Goal: Entertainment & Leisure: Consume media (video, audio)

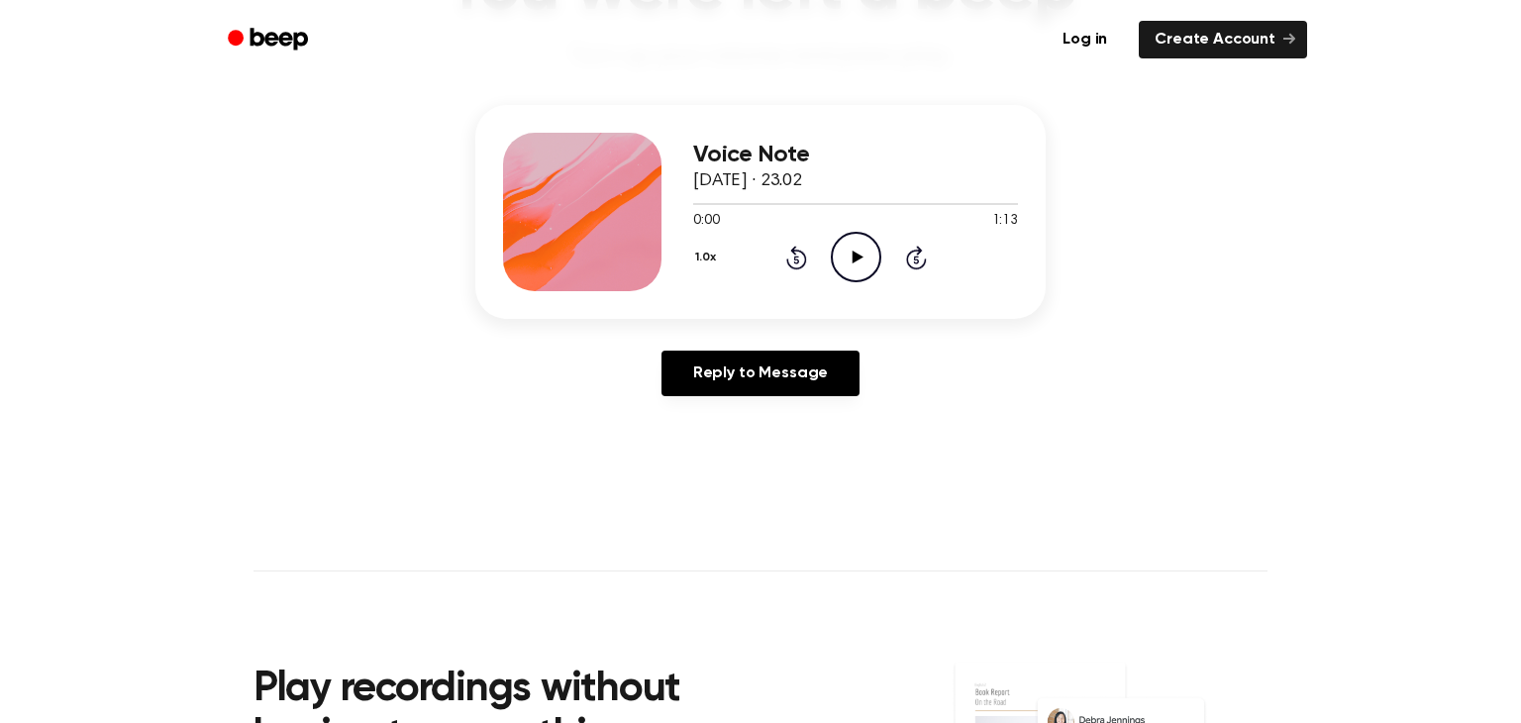
click at [855, 272] on icon "Play Audio" at bounding box center [856, 257] width 51 height 51
click at [869, 254] on icon "Pause Audio" at bounding box center [856, 257] width 51 height 51
click at [821, 250] on div "1.0x Rewind 5 seconds Play Audio Skip 5 seconds" at bounding box center [855, 257] width 325 height 51
drag, startPoint x: 810, startPoint y: 250, endPoint x: 729, endPoint y: 226, distance: 84.6
click at [809, 250] on div "1.0x Rewind 5 seconds Play Audio Skip 5 seconds" at bounding box center [855, 257] width 325 height 51
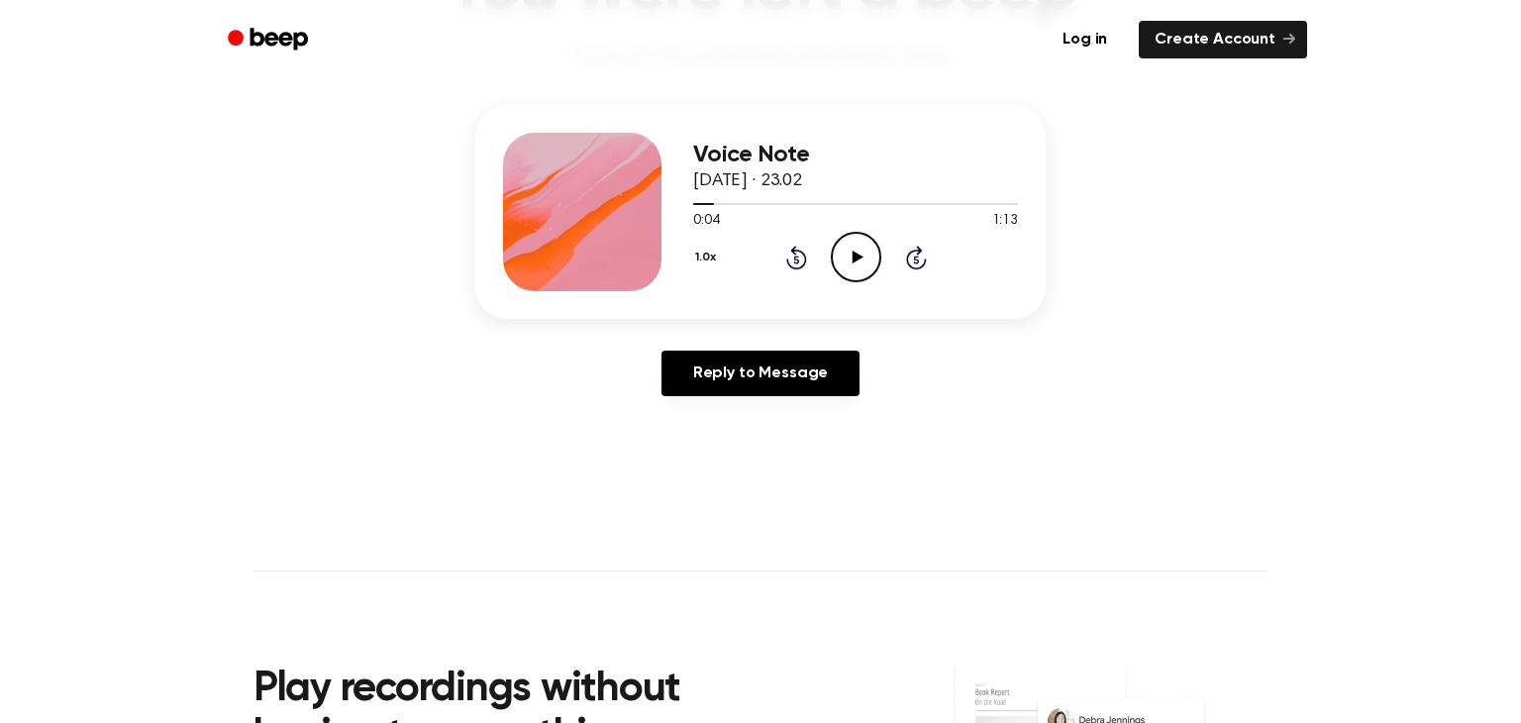
click at [793, 257] on icon at bounding box center [795, 260] width 5 height 8
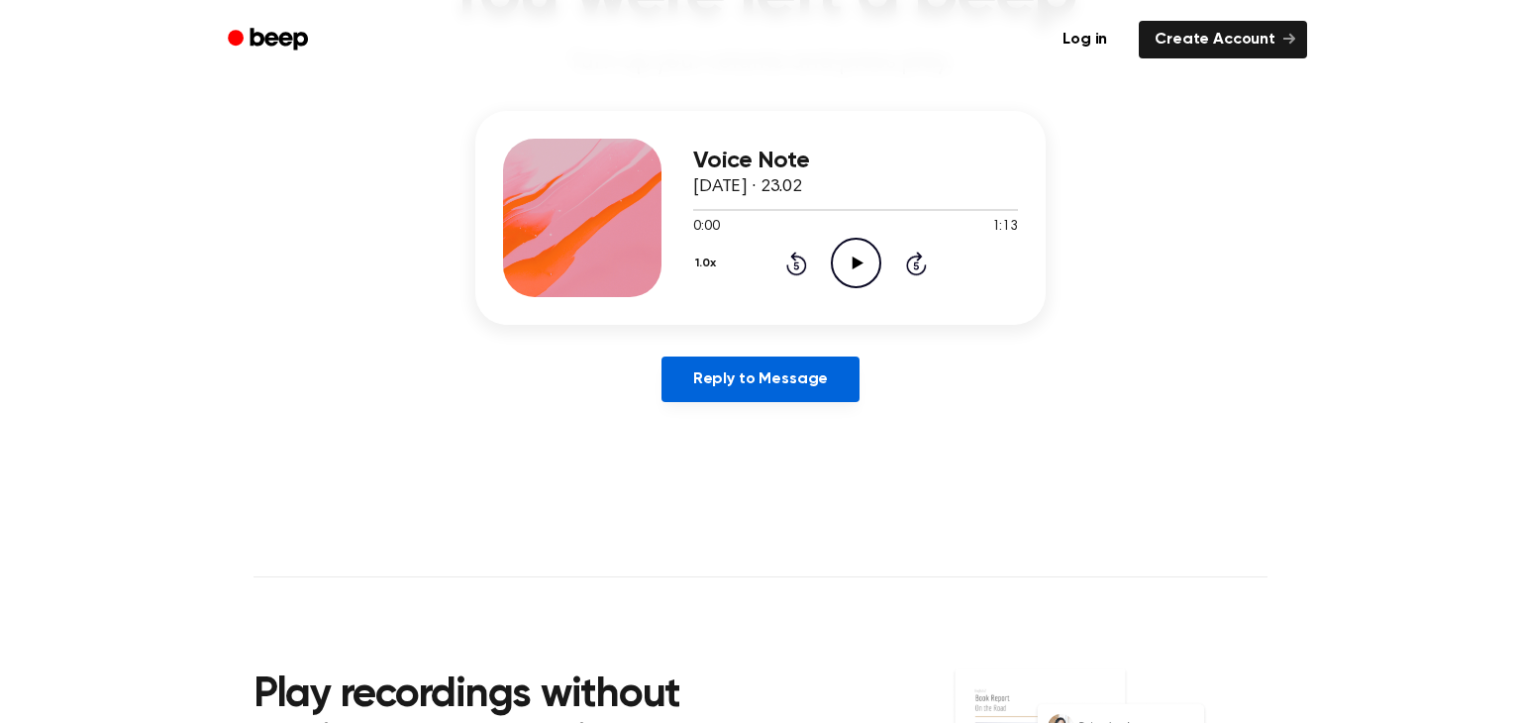
click at [807, 392] on link "Reply to Message" at bounding box center [761, 380] width 198 height 46
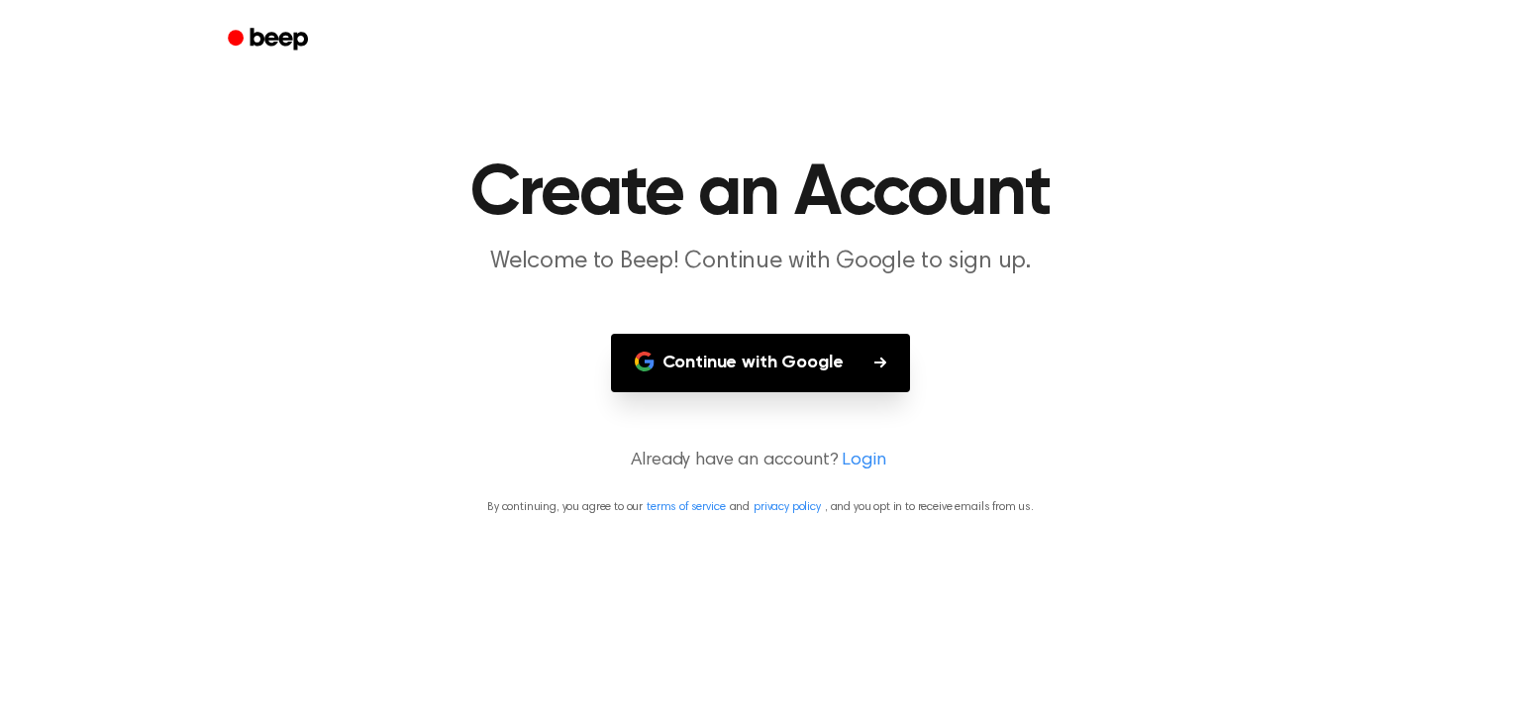
click at [851, 345] on button "Continue with Google" at bounding box center [761, 363] width 300 height 58
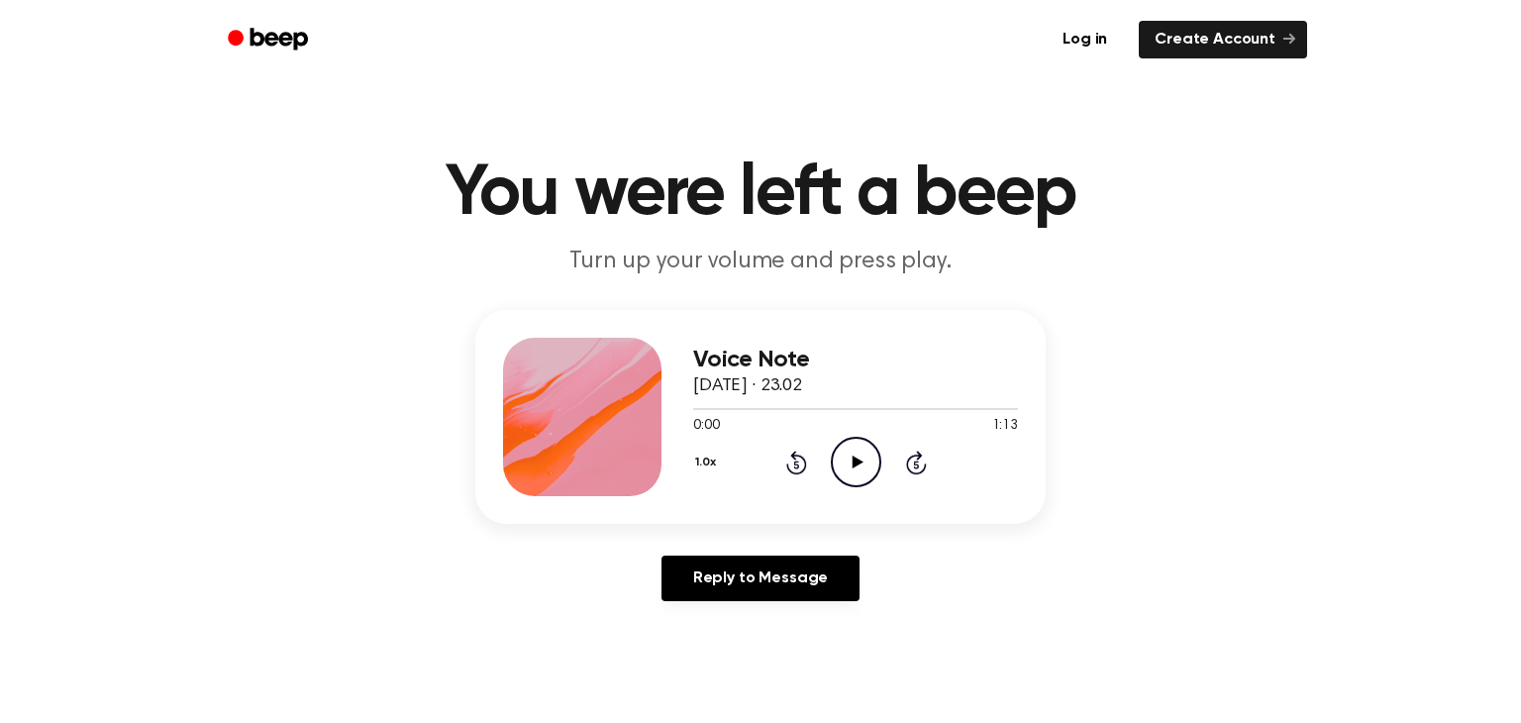
click at [848, 475] on icon "Play Audio" at bounding box center [856, 462] width 51 height 51
click at [858, 466] on icon at bounding box center [856, 462] width 9 height 13
click at [794, 457] on icon at bounding box center [796, 463] width 21 height 24
click at [865, 454] on icon "Play Audio" at bounding box center [856, 462] width 51 height 51
click at [791, 467] on icon "Rewind 5 seconds" at bounding box center [796, 463] width 22 height 26
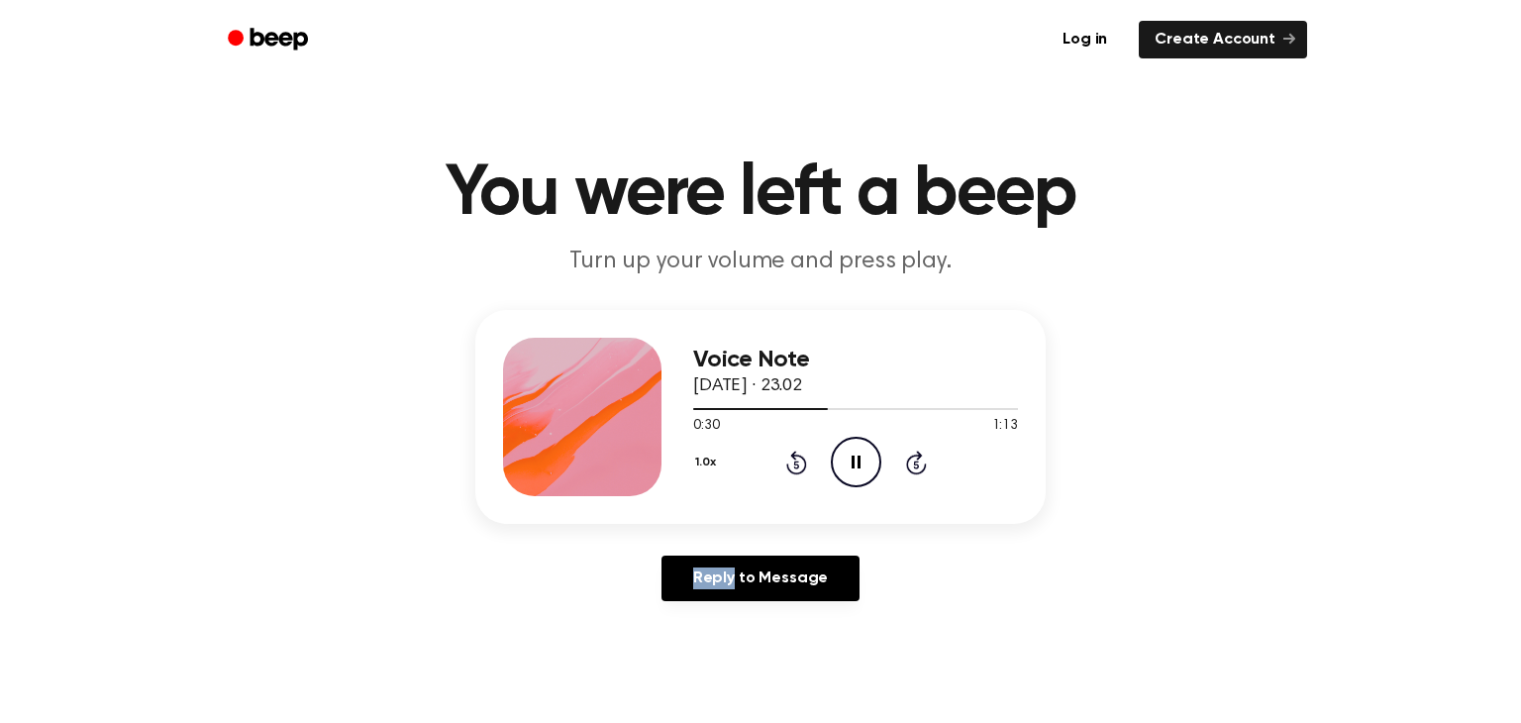
click at [791, 467] on icon "Rewind 5 seconds" at bounding box center [796, 463] width 22 height 26
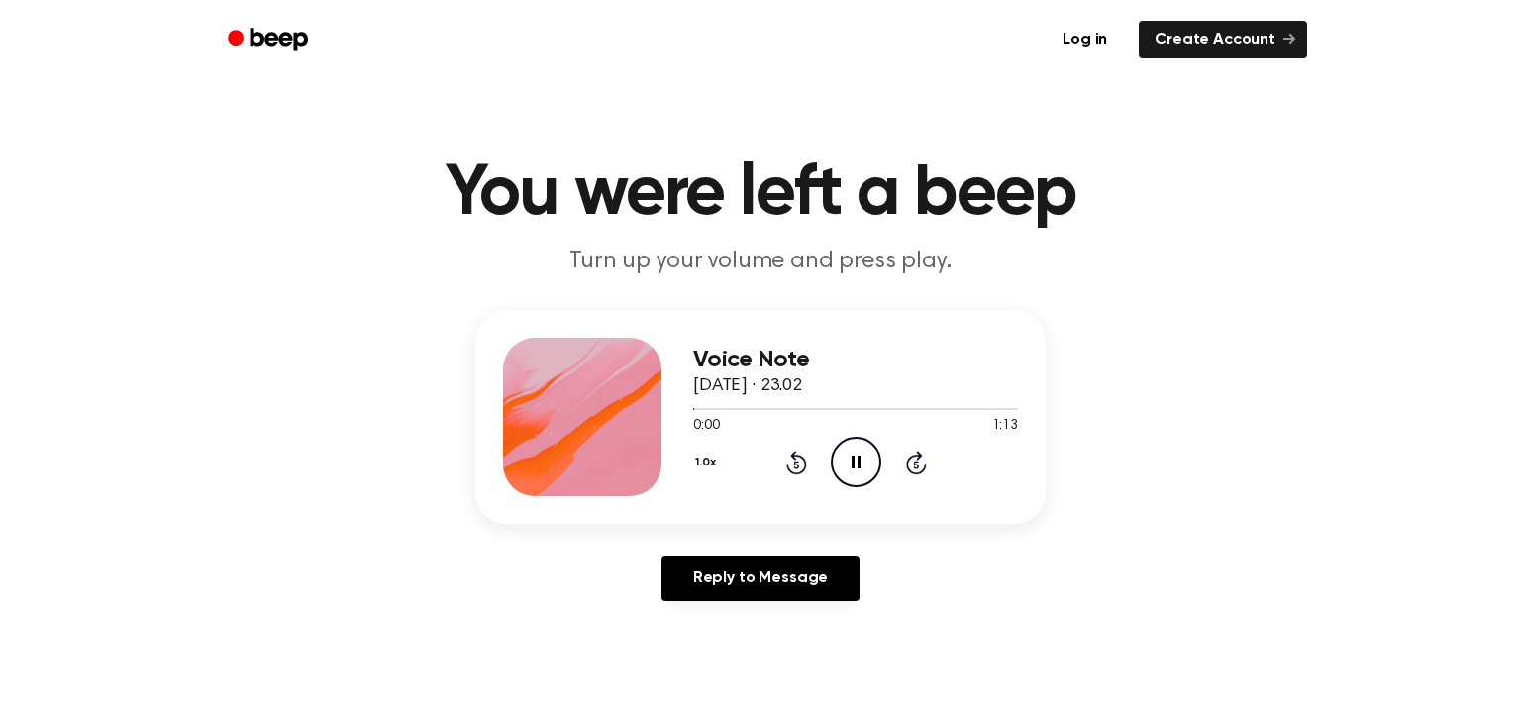
click at [791, 467] on icon "Rewind 5 seconds" at bounding box center [796, 463] width 22 height 26
click at [831, 446] on icon "Pause Audio" at bounding box center [856, 462] width 51 height 51
click at [812, 456] on div "1.0x Rewind 5 seconds Play Audio Skip 5 seconds" at bounding box center [855, 462] width 325 height 51
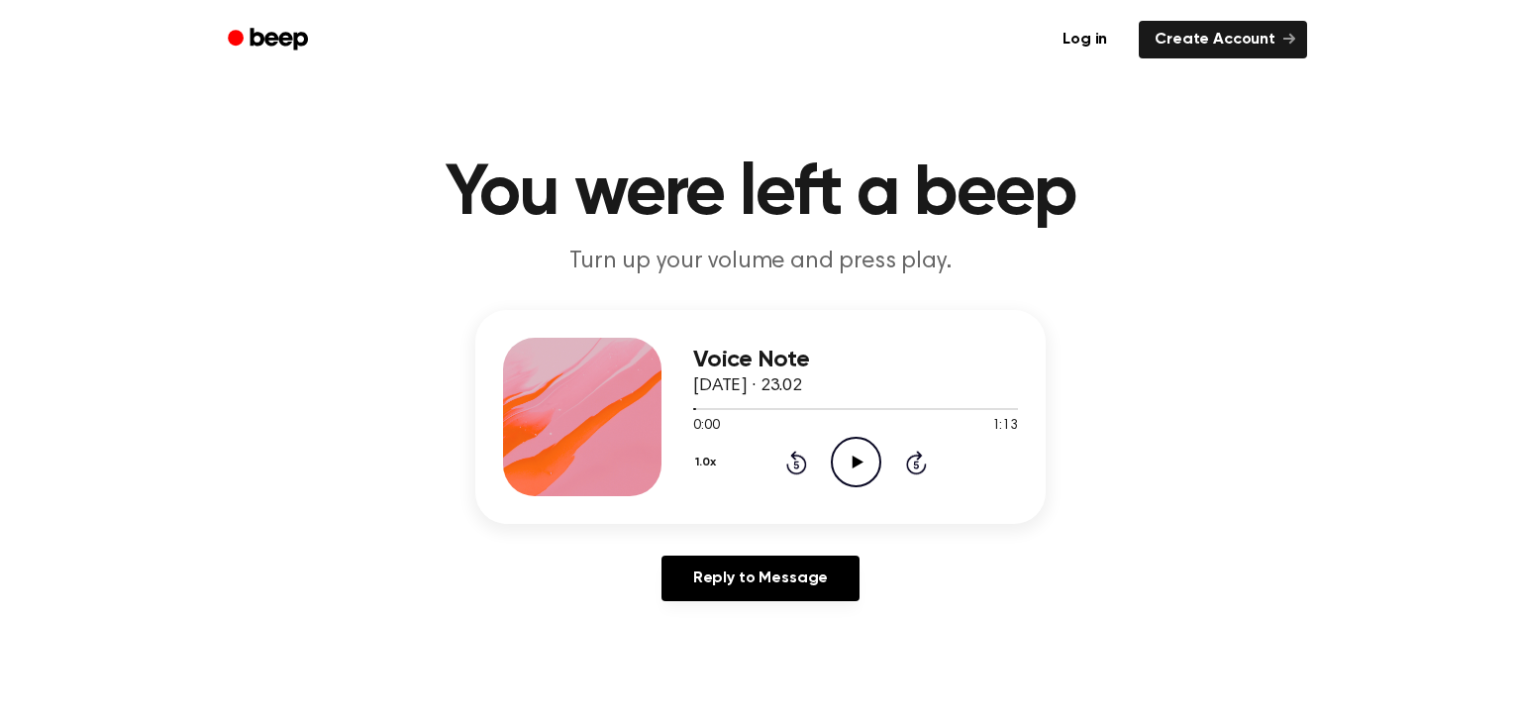
click at [781, 453] on div "1.0x Rewind 5 seconds Play Audio Skip 5 seconds" at bounding box center [855, 462] width 325 height 51
click at [1456, 186] on header "You were left a beep Turn up your volume and press play." at bounding box center [761, 218] width 1474 height 120
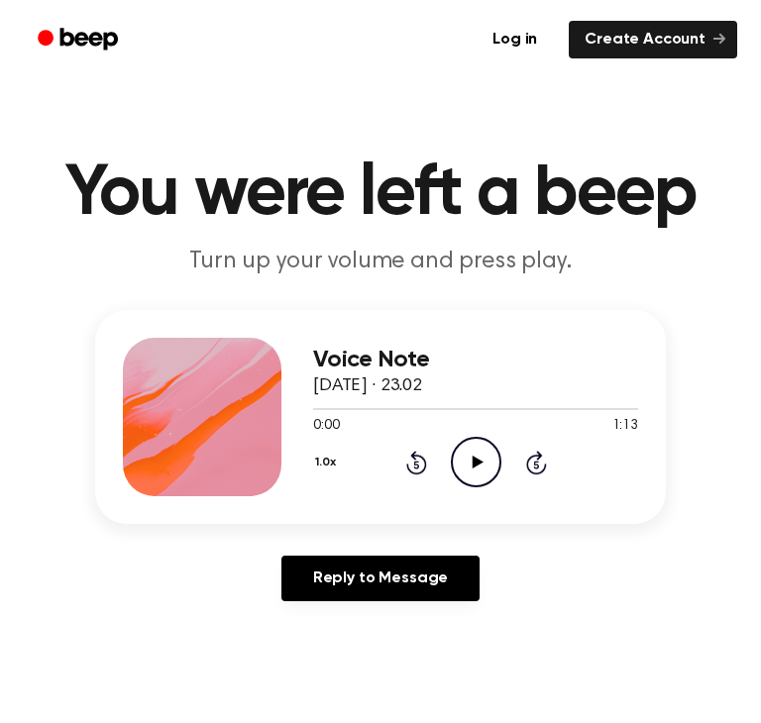
click at [478, 463] on icon "Play Audio" at bounding box center [476, 462] width 51 height 51
click at [472, 470] on icon "Pause Audio" at bounding box center [476, 462] width 51 height 51
click at [467, 468] on icon "Play Audio" at bounding box center [476, 462] width 51 height 51
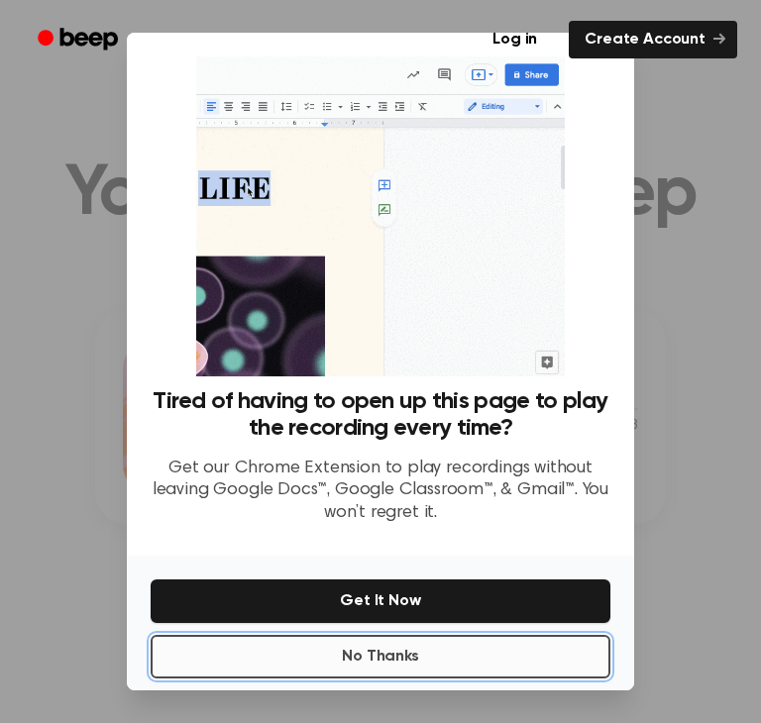
click at [513, 655] on button "No Thanks" at bounding box center [381, 657] width 460 height 44
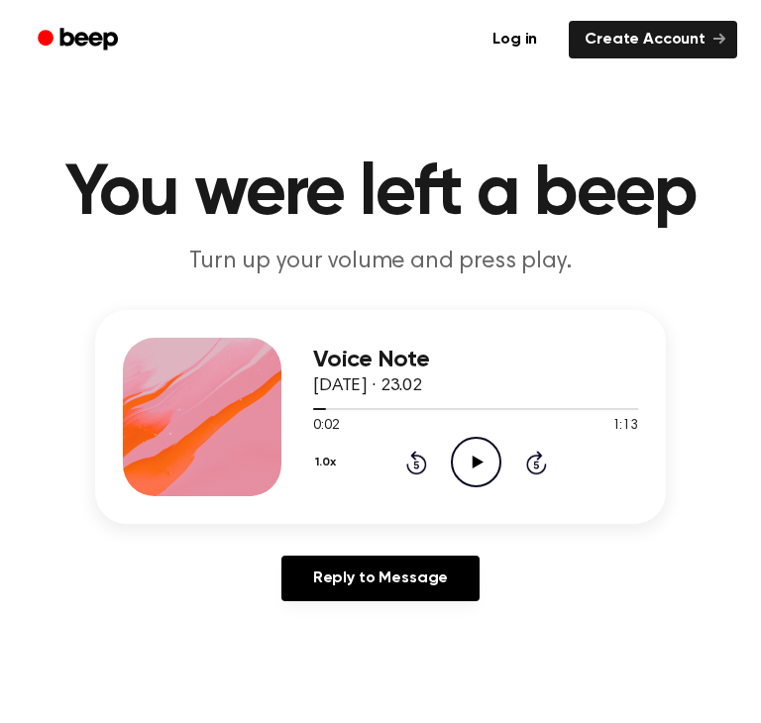
click at [435, 465] on div "1.0x Rewind 5 seconds Play Audio Skip 5 seconds" at bounding box center [475, 462] width 325 height 51
click at [419, 466] on icon "Rewind 5 seconds" at bounding box center [416, 463] width 22 height 26
click at [479, 459] on icon "Play Audio" at bounding box center [476, 462] width 51 height 51
click at [479, 459] on icon "Pause Audio" at bounding box center [476, 462] width 51 height 51
click at [486, 480] on icon "Play Audio" at bounding box center [476, 462] width 51 height 51
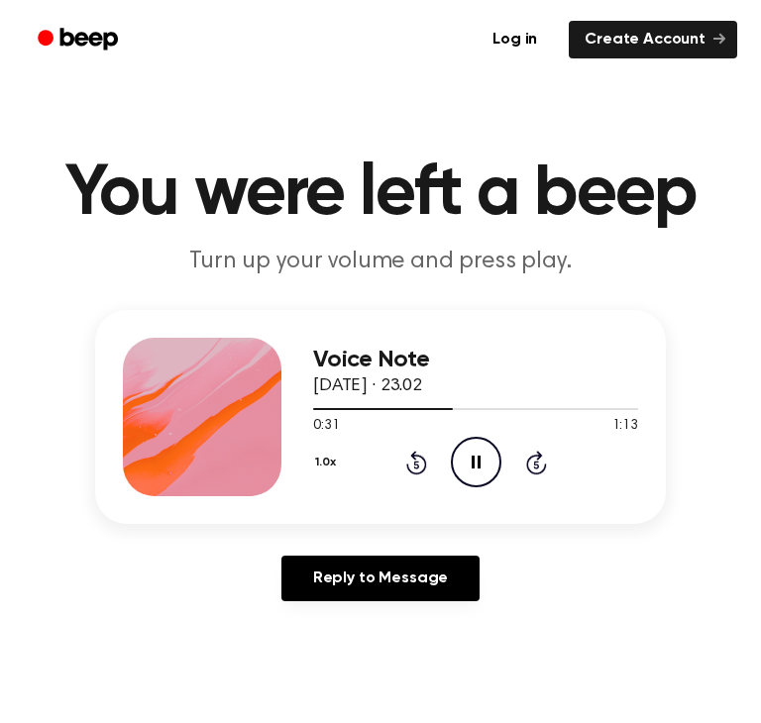
click at [467, 456] on icon "Pause Audio" at bounding box center [476, 462] width 51 height 51
click at [467, 456] on icon "Play Audio" at bounding box center [476, 462] width 51 height 51
drag, startPoint x: 467, startPoint y: 456, endPoint x: 467, endPoint y: 468, distance: 12.9
click at [467, 468] on icon "Pause Audio" at bounding box center [476, 462] width 51 height 51
click at [467, 449] on icon "Play Audio" at bounding box center [476, 462] width 51 height 51
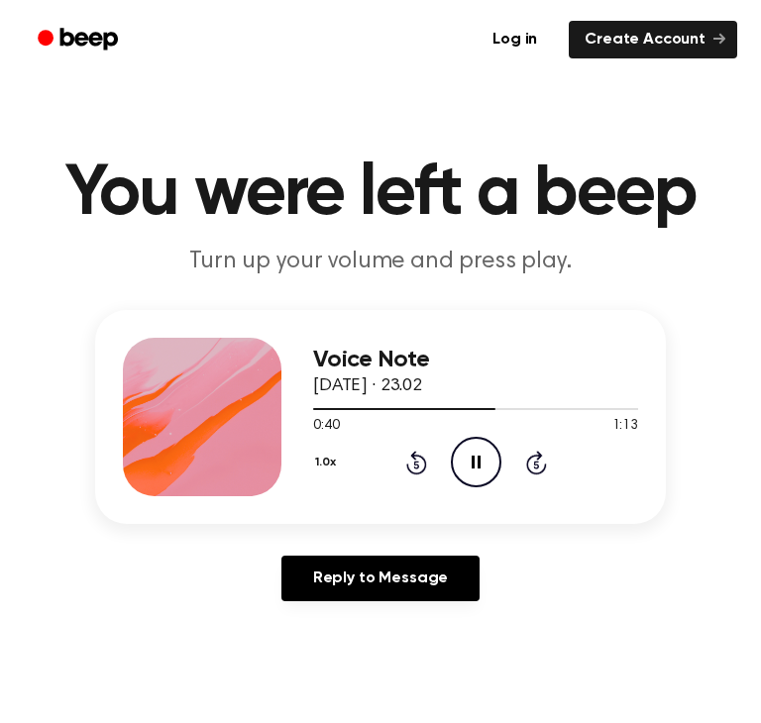
click at [467, 449] on icon "Pause Audio" at bounding box center [476, 462] width 51 height 51
click at [467, 449] on icon "Play Audio" at bounding box center [476, 462] width 51 height 51
click at [467, 449] on icon "Pause Audio" at bounding box center [476, 462] width 51 height 51
drag, startPoint x: 500, startPoint y: 401, endPoint x: 188, endPoint y: 446, distance: 315.2
click at [63, 486] on div "Voice Note 14 September 2025 · 23.02 0:42 1:13 Your browser does not support th…" at bounding box center [380, 463] width 713 height 307
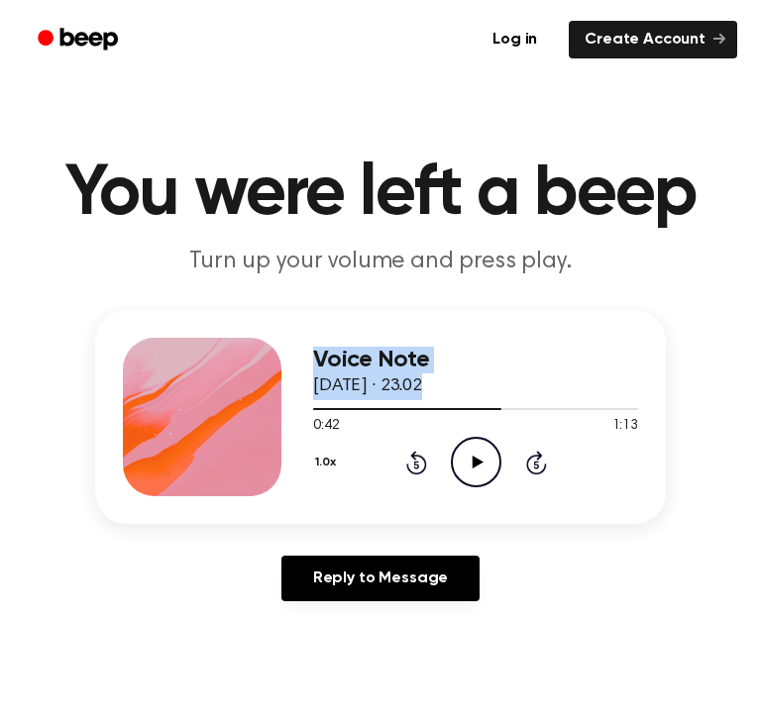
click at [537, 373] on div "Voice Note 14 September 2025 · 23.02" at bounding box center [475, 373] width 325 height 53
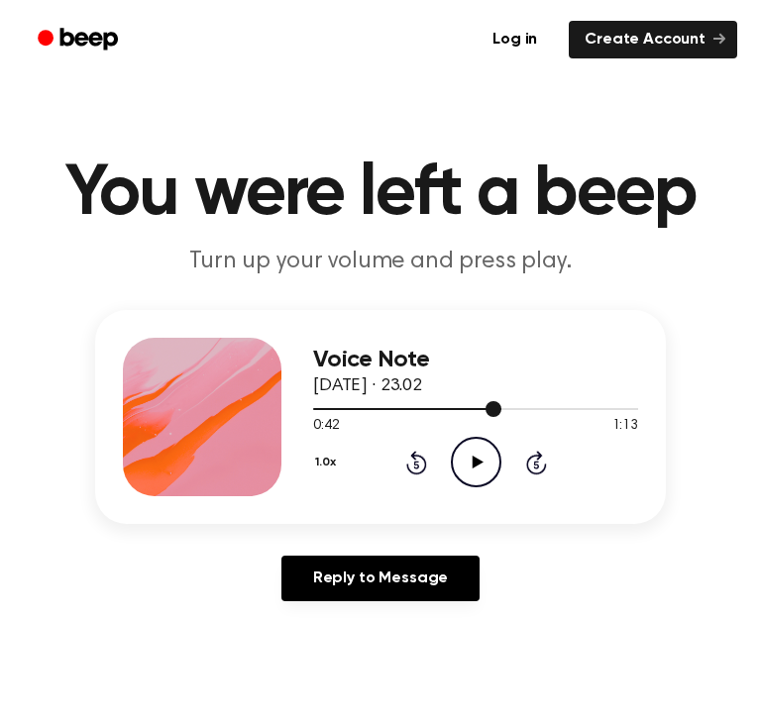
drag, startPoint x: 497, startPoint y: 411, endPoint x: 395, endPoint y: 415, distance: 102.1
click at [395, 415] on div at bounding box center [475, 408] width 325 height 16
click at [417, 472] on icon at bounding box center [416, 463] width 21 height 24
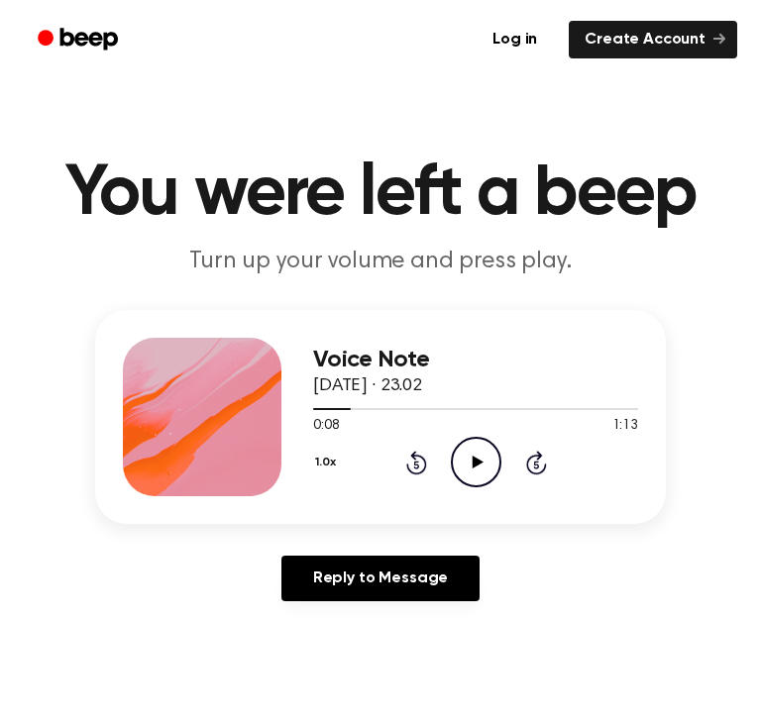
click at [417, 472] on icon at bounding box center [416, 463] width 21 height 24
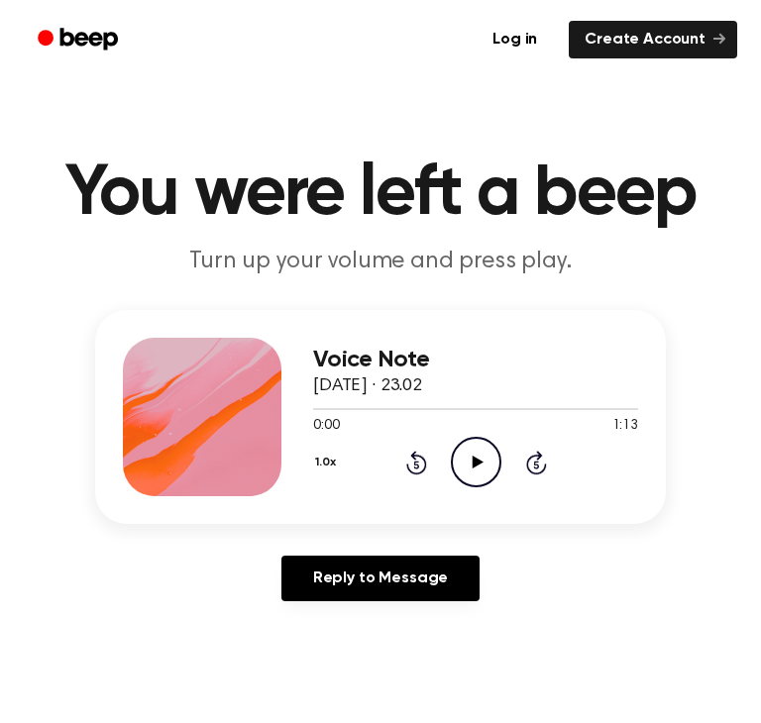
click at [418, 486] on div "1.0x Rewind 5 seconds Play Audio Skip 5 seconds" at bounding box center [475, 462] width 325 height 51
click at [497, 449] on icon "Play Audio" at bounding box center [476, 462] width 51 height 51
click at [533, 415] on div at bounding box center [475, 408] width 325 height 16
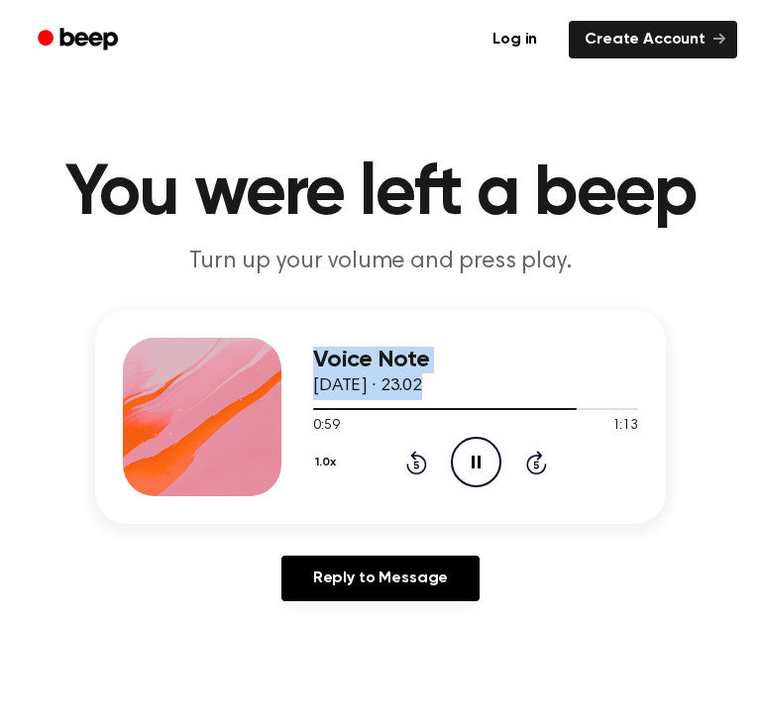
drag, startPoint x: 569, startPoint y: 407, endPoint x: 167, endPoint y: 453, distance: 403.7
click at [110, 473] on div "Voice Note 14 September 2025 · 23.02 0:59 1:13 Your browser does not support th…" at bounding box center [380, 417] width 570 height 214
click at [451, 452] on div "Voice Note 14 September 2025 · 23.02 0:59 1:13 Your browser does not support th…" at bounding box center [475, 417] width 325 height 158
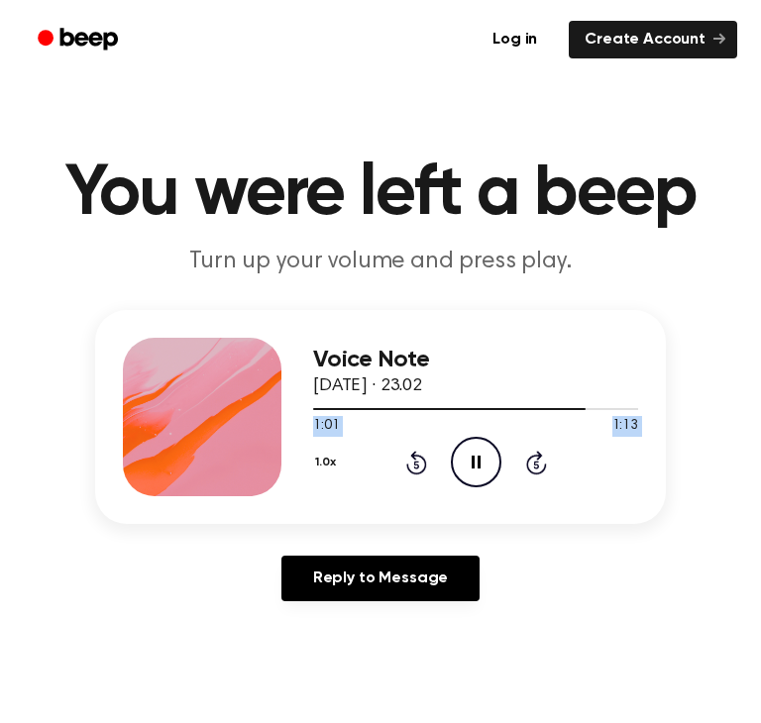
click at [474, 459] on icon "Pause Audio" at bounding box center [476, 462] width 51 height 51
click at [412, 458] on icon at bounding box center [416, 463] width 21 height 24
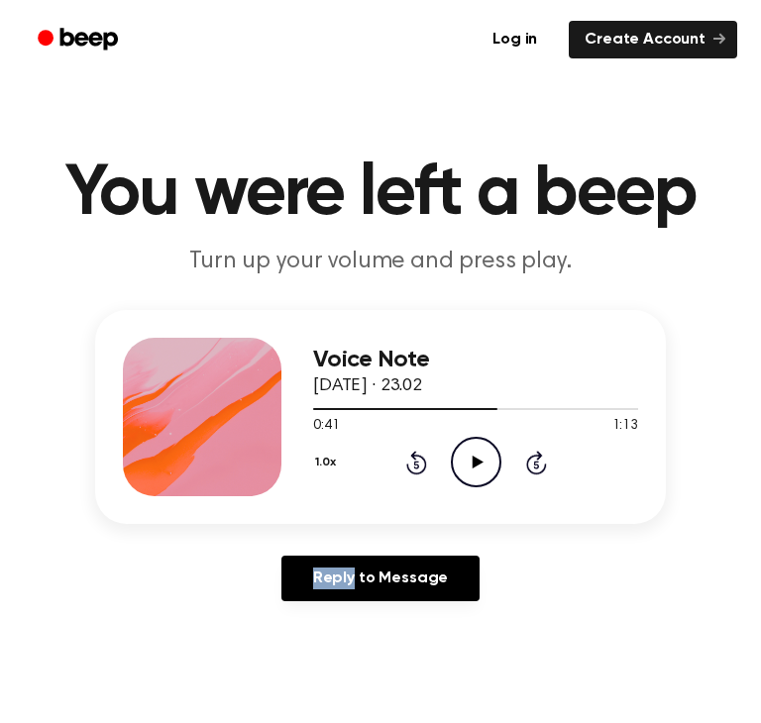
click at [412, 458] on icon at bounding box center [416, 463] width 21 height 24
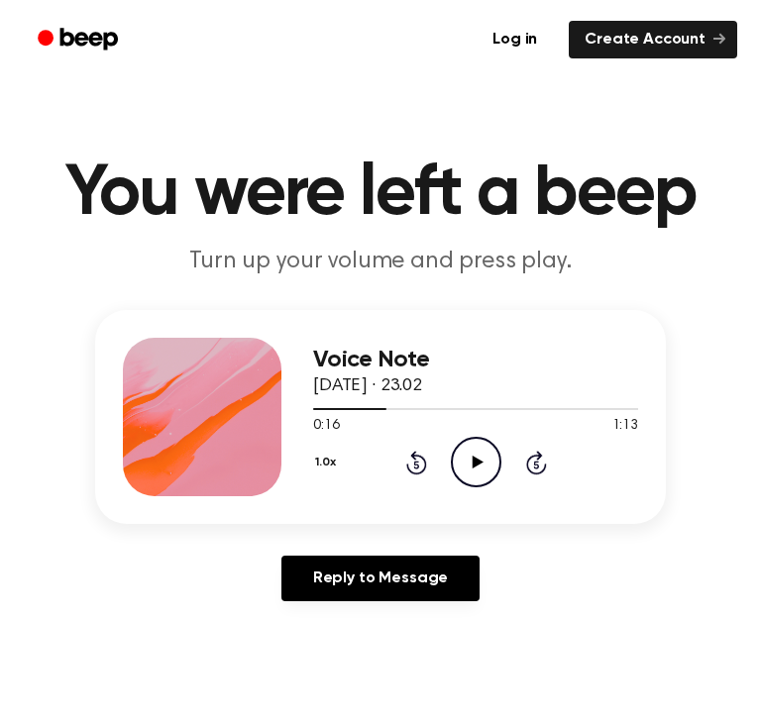
click at [412, 458] on icon at bounding box center [416, 463] width 21 height 24
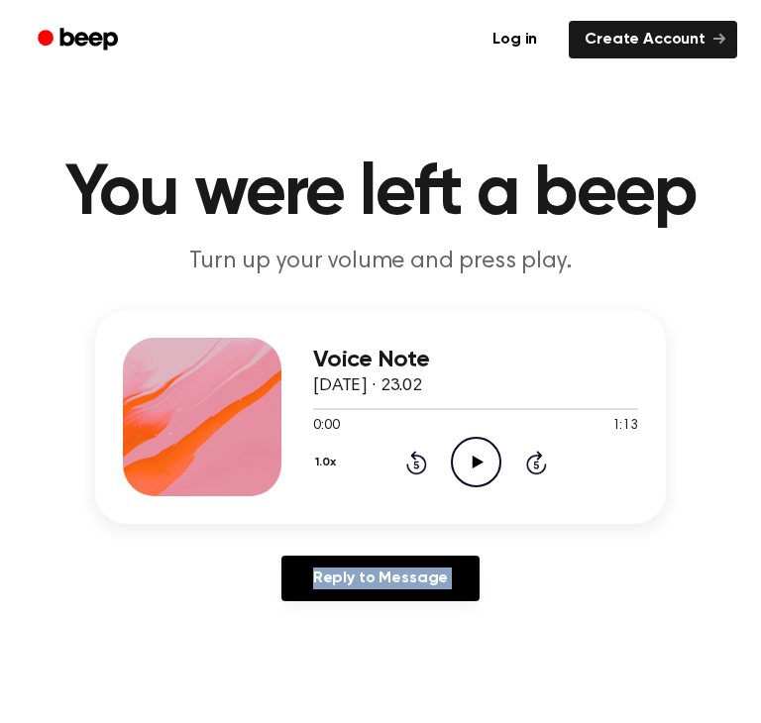
click at [412, 459] on icon "Rewind 5 seconds" at bounding box center [416, 463] width 22 height 26
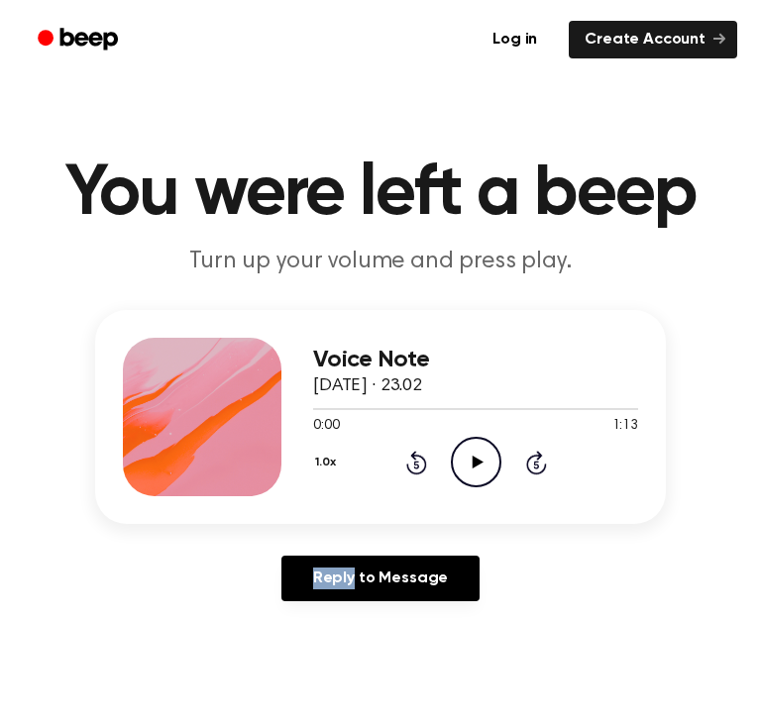
click at [412, 459] on icon "Rewind 5 seconds" at bounding box center [416, 463] width 22 height 26
click at [413, 457] on icon at bounding box center [416, 463] width 21 height 24
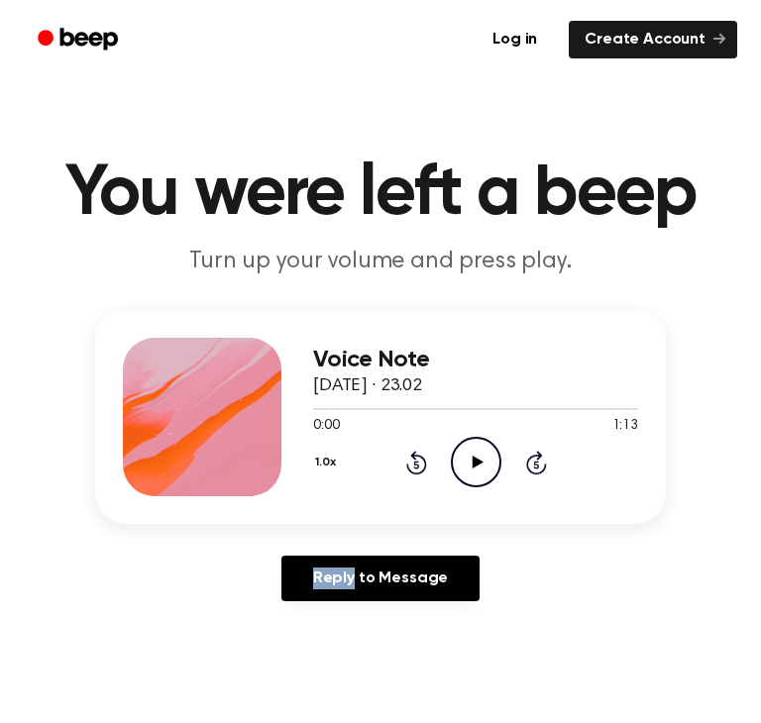
click at [413, 457] on icon at bounding box center [416, 463] width 21 height 24
click at [478, 475] on icon "Play Audio" at bounding box center [476, 462] width 51 height 51
click at [484, 472] on icon "Pause Audio" at bounding box center [476, 462] width 51 height 51
click at [474, 472] on icon "Play Audio" at bounding box center [476, 462] width 51 height 51
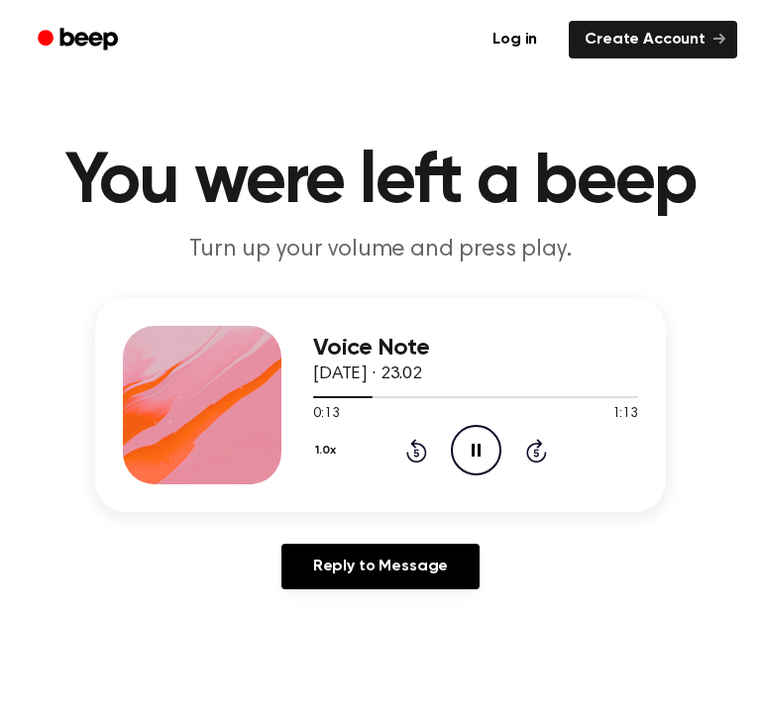
scroll to position [24, 0]
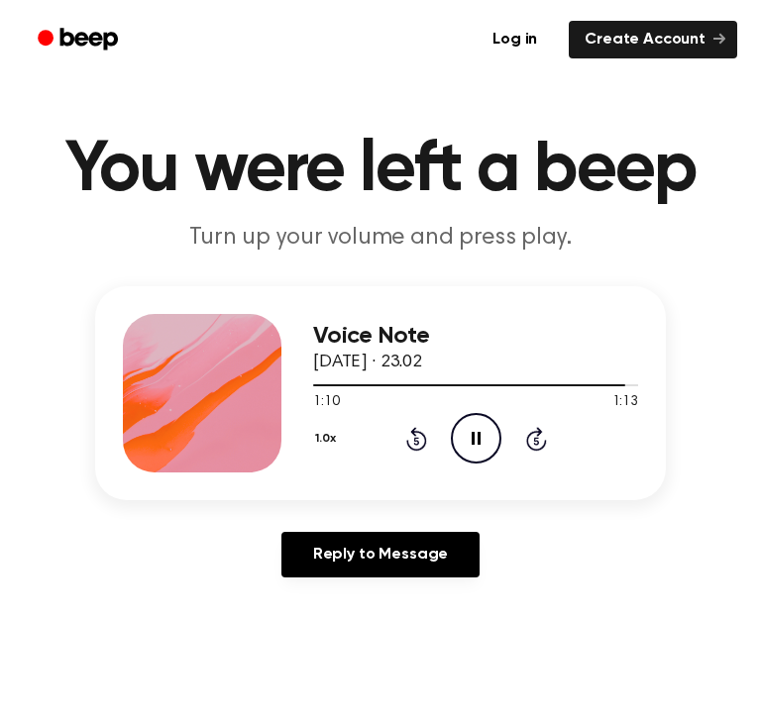
click at [476, 442] on icon at bounding box center [475, 438] width 9 height 13
click at [414, 433] on icon at bounding box center [416, 439] width 21 height 24
click at [414, 432] on icon at bounding box center [416, 439] width 21 height 24
click at [415, 432] on icon "Rewind 5 seconds" at bounding box center [416, 439] width 22 height 26
click at [417, 432] on icon "Rewind 5 seconds" at bounding box center [416, 439] width 22 height 26
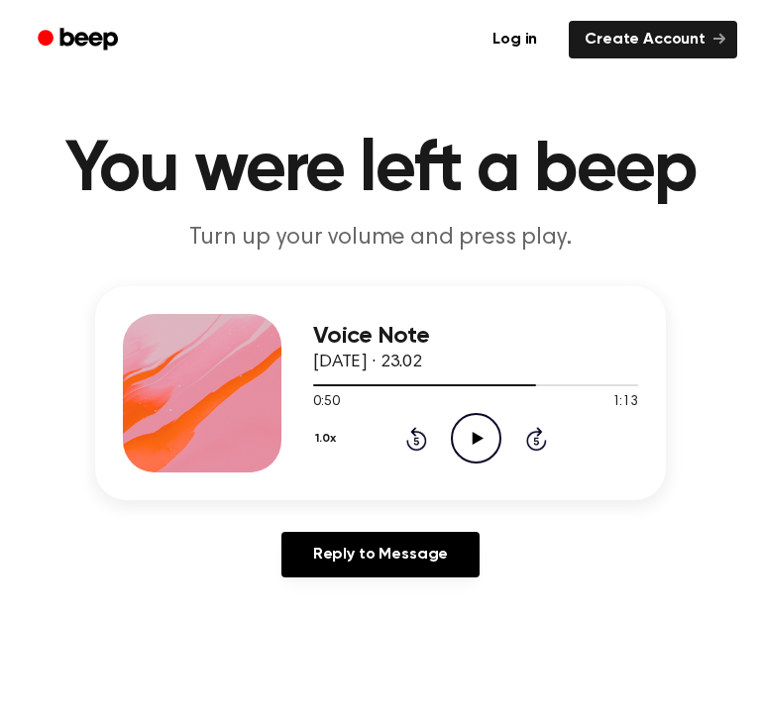
click at [417, 432] on icon "Rewind 5 seconds" at bounding box center [416, 439] width 22 height 26
click at [388, 437] on div "1.0x Rewind 5 seconds Play Audio Skip 5 seconds" at bounding box center [475, 438] width 325 height 51
click at [390, 437] on div "1.0x Rewind 5 seconds Play Audio Skip 5 seconds" at bounding box center [475, 438] width 325 height 51
click at [397, 440] on div "1.0x Rewind 5 seconds Play Audio Skip 5 seconds" at bounding box center [475, 438] width 325 height 51
click at [398, 440] on div "1.0x Rewind 5 seconds Play Audio Skip 5 seconds" at bounding box center [475, 438] width 325 height 51
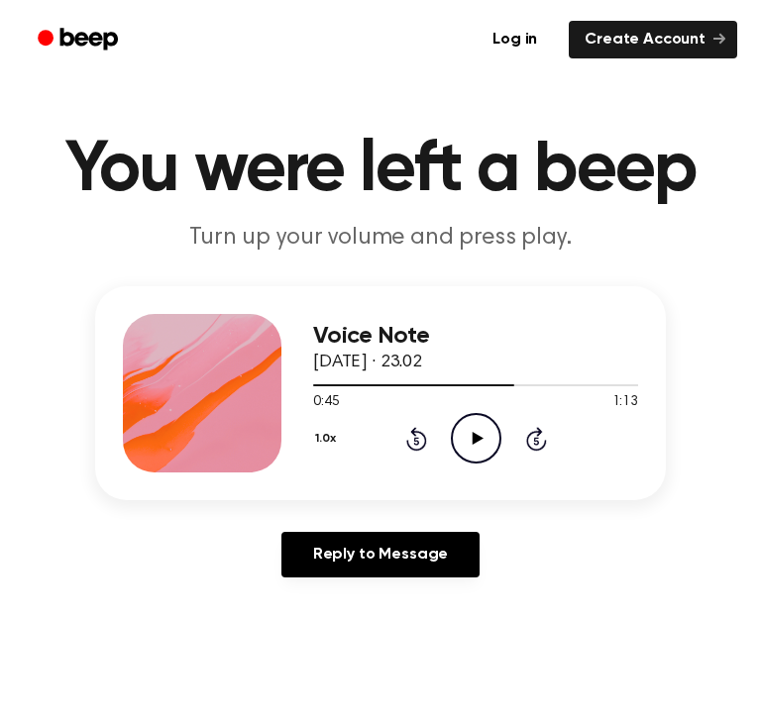
click at [406, 448] on div "1.0x Rewind 5 seconds Play Audio Skip 5 seconds" at bounding box center [475, 438] width 325 height 51
click at [406, 448] on icon "Rewind 5 seconds" at bounding box center [416, 439] width 22 height 26
click at [408, 449] on icon "Rewind 5 seconds" at bounding box center [416, 439] width 22 height 26
click at [404, 451] on div "1.0x Rewind 5 seconds Play Audio Skip 5 seconds" at bounding box center [475, 438] width 325 height 51
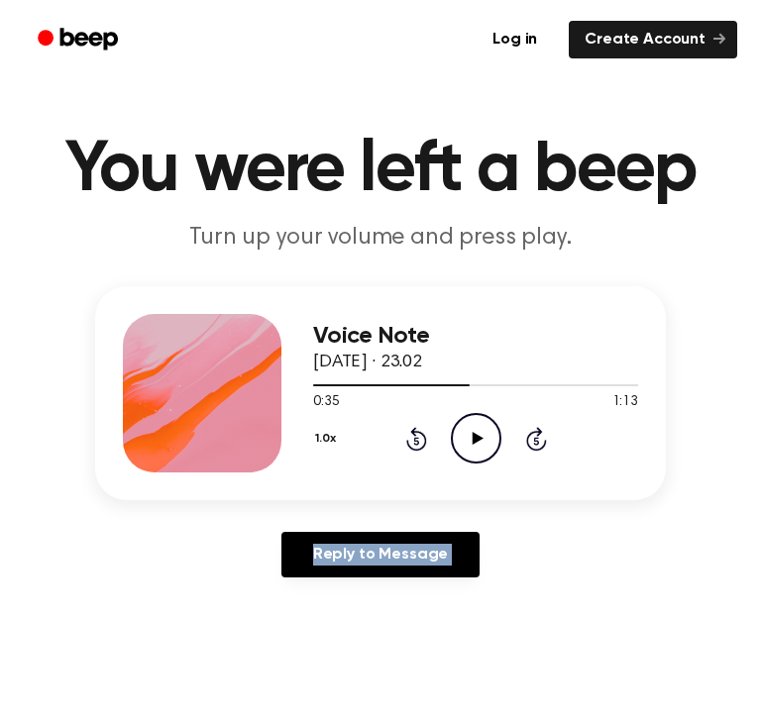
click at [404, 451] on div "1.0x Rewind 5 seconds Play Audio Skip 5 seconds" at bounding box center [475, 438] width 325 height 51
click at [420, 446] on icon at bounding box center [416, 439] width 21 height 24
click at [426, 442] on icon "Rewind 5 seconds" at bounding box center [416, 439] width 22 height 26
click at [426, 440] on icon at bounding box center [416, 439] width 21 height 24
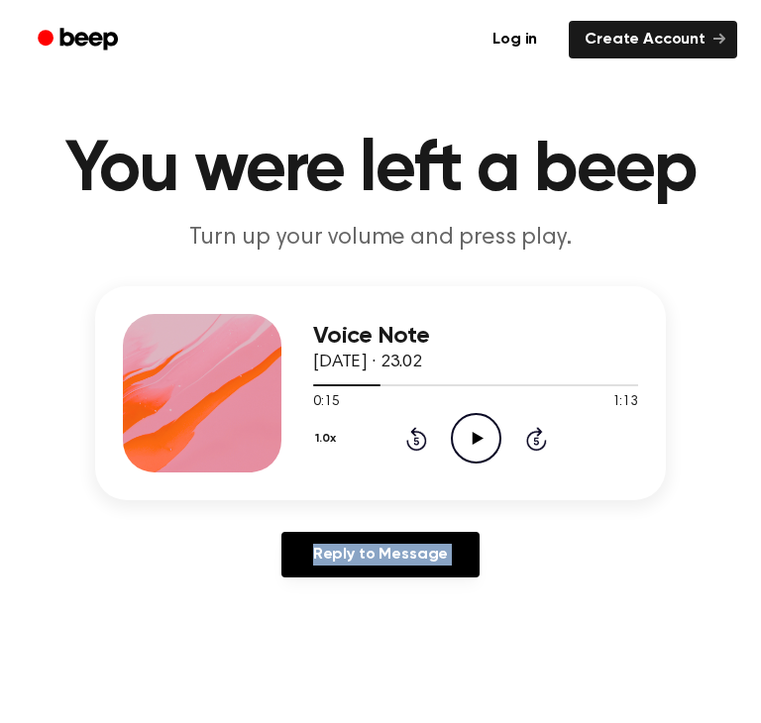
click at [426, 440] on icon at bounding box center [416, 439] width 21 height 24
click at [425, 440] on icon at bounding box center [416, 439] width 21 height 24
click at [476, 439] on icon at bounding box center [476, 438] width 11 height 13
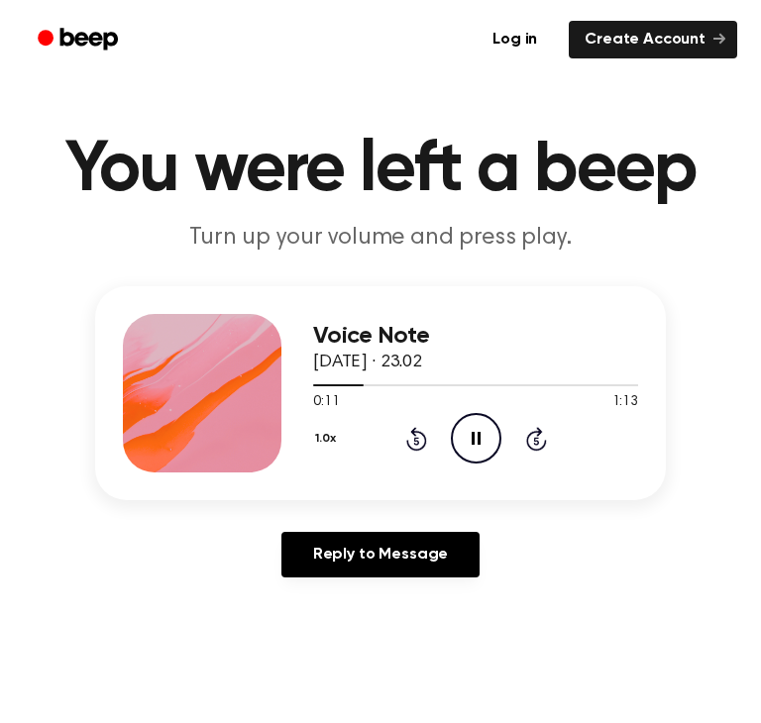
click at [467, 436] on icon "Pause Audio" at bounding box center [476, 438] width 51 height 51
click at [467, 436] on icon "Play Audio" at bounding box center [476, 438] width 51 height 51
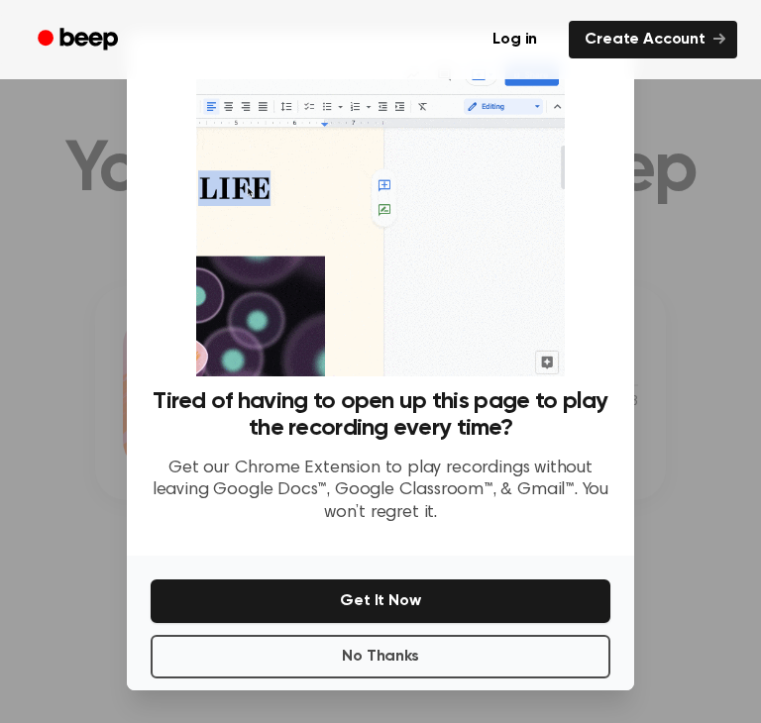
click at [472, 630] on div "No Thanks Get It Now" at bounding box center [380, 623] width 507 height 135
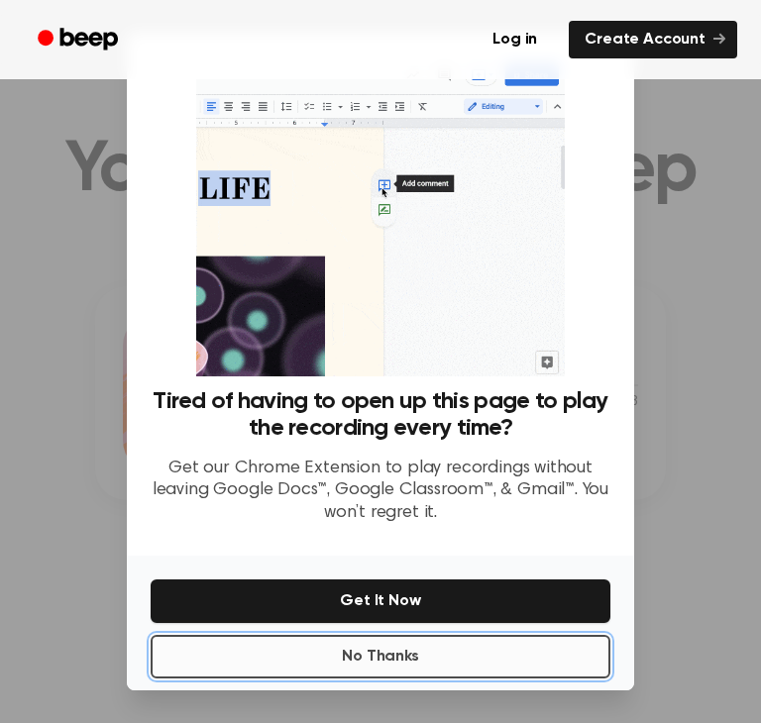
click at [466, 672] on button "No Thanks" at bounding box center [381, 657] width 460 height 44
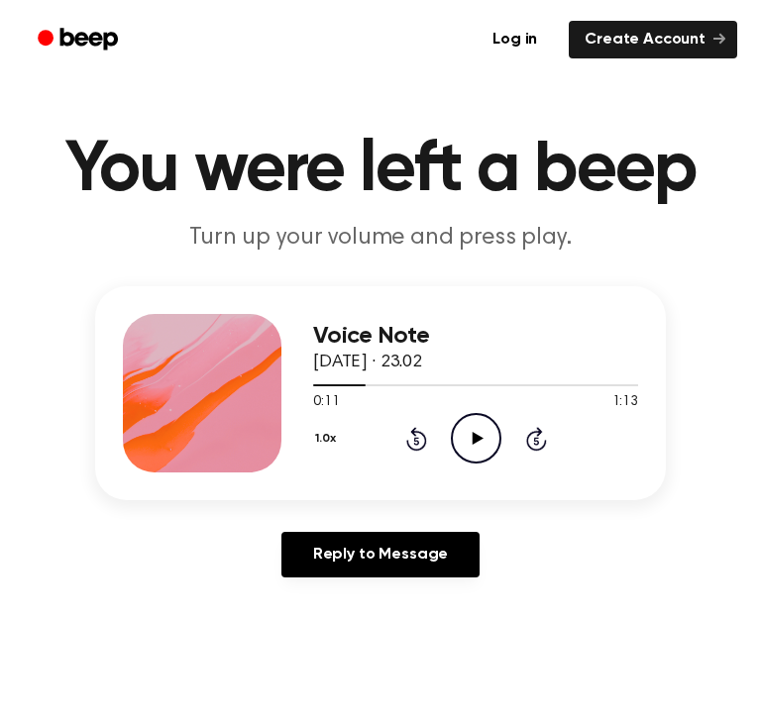
click at [472, 419] on icon "Play Audio" at bounding box center [476, 438] width 51 height 51
click at [471, 419] on icon "Pause Audio" at bounding box center [476, 438] width 51 height 51
click at [492, 443] on icon "Play Audio" at bounding box center [476, 438] width 51 height 51
click at [480, 438] on icon "Pause Audio" at bounding box center [476, 438] width 51 height 51
click at [405, 456] on div "1.0x Rewind 5 seconds Play Audio Skip 5 seconds" at bounding box center [475, 438] width 325 height 51
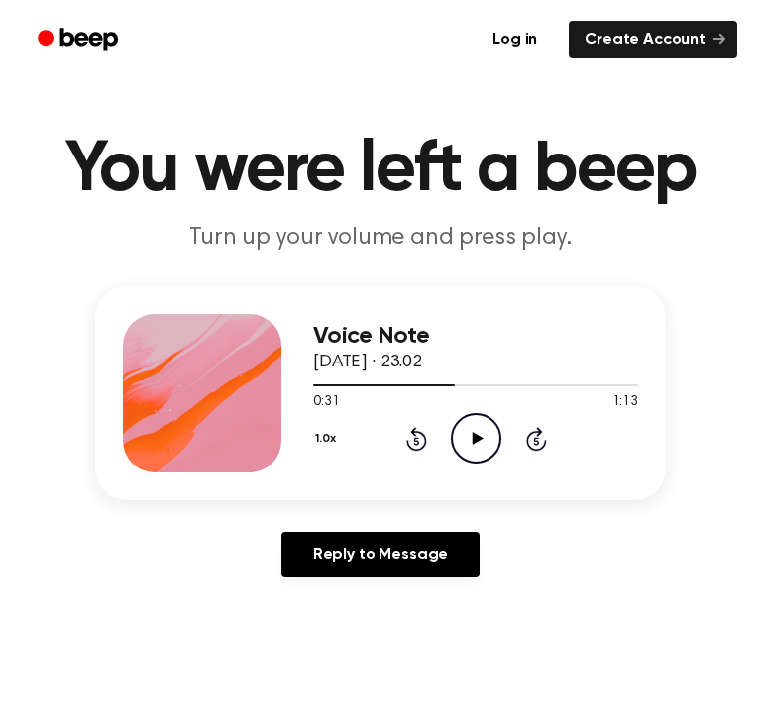
click at [403, 440] on div "1.0x Rewind 5 seconds Play Audio Skip 5 seconds" at bounding box center [475, 438] width 325 height 51
click at [414, 439] on icon at bounding box center [415, 441] width 5 height 8
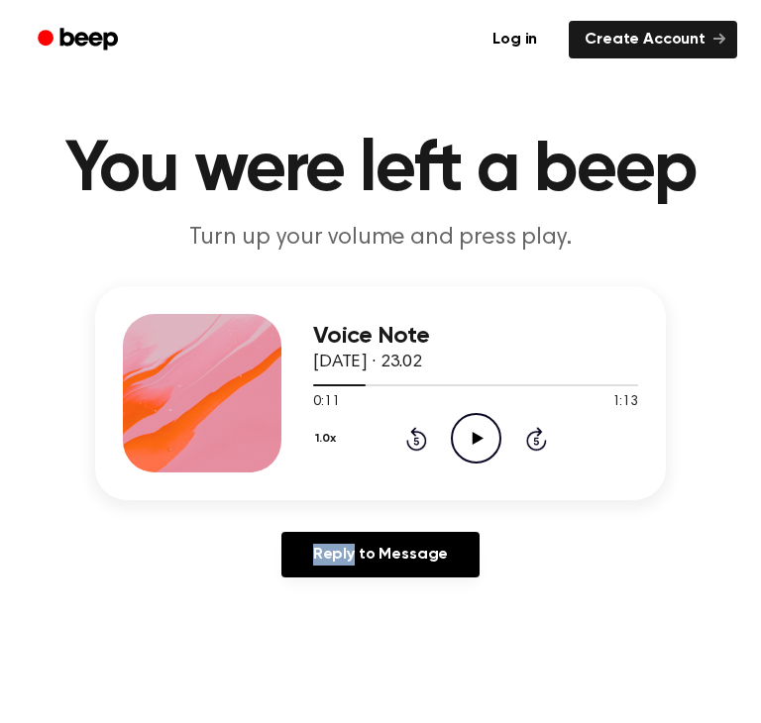
click at [414, 439] on icon at bounding box center [415, 441] width 5 height 8
click at [461, 451] on icon "Play Audio" at bounding box center [476, 438] width 51 height 51
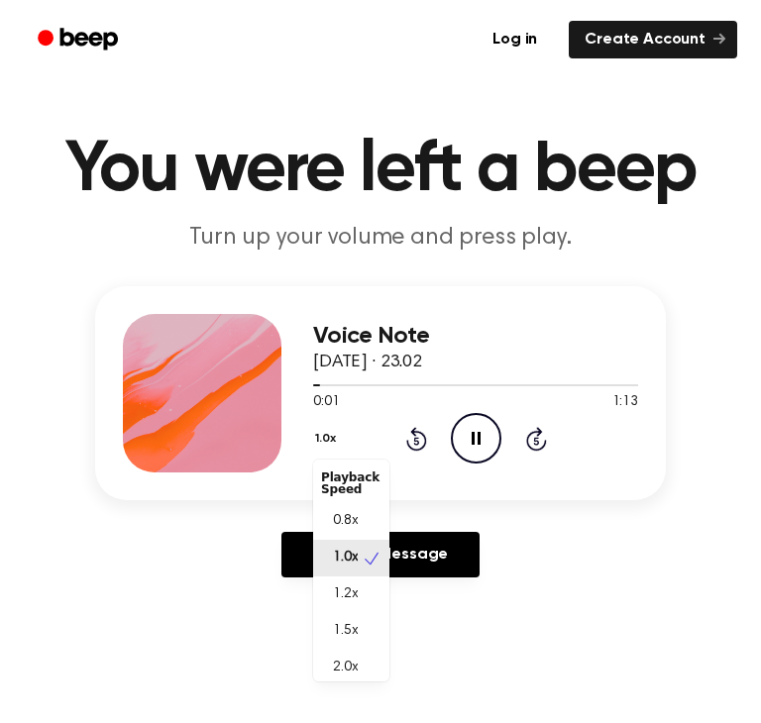
click at [336, 442] on button "1.0x" at bounding box center [328, 439] width 30 height 34
click at [362, 532] on div "0.8x" at bounding box center [351, 521] width 76 height 37
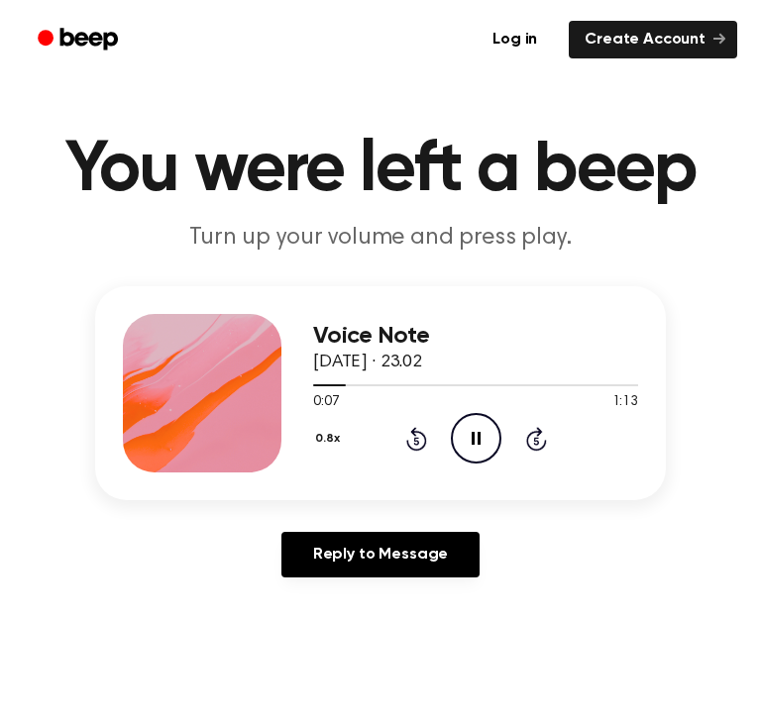
click at [327, 429] on button "0.8x" at bounding box center [330, 439] width 34 height 34
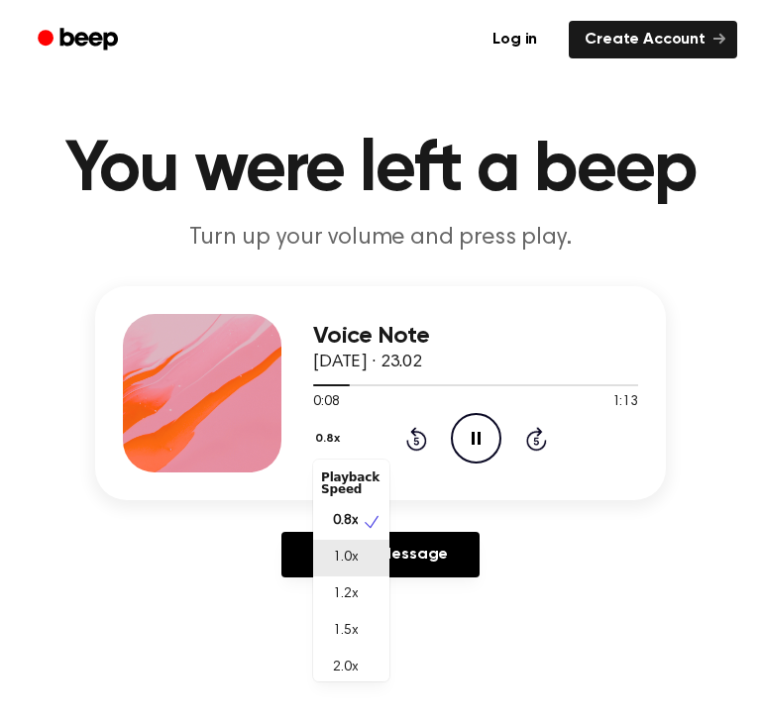
click at [338, 557] on span "1.0x" at bounding box center [345, 558] width 25 height 21
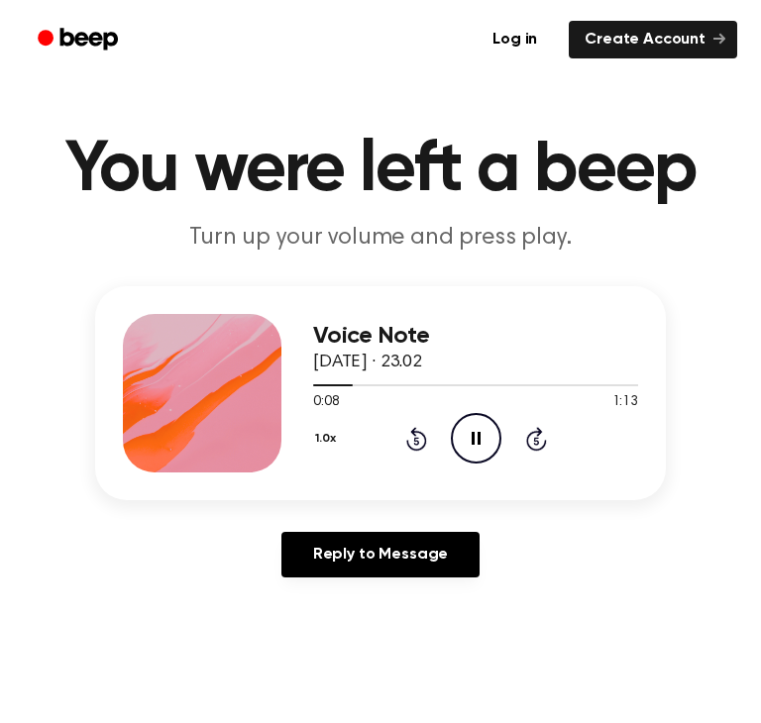
click at [464, 451] on icon "Pause Audio" at bounding box center [476, 438] width 51 height 51
click at [472, 434] on icon at bounding box center [476, 438] width 11 height 13
click at [467, 449] on icon "Pause Audio" at bounding box center [476, 438] width 51 height 51
drag, startPoint x: 373, startPoint y: 379, endPoint x: 195, endPoint y: 410, distance: 180.9
click at [171, 417] on div "Voice Note 14 September 2025 · 23.02 0:14 1:13 Your browser does not support th…" at bounding box center [380, 393] width 570 height 214
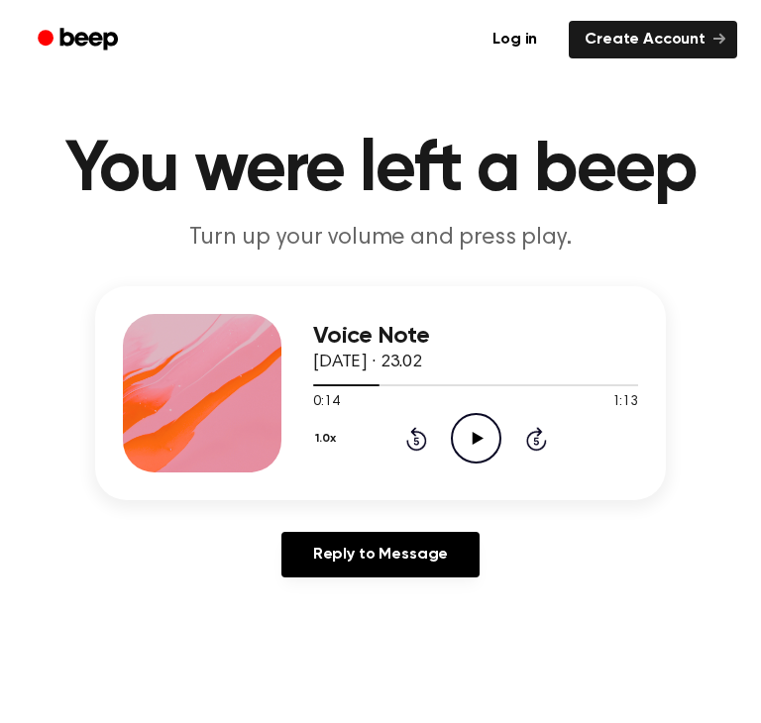
drag, startPoint x: 411, startPoint y: 392, endPoint x: 379, endPoint y: 376, distance: 35.4
click at [410, 391] on div "0:14 1:13 Your browser does not support the [object Object] element." at bounding box center [475, 394] width 325 height 37
drag, startPoint x: 399, startPoint y: 376, endPoint x: 239, endPoint y: 373, distance: 160.5
click at [239, 373] on div "Voice Note 14 September 2025 · 23.02 0:14 1:13 Your browser does not support th…" at bounding box center [380, 393] width 570 height 214
click at [395, 385] on div at bounding box center [475, 384] width 325 height 16
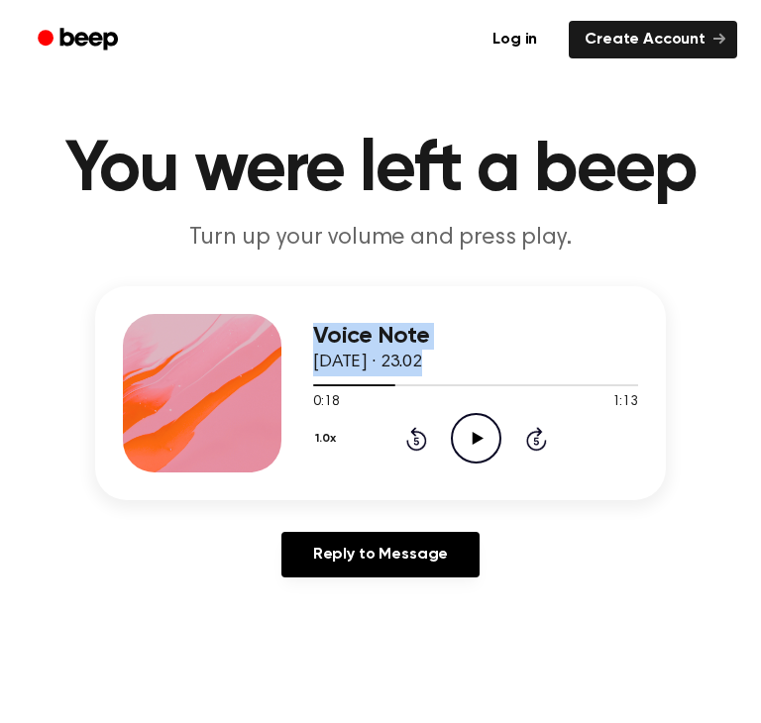
drag, startPoint x: 393, startPoint y: 386, endPoint x: 332, endPoint y: 390, distance: 61.5
click at [304, 397] on div "Voice Note 14 September 2025 · 23.02 0:18 1:13 Your browser does not support th…" at bounding box center [380, 393] width 570 height 214
click at [401, 386] on div at bounding box center [475, 384] width 325 height 16
drag, startPoint x: 400, startPoint y: 385, endPoint x: 388, endPoint y: 385, distance: 11.9
click at [389, 385] on div at bounding box center [475, 384] width 325 height 16
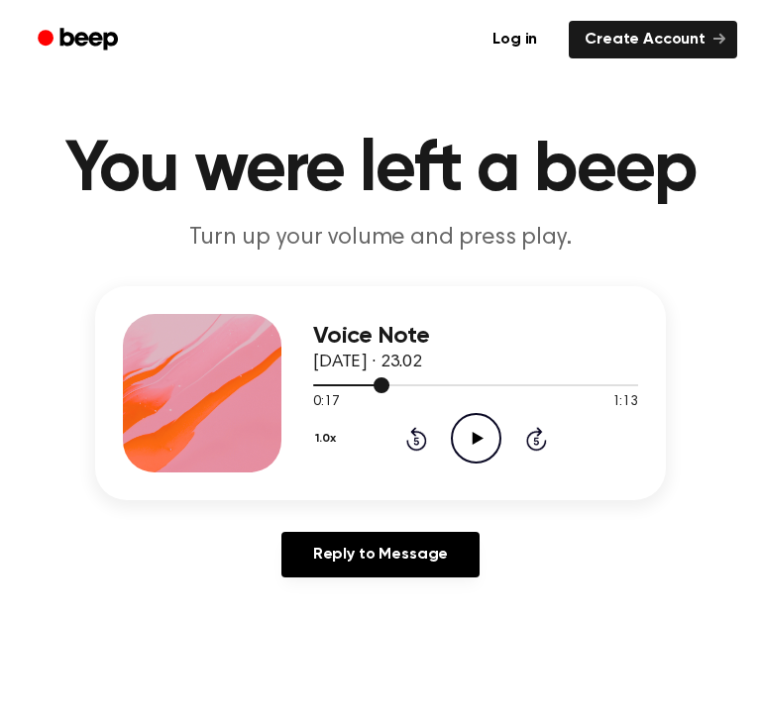
click at [316, 386] on div at bounding box center [475, 384] width 325 height 16
click at [317, 386] on div at bounding box center [475, 384] width 325 height 16
click at [467, 427] on icon "Play Audio" at bounding box center [476, 438] width 51 height 51
click at [489, 449] on icon "Pause Audio" at bounding box center [476, 438] width 51 height 51
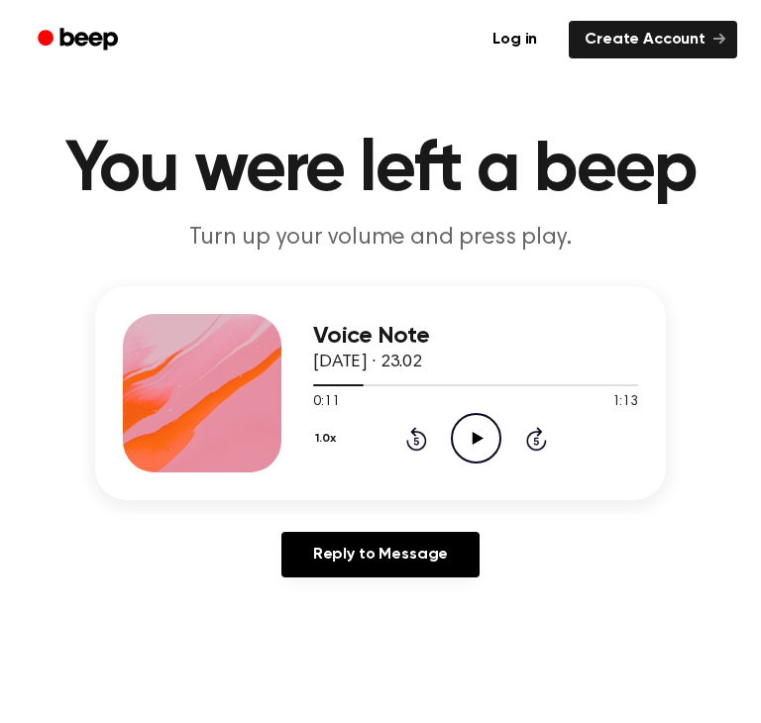
click at [489, 449] on icon "Play Audio" at bounding box center [476, 438] width 51 height 51
click at [489, 449] on icon "Pause Audio" at bounding box center [476, 438] width 51 height 51
click at [467, 451] on icon "Play Audio" at bounding box center [476, 438] width 51 height 51
click at [467, 451] on icon "Pause Audio" at bounding box center [476, 438] width 51 height 51
click at [467, 442] on icon "Play Audio" at bounding box center [476, 438] width 51 height 51
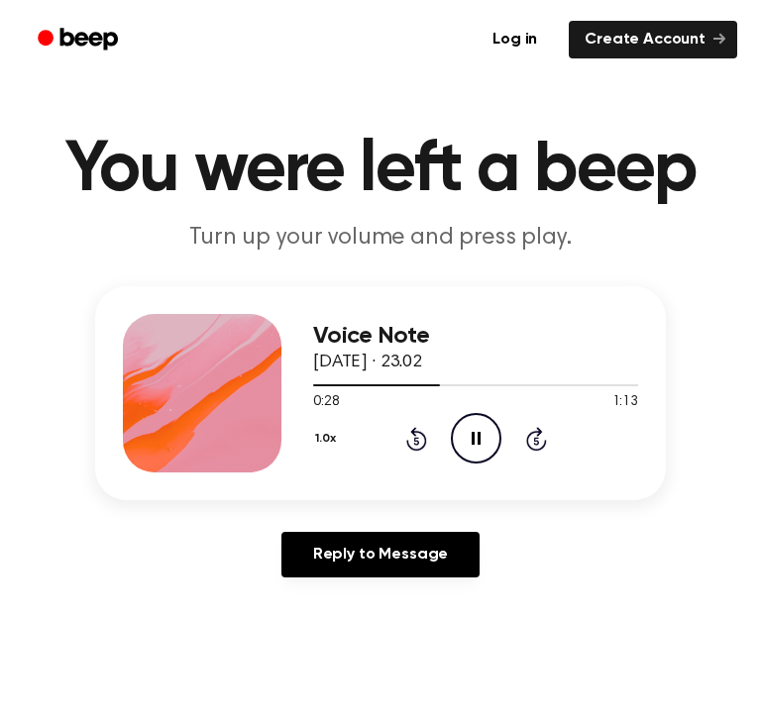
click at [477, 450] on icon "Pause Audio" at bounding box center [476, 438] width 51 height 51
click at [477, 418] on icon "Play Audio" at bounding box center [476, 438] width 51 height 51
click at [479, 421] on icon "Pause Audio" at bounding box center [476, 438] width 51 height 51
click at [479, 424] on icon "Play Audio" at bounding box center [476, 438] width 51 height 51
click at [479, 437] on icon "Pause Audio" at bounding box center [476, 438] width 51 height 51
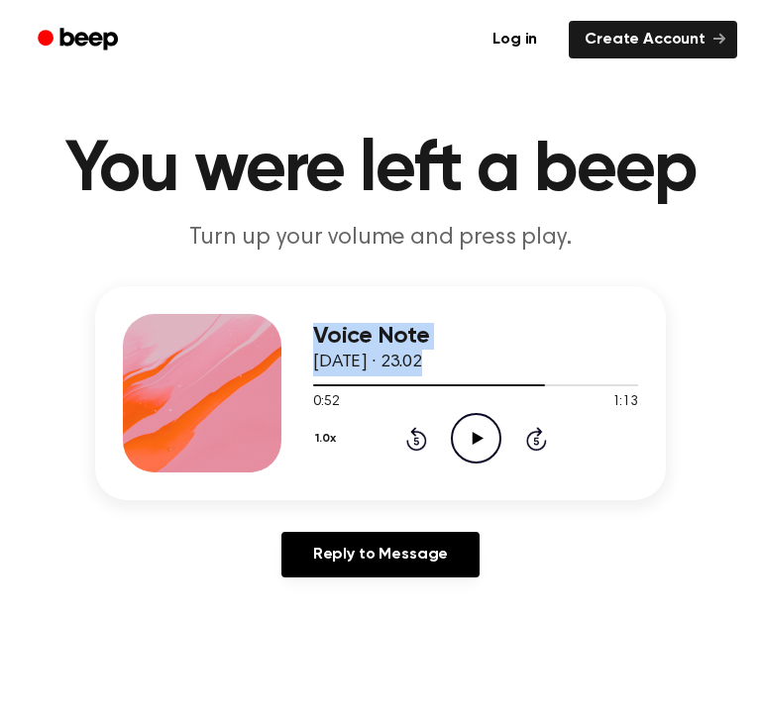
drag, startPoint x: 538, startPoint y: 377, endPoint x: 279, endPoint y: 407, distance: 260.2
click at [279, 408] on div "Voice Note 14 September 2025 · 23.02 0:52 1:13 Your browser does not support th…" at bounding box center [380, 393] width 570 height 214
click at [329, 378] on div at bounding box center [475, 384] width 325 height 16
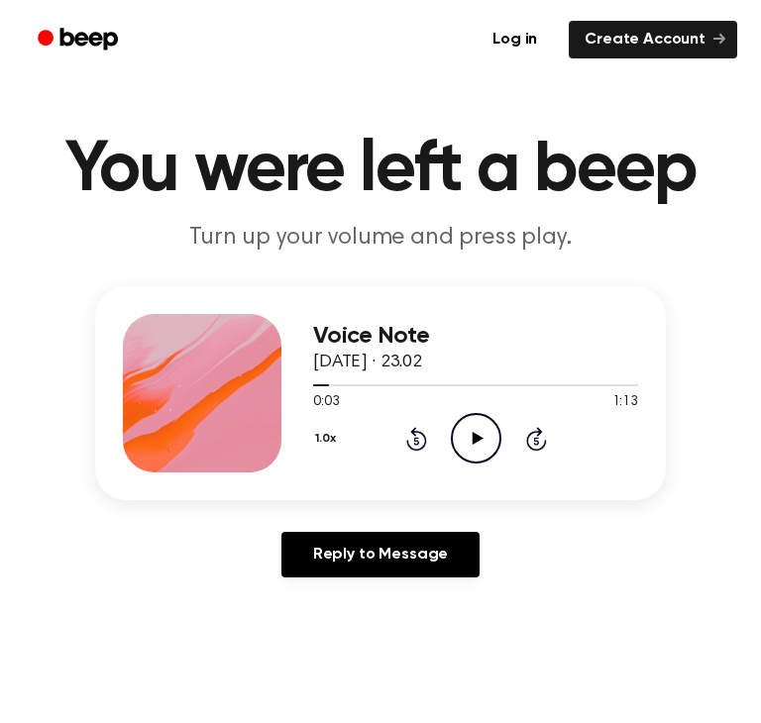
click at [493, 442] on icon "Play Audio" at bounding box center [476, 438] width 51 height 51
click at [480, 453] on icon "Pause Audio" at bounding box center [476, 438] width 51 height 51
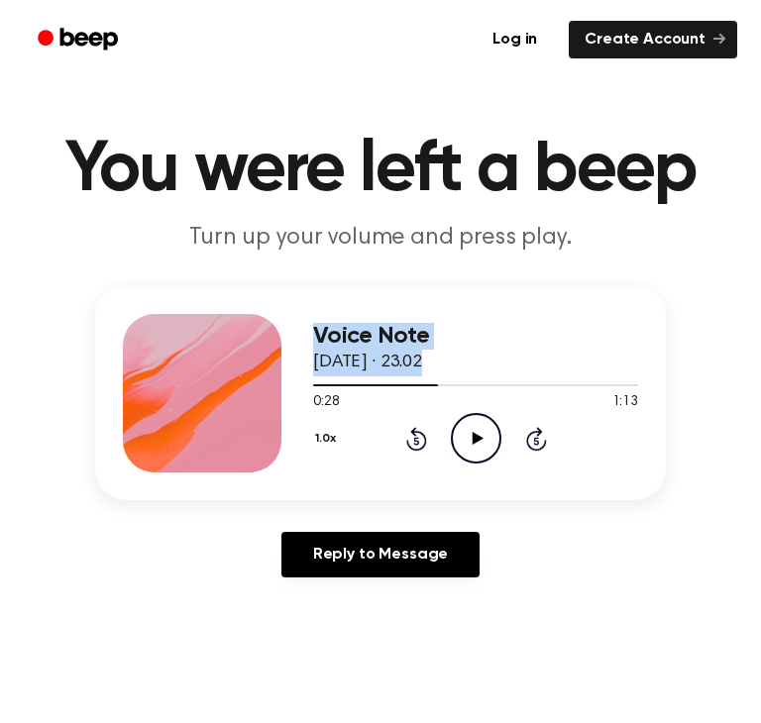
drag, startPoint x: 456, startPoint y: 383, endPoint x: 237, endPoint y: 403, distance: 219.8
click at [237, 403] on div "Voice Note 14 September 2025 · 23.02 0:28 1:13 Your browser does not support th…" at bounding box center [380, 393] width 570 height 214
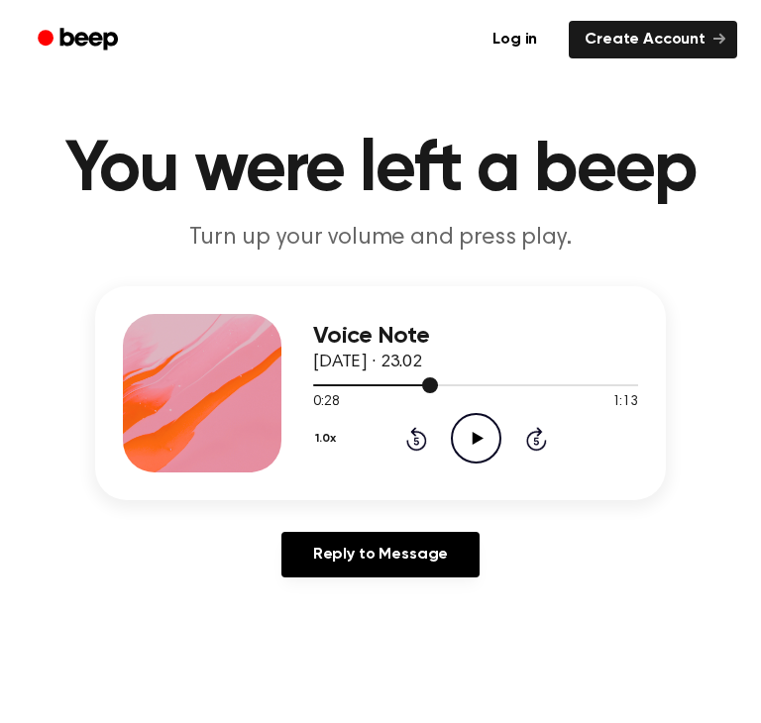
click at [436, 384] on span at bounding box center [430, 385] width 16 height 16
drag, startPoint x: 436, startPoint y: 384, endPoint x: 381, endPoint y: 380, distance: 54.6
click at [391, 382] on div at bounding box center [475, 384] width 325 height 16
click at [380, 380] on div at bounding box center [475, 384] width 325 height 16
click at [375, 380] on span at bounding box center [372, 385] width 16 height 16
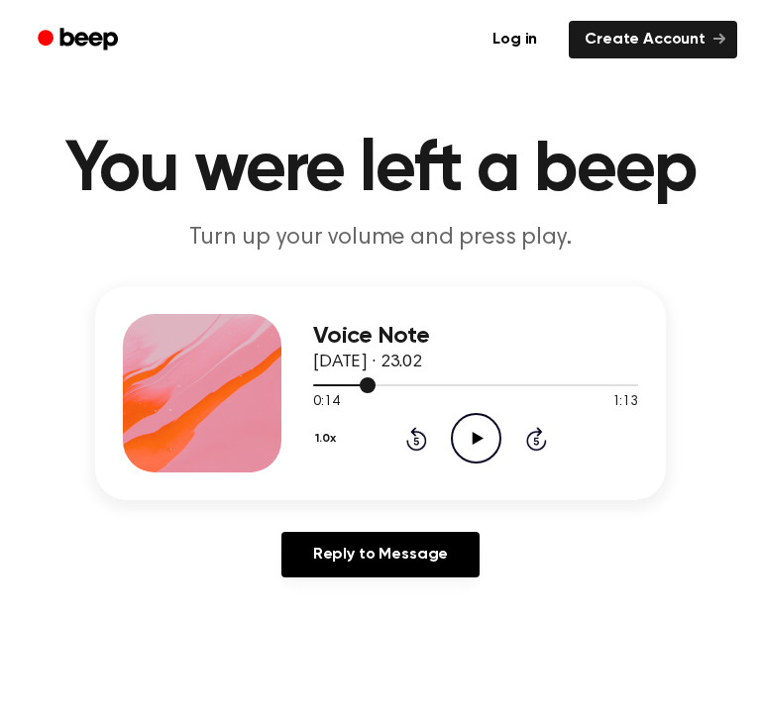
drag, startPoint x: 340, startPoint y: 382, endPoint x: 326, endPoint y: 384, distance: 14.0
click at [335, 384] on div at bounding box center [475, 384] width 325 height 16
click at [326, 384] on div at bounding box center [344, 385] width 62 height 2
click at [326, 384] on div at bounding box center [475, 384] width 325 height 16
drag, startPoint x: 326, startPoint y: 384, endPoint x: 391, endPoint y: 409, distance: 69.9
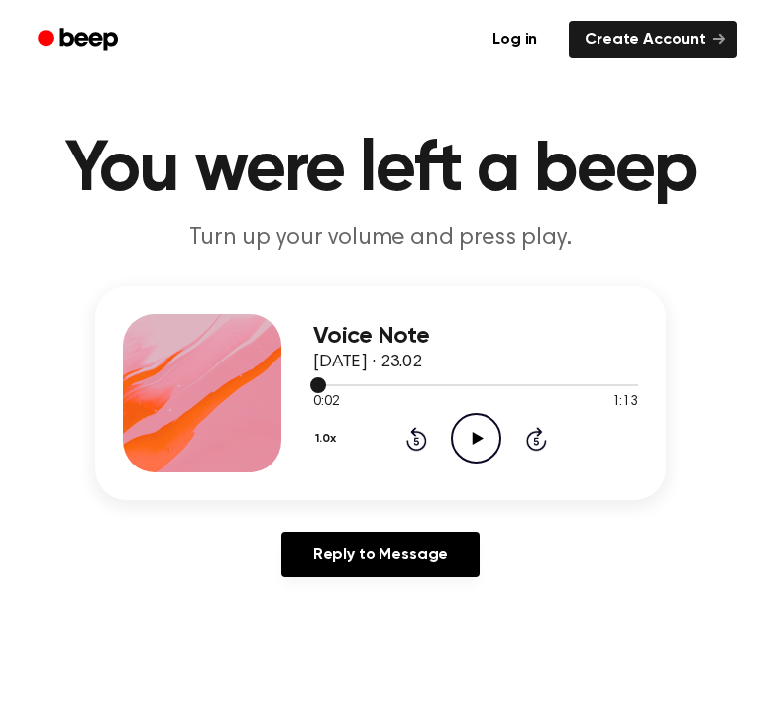
click at [339, 391] on div at bounding box center [475, 384] width 325 height 16
click at [479, 432] on icon "Play Audio" at bounding box center [476, 438] width 51 height 51
click at [470, 435] on icon "Pause Audio" at bounding box center [476, 438] width 51 height 51
click at [315, 376] on div at bounding box center [475, 384] width 325 height 16
click at [474, 435] on icon at bounding box center [476, 438] width 11 height 13
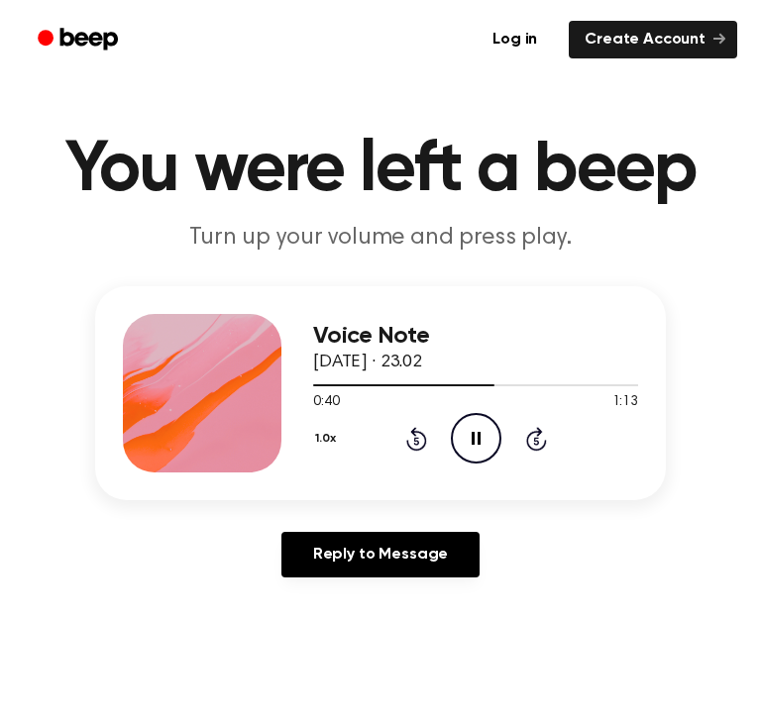
click at [470, 447] on icon "Pause Audio" at bounding box center [476, 438] width 51 height 51
click at [444, 386] on div at bounding box center [475, 384] width 325 height 16
click at [460, 432] on icon "Play Audio" at bounding box center [476, 438] width 51 height 51
click at [483, 444] on icon "Pause Audio" at bounding box center [476, 438] width 51 height 51
click at [475, 409] on div "0:38 1:13" at bounding box center [475, 402] width 325 height 21
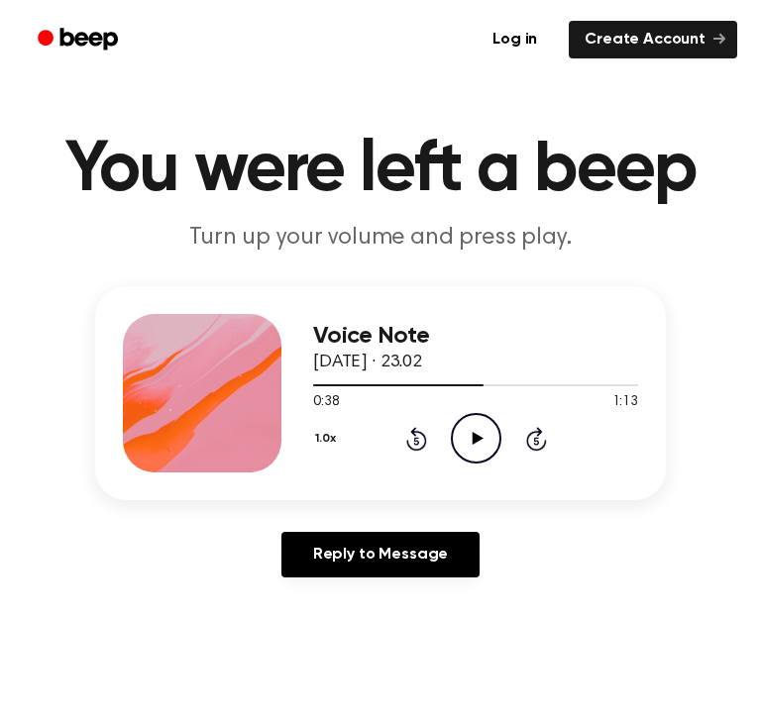
click at [475, 435] on icon at bounding box center [476, 438] width 11 height 13
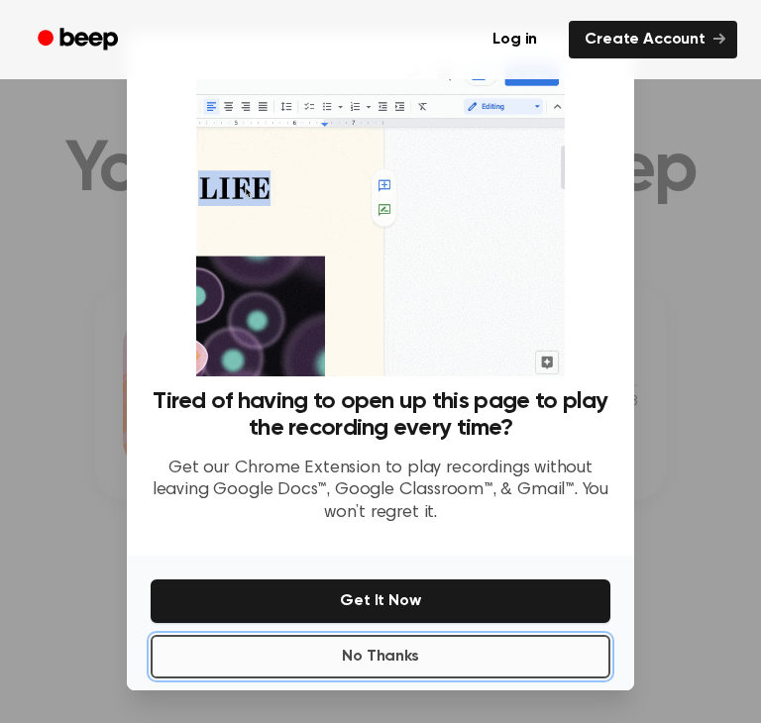
click at [543, 645] on button "No Thanks" at bounding box center [381, 657] width 460 height 44
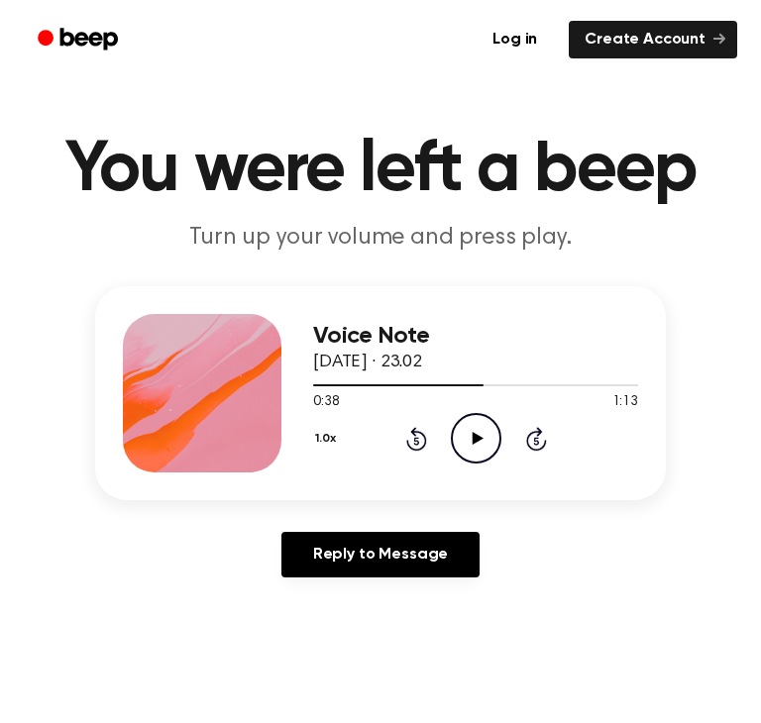
click at [455, 432] on icon "Play Audio" at bounding box center [476, 438] width 51 height 51
click at [467, 456] on icon "Pause Audio" at bounding box center [476, 438] width 51 height 51
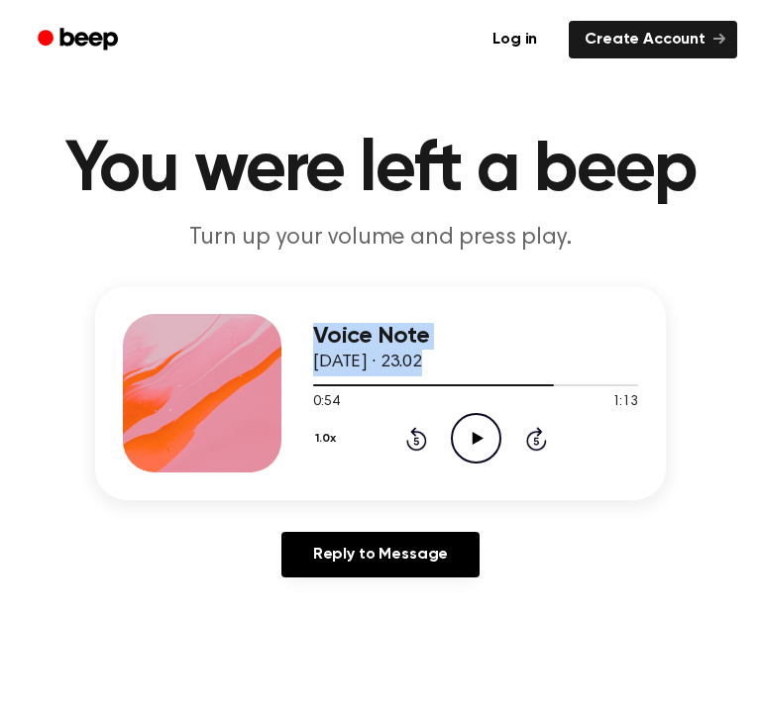
drag, startPoint x: 533, startPoint y: 385, endPoint x: 248, endPoint y: 423, distance: 287.7
click at [246, 424] on div "Voice Note 14 September 2025 · 23.02 0:54 1:13 Your browser does not support th…" at bounding box center [380, 393] width 570 height 214
click at [328, 384] on div at bounding box center [475, 385] width 325 height 2
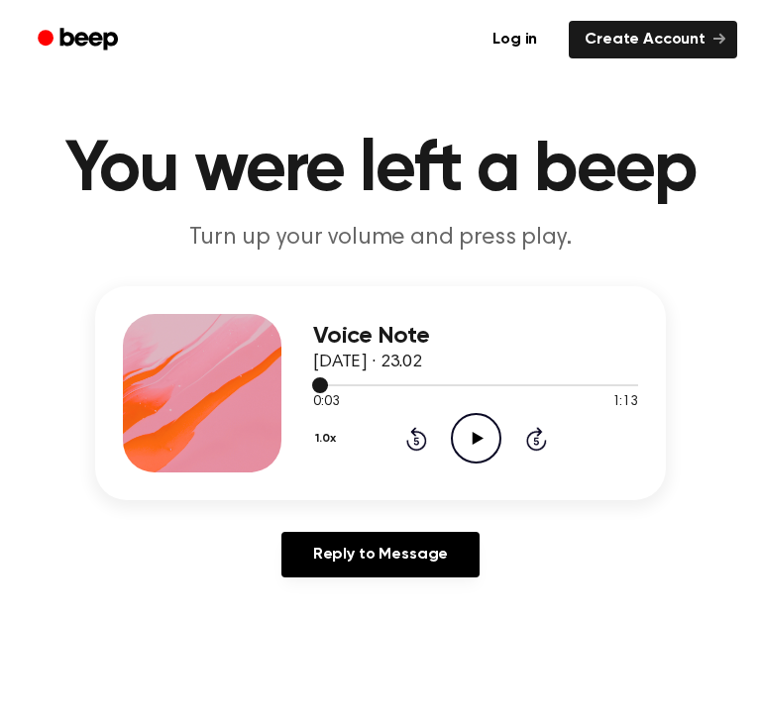
click at [328, 384] on div at bounding box center [475, 385] width 325 height 2
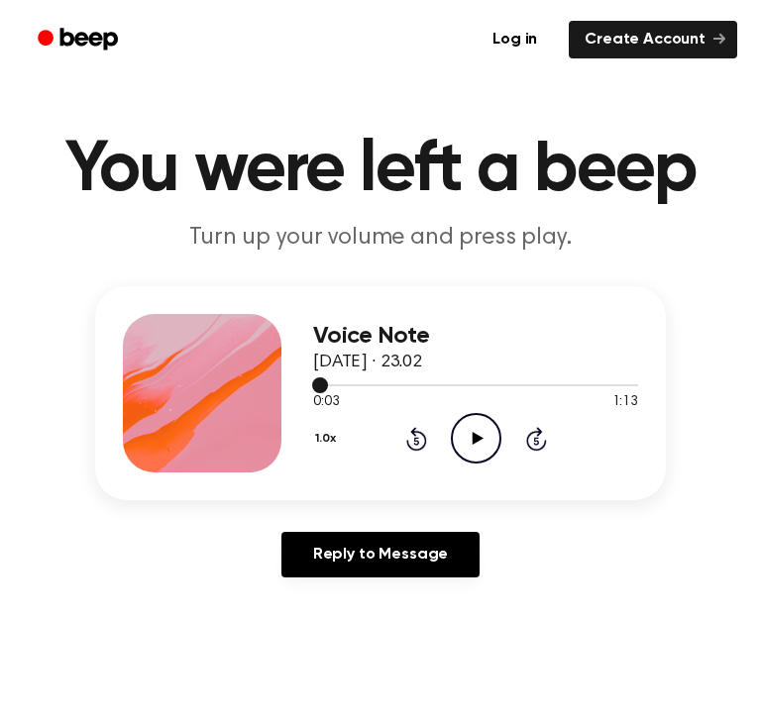
click at [328, 384] on div at bounding box center [475, 385] width 325 height 2
click at [323, 379] on span at bounding box center [320, 385] width 16 height 16
click at [323, 379] on div at bounding box center [475, 384] width 325 height 16
click at [317, 391] on span at bounding box center [315, 385] width 16 height 16
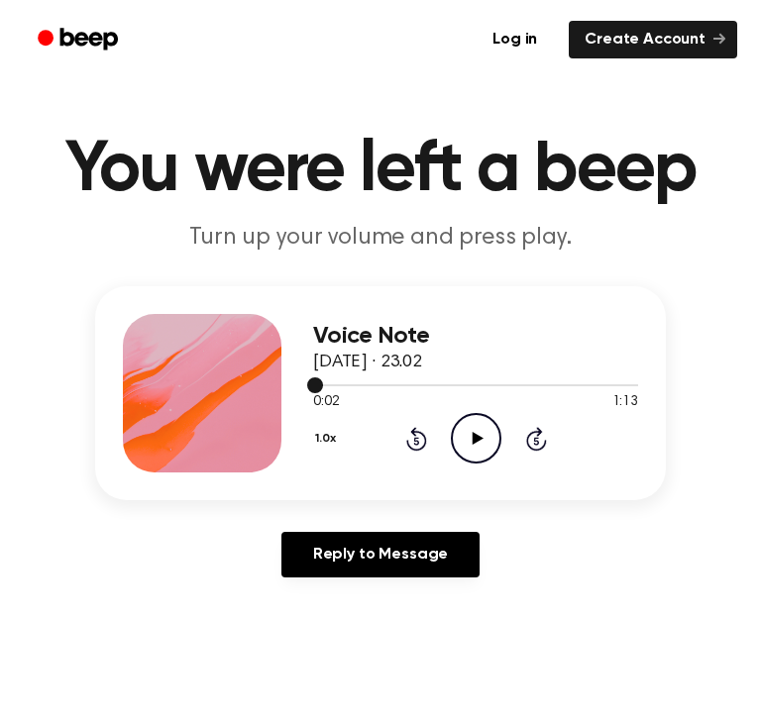
click at [318, 388] on div at bounding box center [475, 384] width 325 height 16
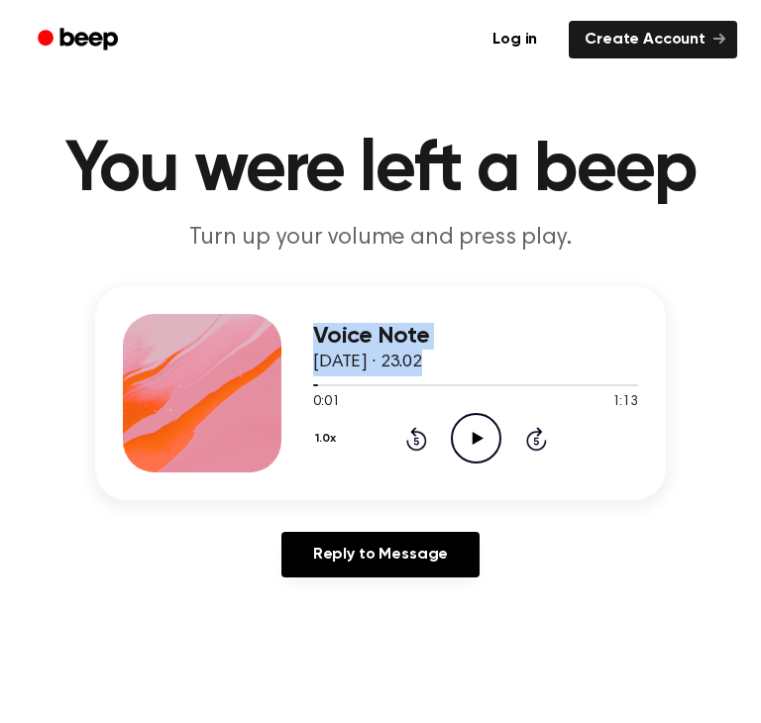
drag, startPoint x: 318, startPoint y: 388, endPoint x: 205, endPoint y: 445, distance: 126.2
click at [205, 445] on div "Voice Note 14 September 2025 · 23.02 0:01 1:13 Your browser does not support th…" at bounding box center [380, 393] width 570 height 214
click at [214, 439] on div at bounding box center [202, 393] width 158 height 158
click at [473, 444] on icon "Play Audio" at bounding box center [476, 438] width 51 height 51
click at [477, 452] on icon "Pause Audio" at bounding box center [476, 438] width 51 height 51
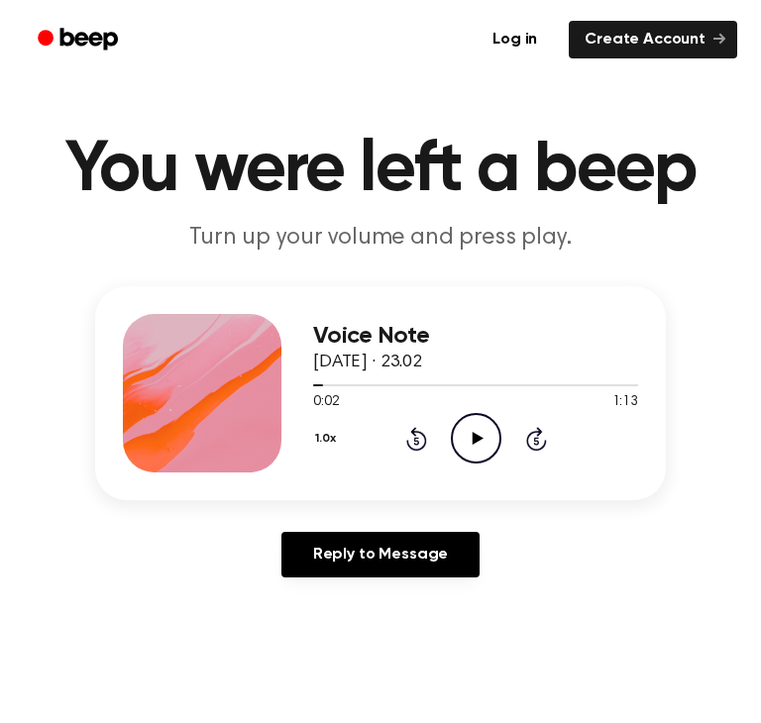
click at [497, 433] on icon "Play Audio" at bounding box center [476, 438] width 51 height 51
click at [485, 443] on icon "Pause Audio" at bounding box center [476, 438] width 51 height 51
click at [466, 433] on icon "Play Audio" at bounding box center [476, 438] width 51 height 51
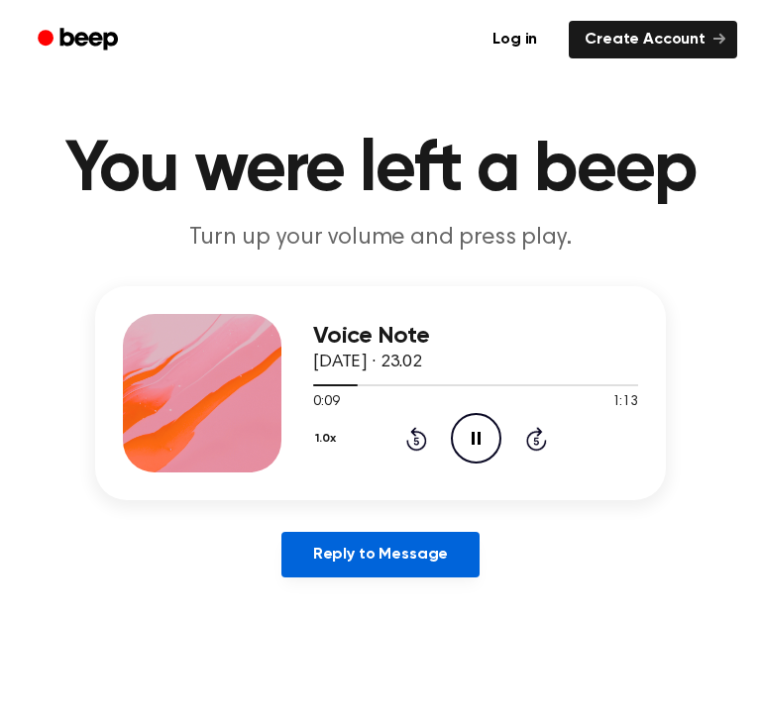
click at [406, 538] on link "Reply to Message" at bounding box center [380, 555] width 198 height 46
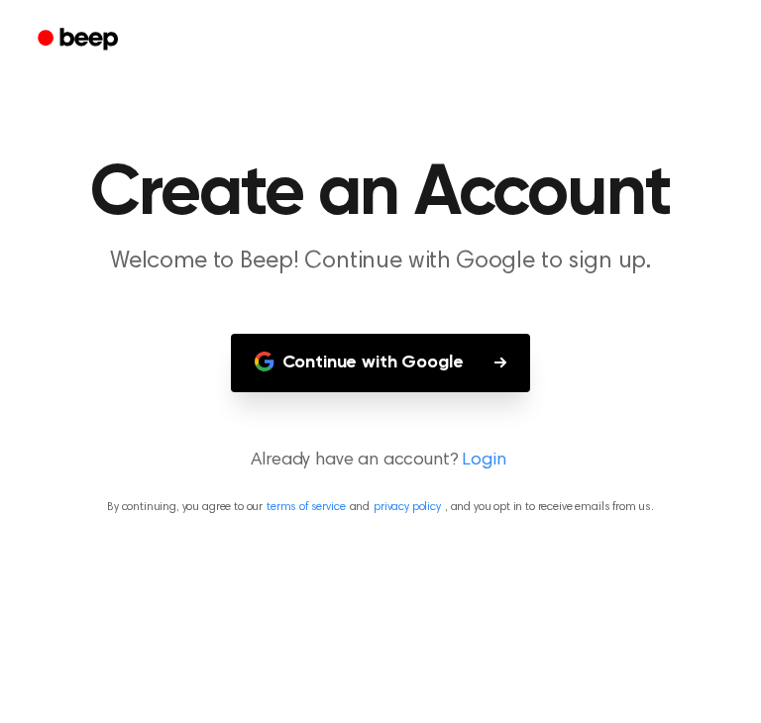
click at [348, 354] on button "Continue with Google" at bounding box center [381, 363] width 300 height 58
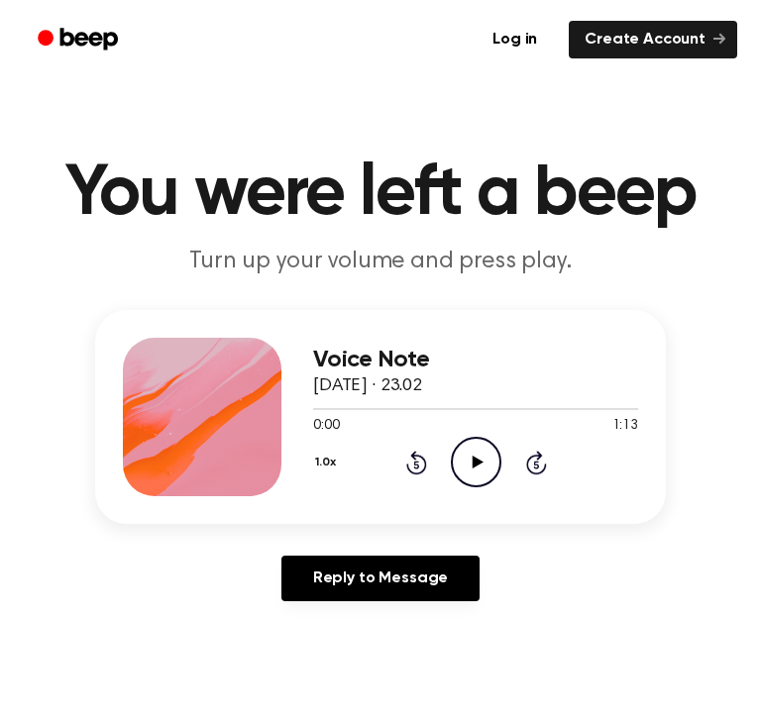
scroll to position [24, 0]
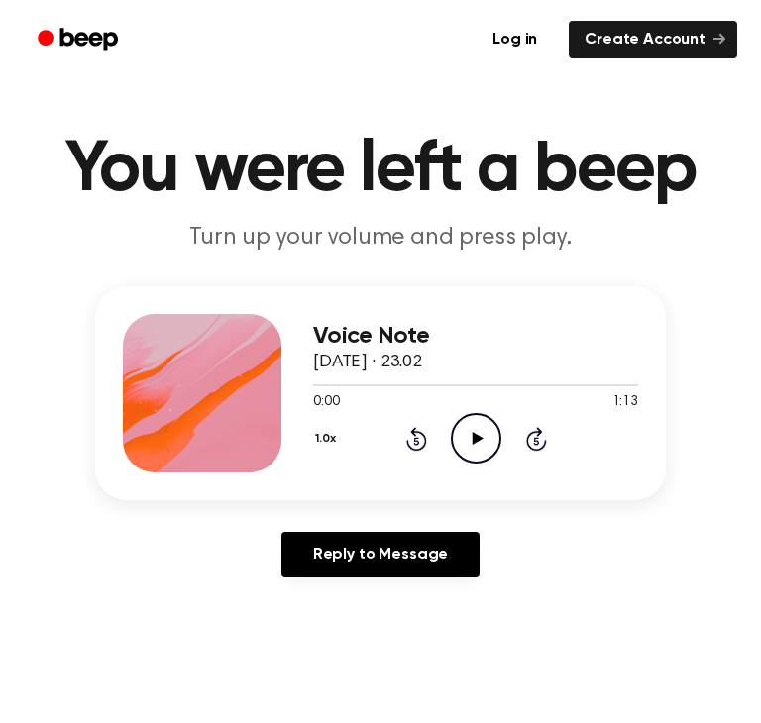
click at [490, 427] on icon "Play Audio" at bounding box center [476, 438] width 51 height 51
click at [639, 382] on div "Voice Note 14 September 2025 · 23.02 0:02 1:13 Your browser does not support th…" at bounding box center [380, 393] width 570 height 214
click at [621, 381] on div at bounding box center [475, 384] width 325 height 16
drag, startPoint x: 611, startPoint y: 394, endPoint x: 610, endPoint y: 372, distance: 21.8
click at [610, 394] on div "0:03 1:13 Your browser does not support the [object Object] element." at bounding box center [475, 394] width 325 height 37
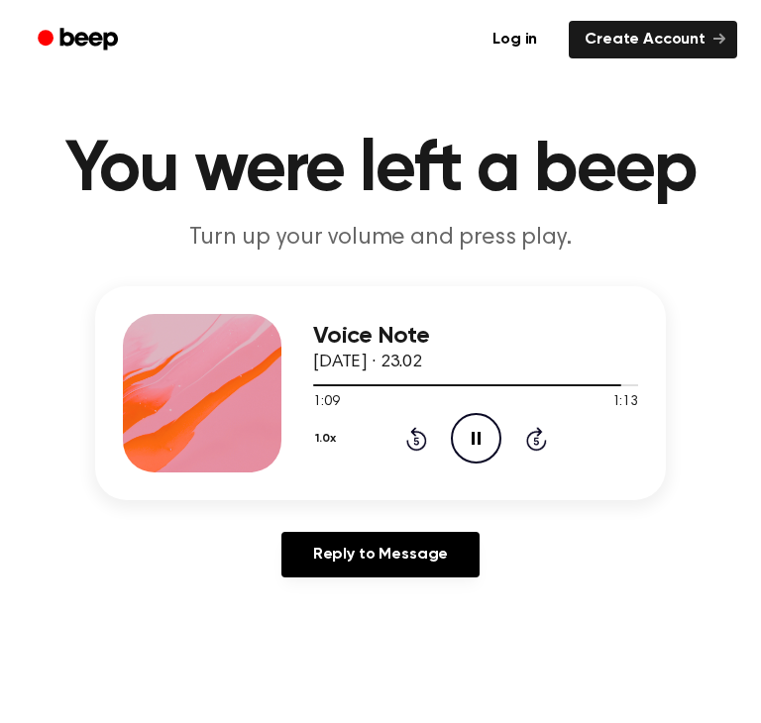
click at [607, 365] on div "Voice Note 14 September 2025 · 23.02" at bounding box center [475, 349] width 325 height 53
click at [602, 394] on div "Voice Note 14 September 2025 · 23.02 1:09 1:13 Your browser does not support th…" at bounding box center [475, 393] width 325 height 158
click at [599, 405] on div "1:09 1:13" at bounding box center [475, 402] width 325 height 21
drag, startPoint x: 601, startPoint y: 400, endPoint x: 548, endPoint y: 377, distance: 58.1
click at [550, 378] on div "1:09 1:13 Your browser does not support the [object Object] element." at bounding box center [475, 394] width 325 height 37
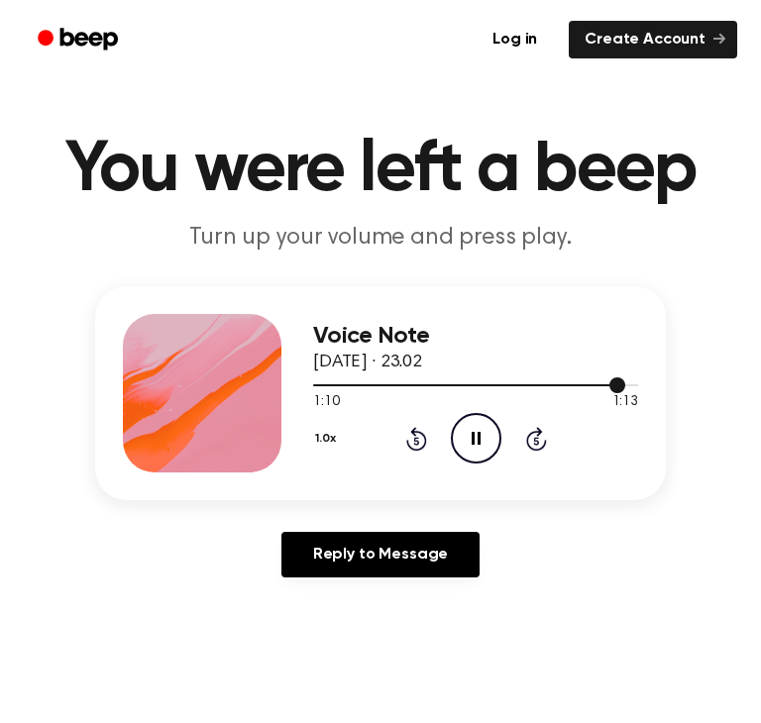
click at [588, 390] on div at bounding box center [475, 384] width 325 height 16
drag, startPoint x: 560, startPoint y: 376, endPoint x: 447, endPoint y: 360, distance: 114.2
click at [308, 397] on div "Voice Note 14 September 2025 · 23.02 1:01 1:13 Your browser does not support th…" at bounding box center [380, 393] width 570 height 214
click at [518, 376] on div at bounding box center [475, 384] width 325 height 16
click at [442, 386] on div at bounding box center [475, 384] width 325 height 16
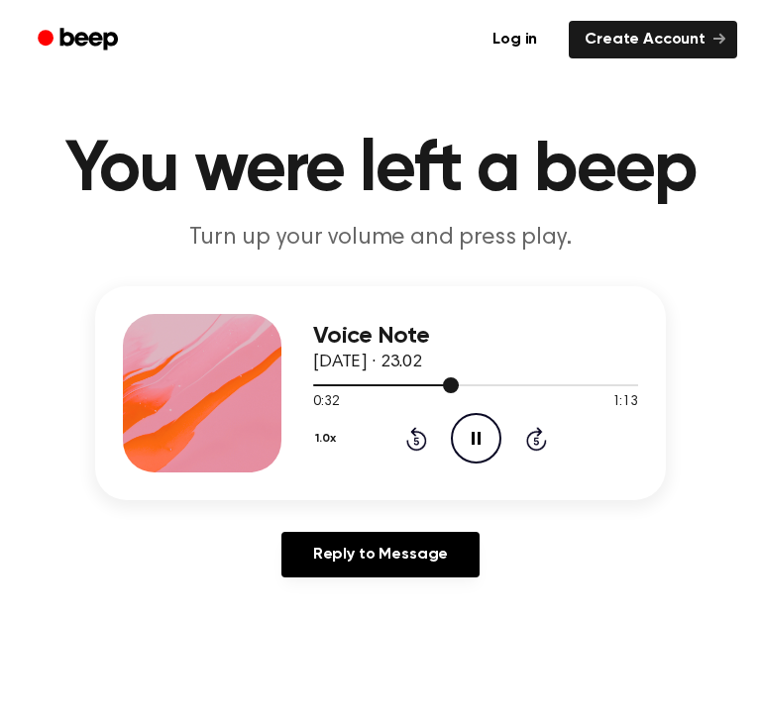
click at [385, 382] on div at bounding box center [475, 384] width 325 height 16
click at [460, 438] on icon "Pause Audio" at bounding box center [476, 438] width 51 height 51
click at [451, 447] on icon "Play Audio" at bounding box center [476, 438] width 51 height 51
click at [451, 447] on icon "Pause Audio" at bounding box center [476, 438] width 51 height 51
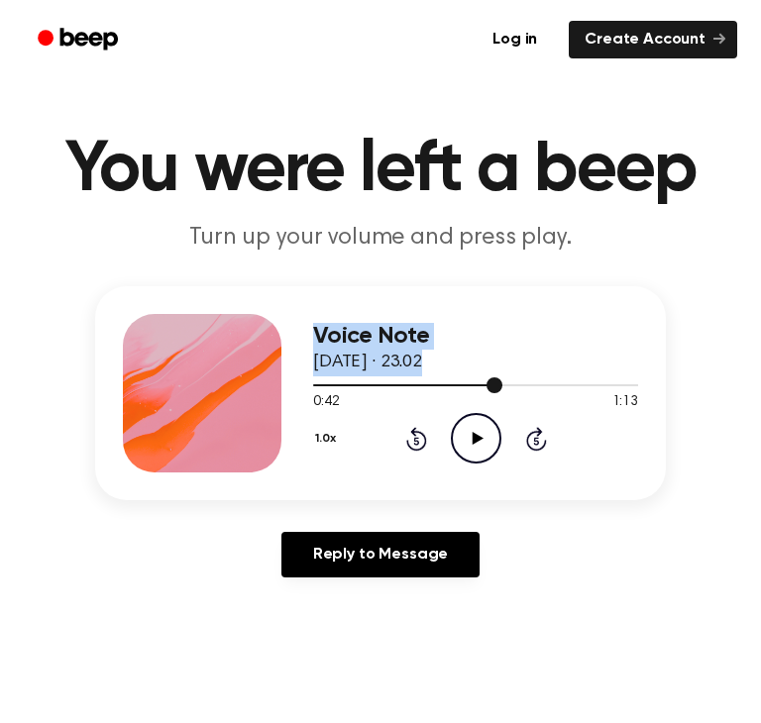
drag, startPoint x: 370, startPoint y: 387, endPoint x: 195, endPoint y: 351, distance: 179.1
click at [195, 351] on div "Voice Note 14 September 2025 · 23.02 0:42 1:13 Your browser does not support th…" at bounding box center [380, 393] width 570 height 214
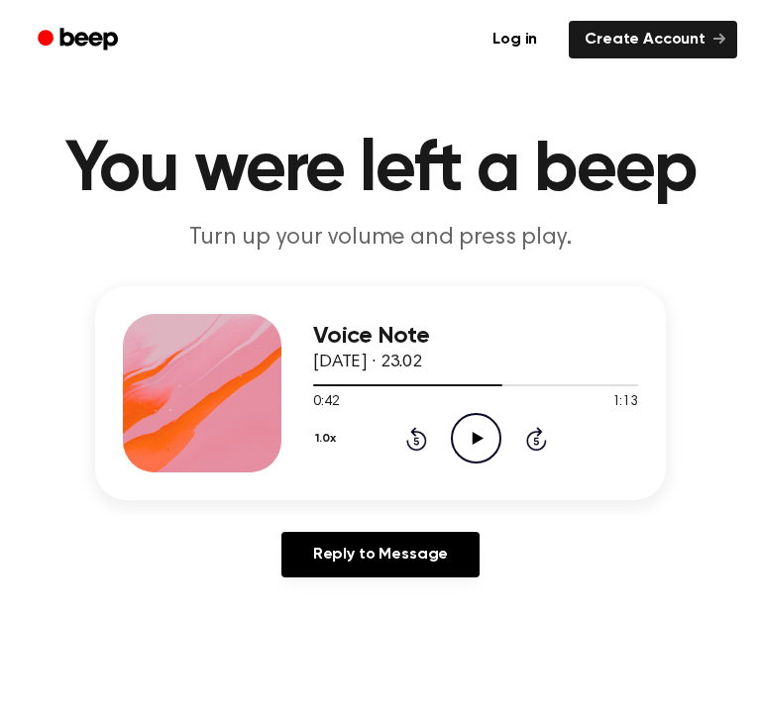
click at [465, 436] on icon "Play Audio" at bounding box center [476, 438] width 51 height 51
click at [402, 436] on div "1.0x Rewind 5 seconds Pause Audio Skip 5 seconds" at bounding box center [475, 438] width 325 height 51
click at [416, 429] on icon "Rewind 5 seconds" at bounding box center [416, 439] width 22 height 26
click at [410, 441] on icon "Rewind 5 seconds" at bounding box center [416, 439] width 22 height 26
click at [408, 443] on icon at bounding box center [416, 439] width 21 height 24
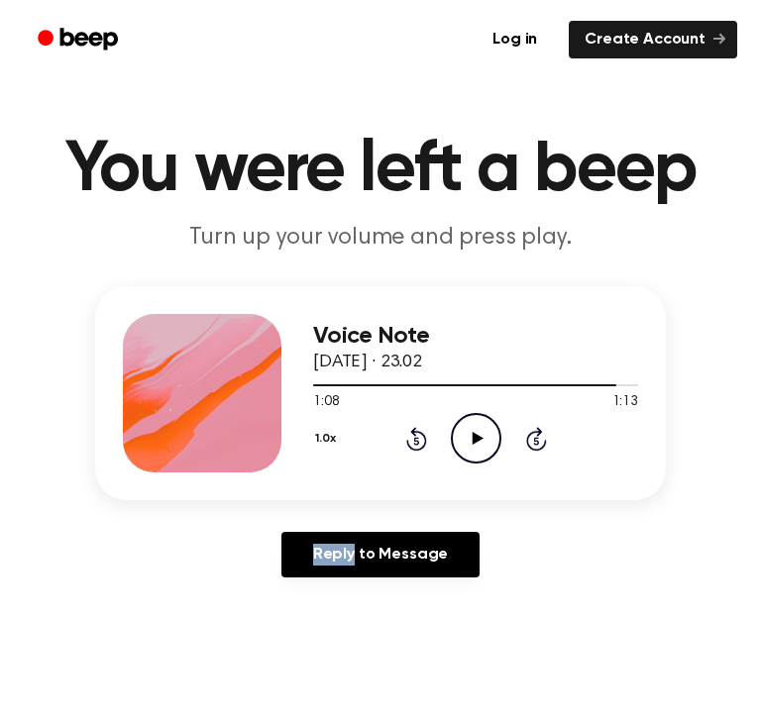
click at [408, 444] on icon at bounding box center [416, 439] width 21 height 24
click at [466, 427] on icon "Play Audio" at bounding box center [476, 438] width 51 height 51
click at [482, 435] on icon "Pause Audio" at bounding box center [476, 438] width 51 height 51
click at [325, 384] on div at bounding box center [475, 385] width 325 height 2
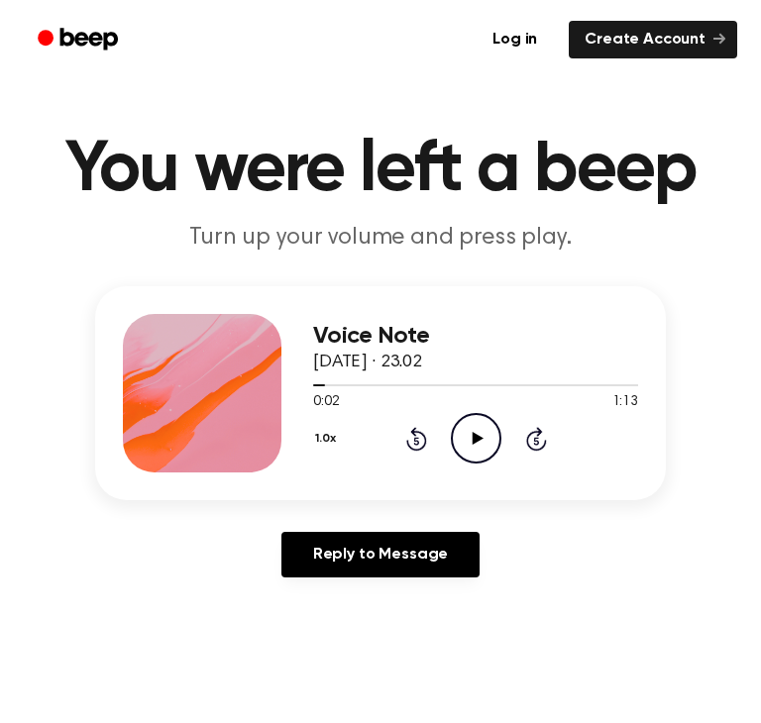
click at [501, 427] on div "1.0x Rewind 5 seconds Play Audio Skip 5 seconds" at bounding box center [475, 438] width 325 height 51
click at [469, 422] on icon "Play Audio" at bounding box center [476, 438] width 51 height 51
click at [471, 453] on icon "Pause Audio" at bounding box center [476, 438] width 51 height 51
click at [488, 424] on icon "Play Audio" at bounding box center [476, 438] width 51 height 51
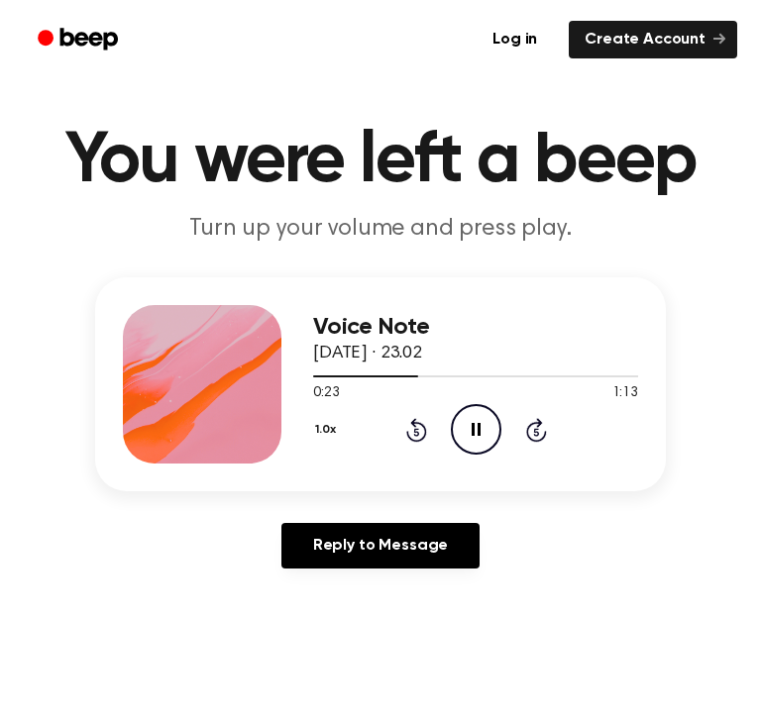
click at [464, 426] on icon "Pause Audio" at bounding box center [476, 429] width 51 height 51
drag, startPoint x: 424, startPoint y: 370, endPoint x: 265, endPoint y: 438, distance: 172.2
click at [266, 436] on div "Voice Note 14 September 2025 · 23.02 0:23 1:13 Your browser does not support th…" at bounding box center [380, 384] width 570 height 214
click at [303, 328] on div "Voice Note 14 September 2025 · 23.02 0:23 1:13 Your browser does not support th…" at bounding box center [380, 384] width 570 height 214
drag, startPoint x: 301, startPoint y: 375, endPoint x: 385, endPoint y: 384, distance: 84.7
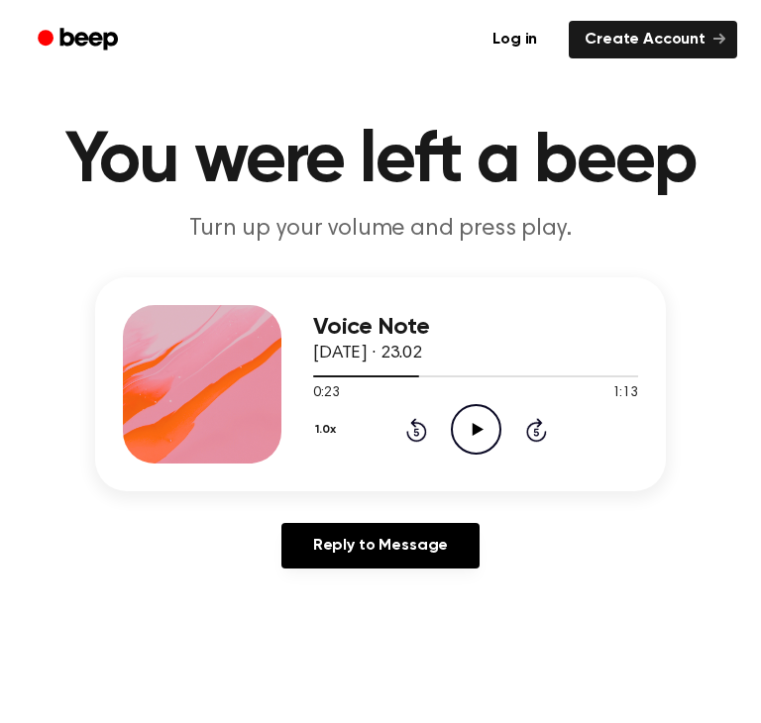
click at [310, 375] on div "Voice Note 14 September 2025 · 23.02 0:23 1:13 Your browser does not support th…" at bounding box center [380, 384] width 570 height 214
click at [437, 417] on div "1.0x Rewind 5 seconds Play Audio Skip 5 seconds" at bounding box center [475, 429] width 325 height 51
click at [412, 422] on icon at bounding box center [416, 430] width 21 height 24
click at [411, 423] on icon at bounding box center [416, 430] width 21 height 24
click at [406, 425] on icon "Rewind 5 seconds" at bounding box center [416, 430] width 22 height 26
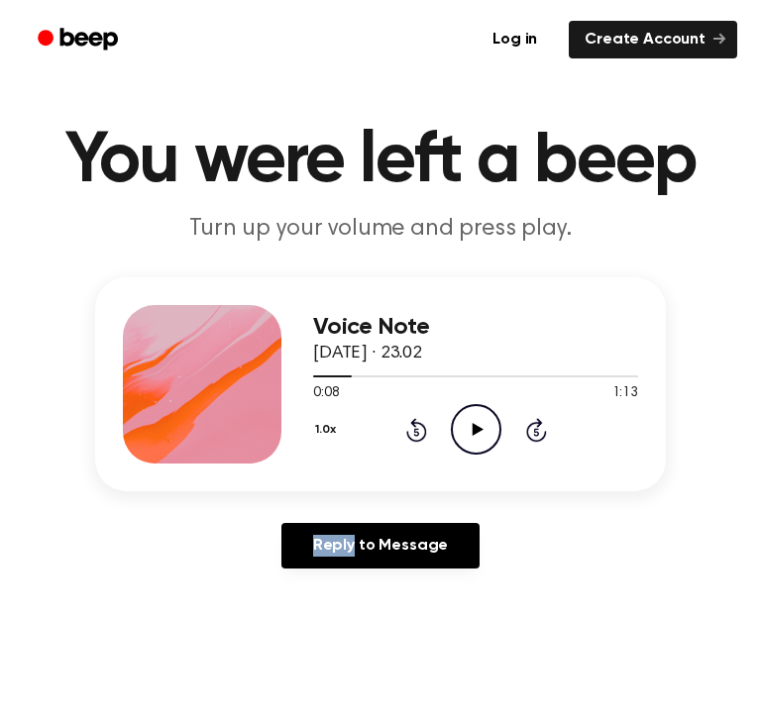
click at [406, 425] on icon "Rewind 5 seconds" at bounding box center [416, 430] width 22 height 26
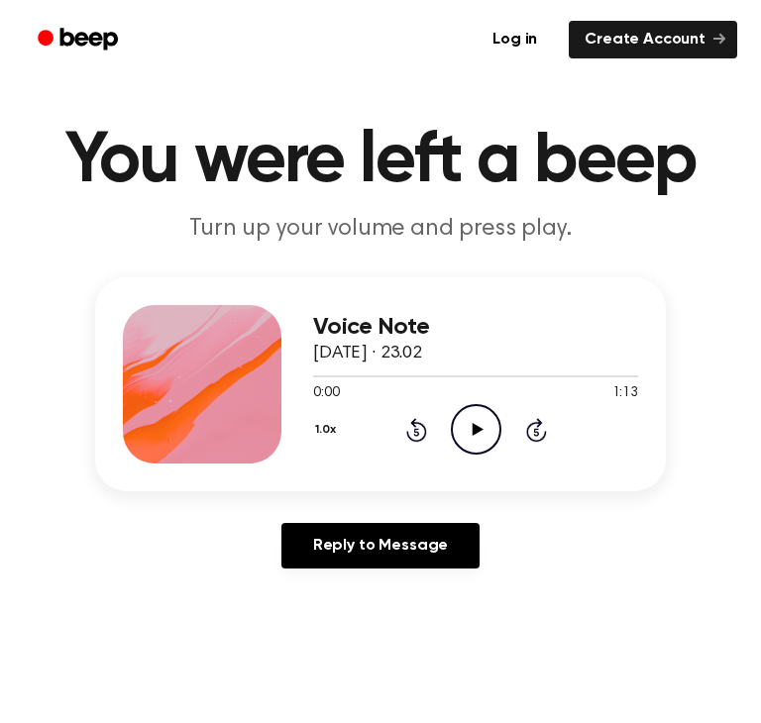
click at [406, 425] on icon "Rewind 5 seconds" at bounding box center [416, 430] width 22 height 26
click at [482, 425] on icon "Play Audio" at bounding box center [476, 429] width 51 height 51
drag, startPoint x: 482, startPoint y: 425, endPoint x: 652, endPoint y: 469, distance: 175.1
click at [652, 469] on div "Voice Note 14 September 2025 · 23.02 0:06 1:13 Your browser does not support th…" at bounding box center [380, 384] width 570 height 214
drag, startPoint x: 364, startPoint y: 370, endPoint x: 306, endPoint y: 383, distance: 59.8
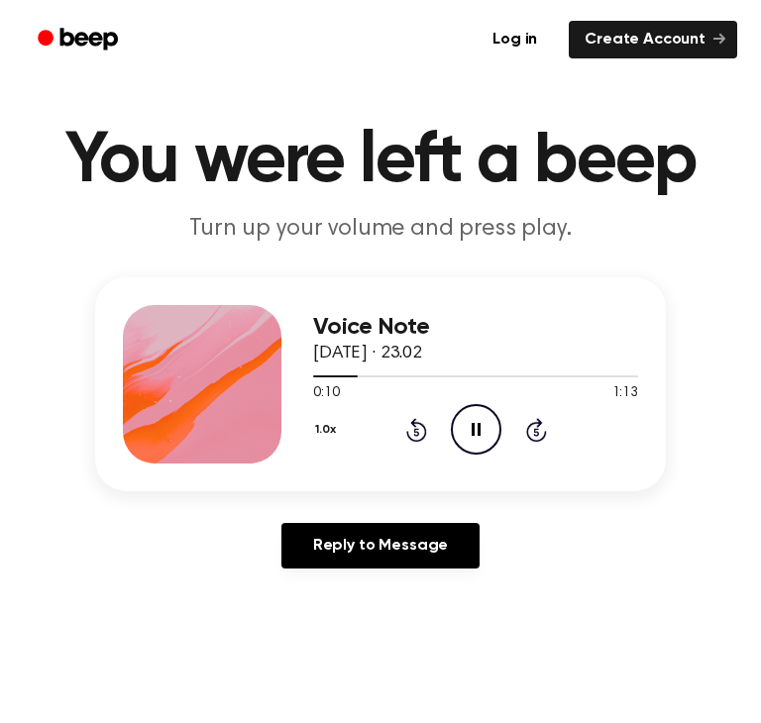
click at [306, 383] on div "Voice Note 14 September 2025 · 23.02 0:10 1:13 Your browser does not support th…" at bounding box center [380, 384] width 570 height 214
click at [309, 377] on div "Voice Note 14 September 2025 · 23.02 0:11 1:13 Your browser does not support th…" at bounding box center [380, 384] width 570 height 214
click at [314, 369] on div at bounding box center [475, 375] width 325 height 16
click at [310, 378] on div "Voice Note 14 September 2025 · 23.02 0:54 1:13 Your browser does not support th…" at bounding box center [380, 384] width 570 height 214
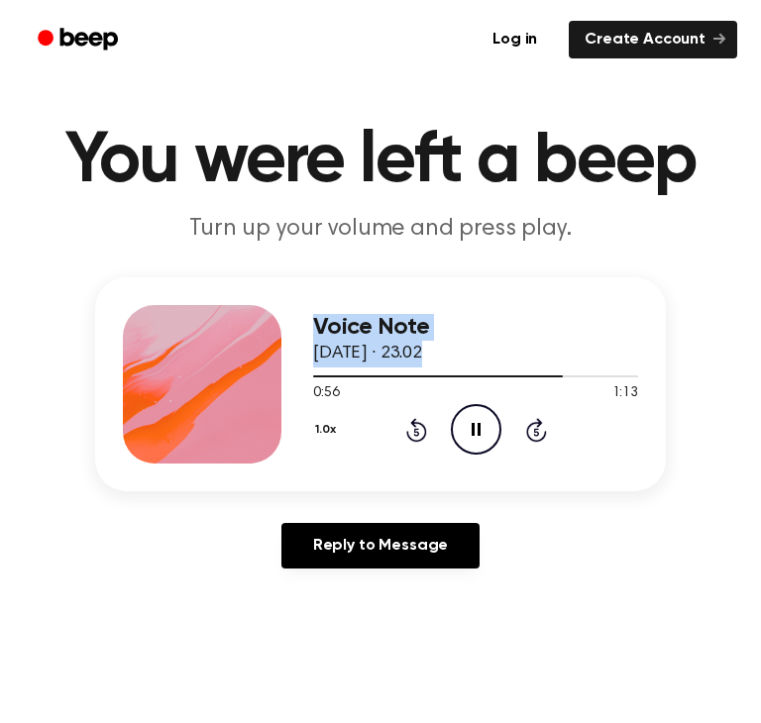
drag, startPoint x: 316, startPoint y: 376, endPoint x: 268, endPoint y: 369, distance: 48.0
click at [268, 369] on div "Voice Note 14 September 2025 · 23.02 0:56 1:13 Your browser does not support th…" at bounding box center [380, 384] width 570 height 214
click at [440, 419] on div "1.0x Rewind 5 seconds Pause Audio Skip 5 seconds" at bounding box center [475, 429] width 325 height 51
click at [477, 424] on icon "Pause Audio" at bounding box center [476, 429] width 51 height 51
click at [474, 424] on icon "Play Audio" at bounding box center [476, 429] width 51 height 51
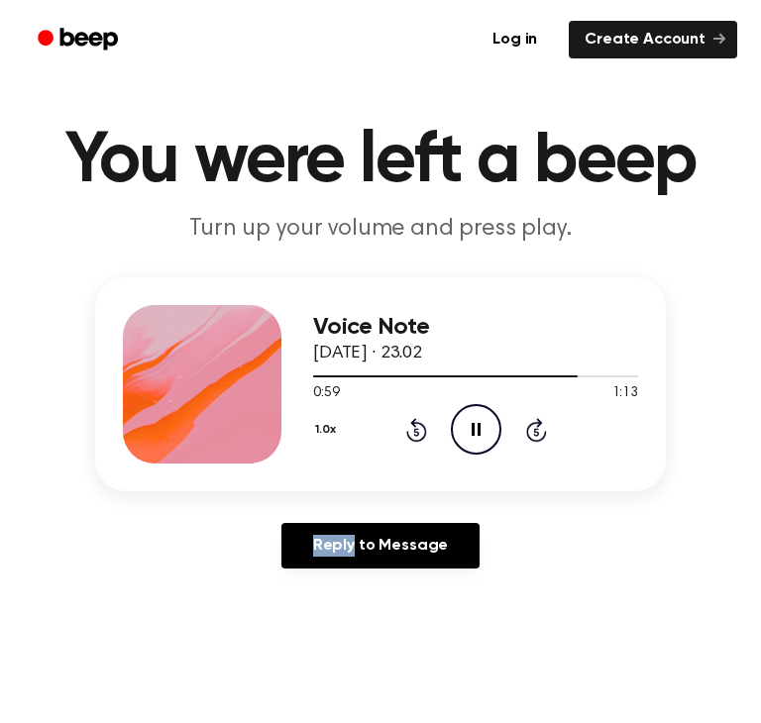
click at [474, 424] on icon "Pause Audio" at bounding box center [476, 429] width 51 height 51
click at [474, 424] on icon "Play Audio" at bounding box center [476, 429] width 51 height 51
click at [477, 422] on icon "Pause Audio" at bounding box center [476, 429] width 51 height 51
click at [407, 424] on icon "Rewind 5 seconds" at bounding box center [416, 430] width 22 height 26
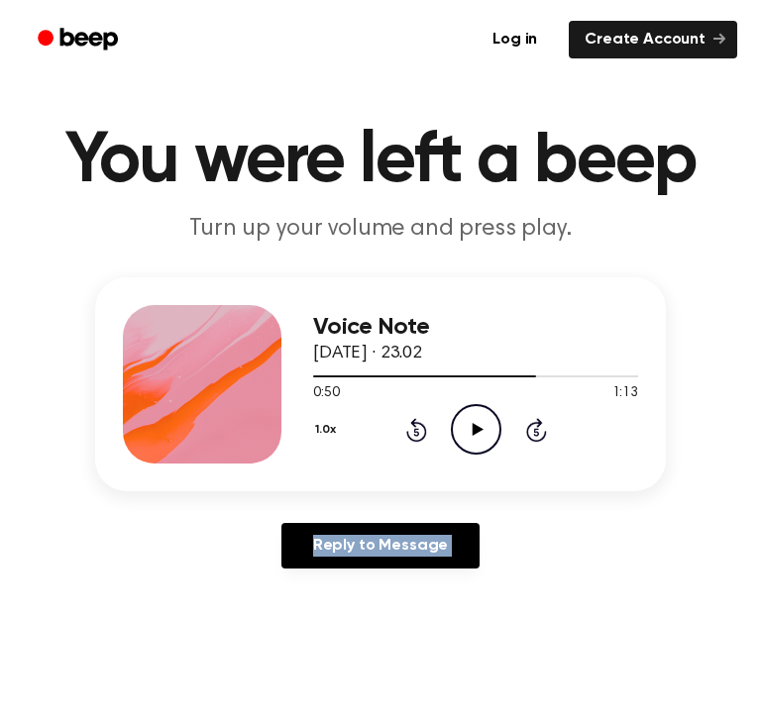
click at [407, 424] on icon "Rewind 5 seconds" at bounding box center [416, 430] width 22 height 26
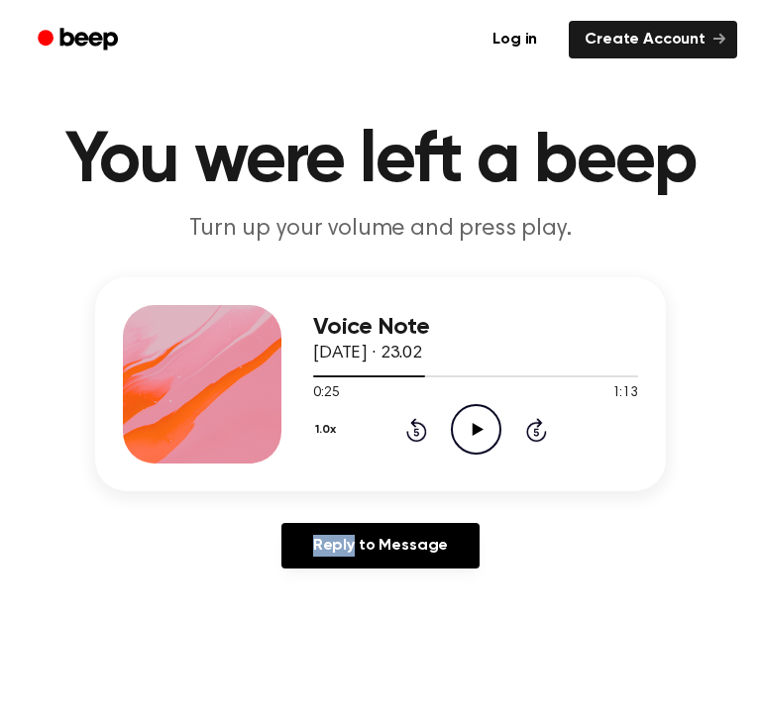
click at [407, 424] on icon "Rewind 5 seconds" at bounding box center [416, 430] width 22 height 26
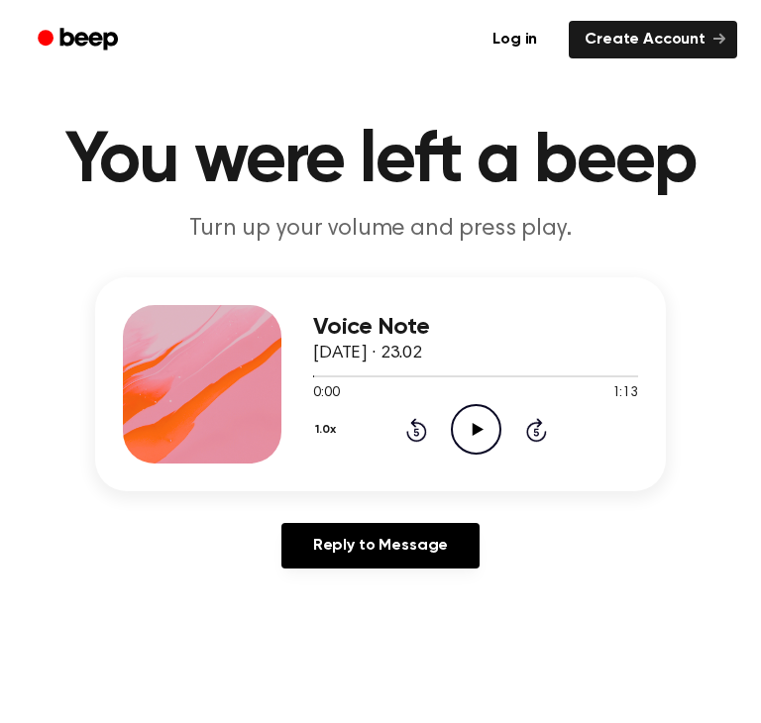
click at [407, 424] on icon "Rewind 5 seconds" at bounding box center [416, 430] width 22 height 26
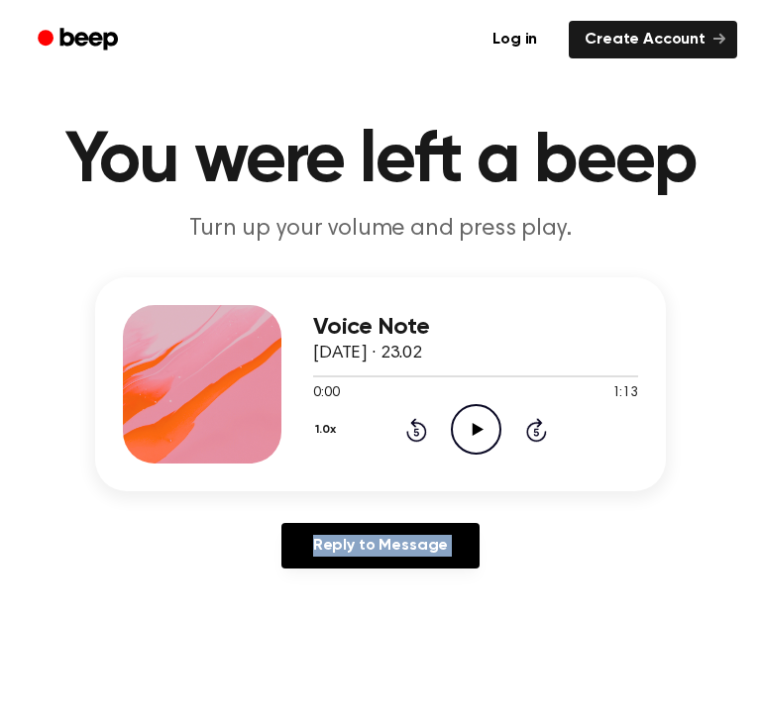
click at [407, 424] on icon "Rewind 5 seconds" at bounding box center [416, 430] width 22 height 26
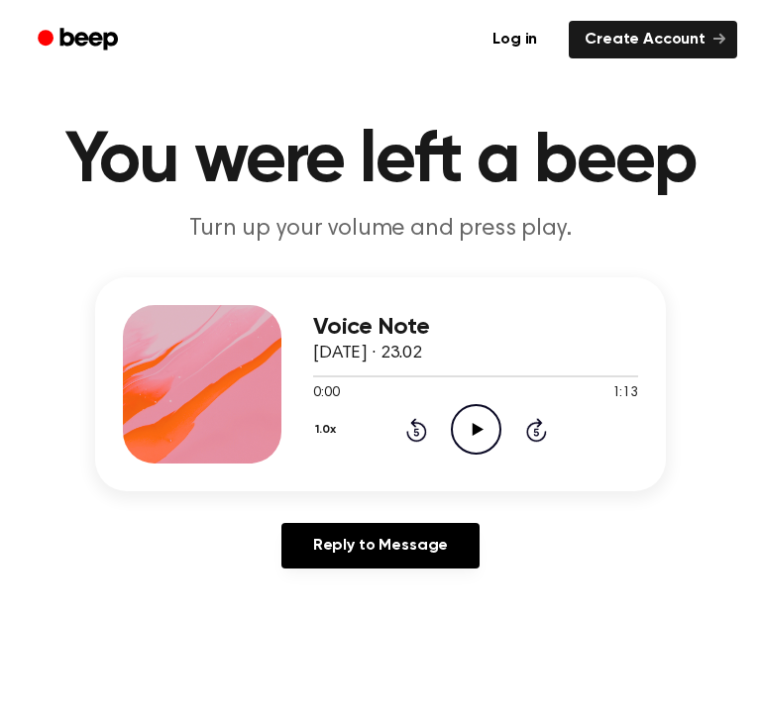
click at [511, 424] on div "1.0x Rewind 5 seconds Play Audio Skip 5 seconds" at bounding box center [475, 429] width 325 height 51
click at [468, 462] on div "Voice Note 14 September 2025 · 23.02 0:00 1:13 Your browser does not support th…" at bounding box center [475, 384] width 325 height 158
click at [483, 445] on icon "Play Audio" at bounding box center [476, 429] width 51 height 51
click at [486, 421] on icon "Pause Audio" at bounding box center [476, 429] width 51 height 51
drag, startPoint x: 412, startPoint y: 426, endPoint x: 402, endPoint y: 438, distance: 15.5
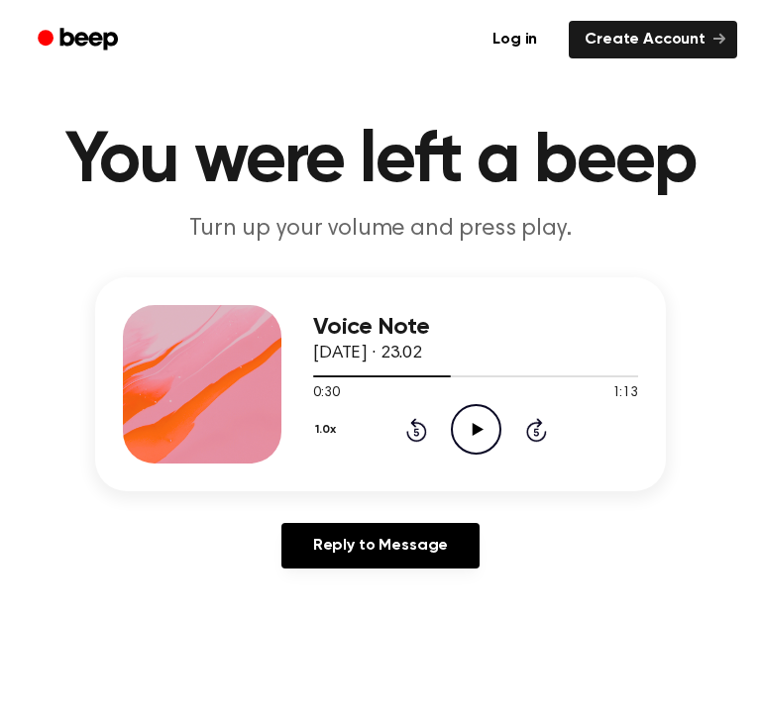
click at [402, 438] on div "1.0x Rewind 5 seconds Play Audio Skip 5 seconds" at bounding box center [475, 429] width 325 height 51
click at [409, 435] on icon "Rewind 5 seconds" at bounding box center [416, 430] width 22 height 26
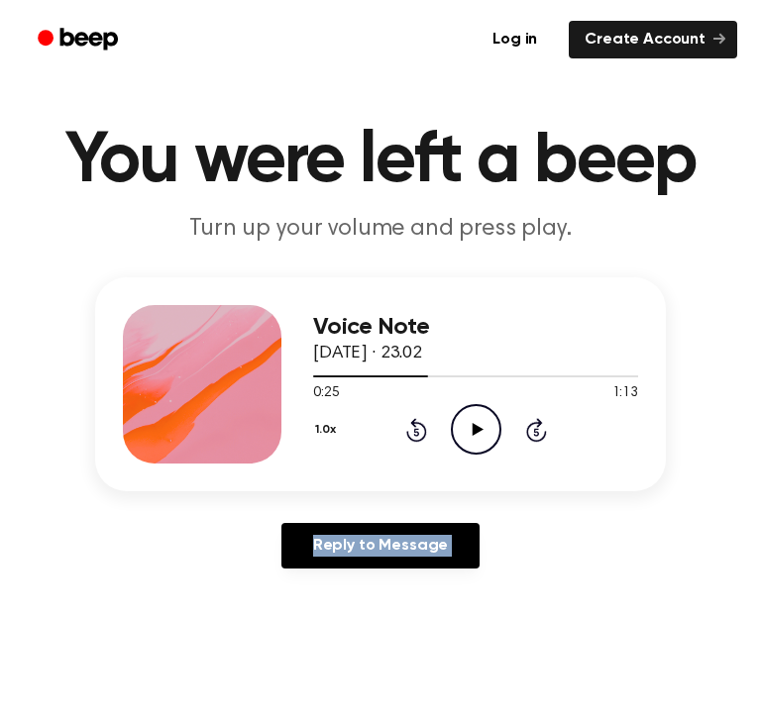
click at [409, 435] on icon "Rewind 5 seconds" at bounding box center [416, 430] width 22 height 26
drag, startPoint x: 409, startPoint y: 435, endPoint x: 392, endPoint y: 443, distance: 18.6
click at [392, 442] on div "1.0x Rewind 5 seconds Play Audio Skip 5 seconds" at bounding box center [475, 429] width 325 height 51
click at [392, 443] on div "1.0x Rewind 5 seconds Play Audio Skip 5 seconds" at bounding box center [475, 429] width 325 height 51
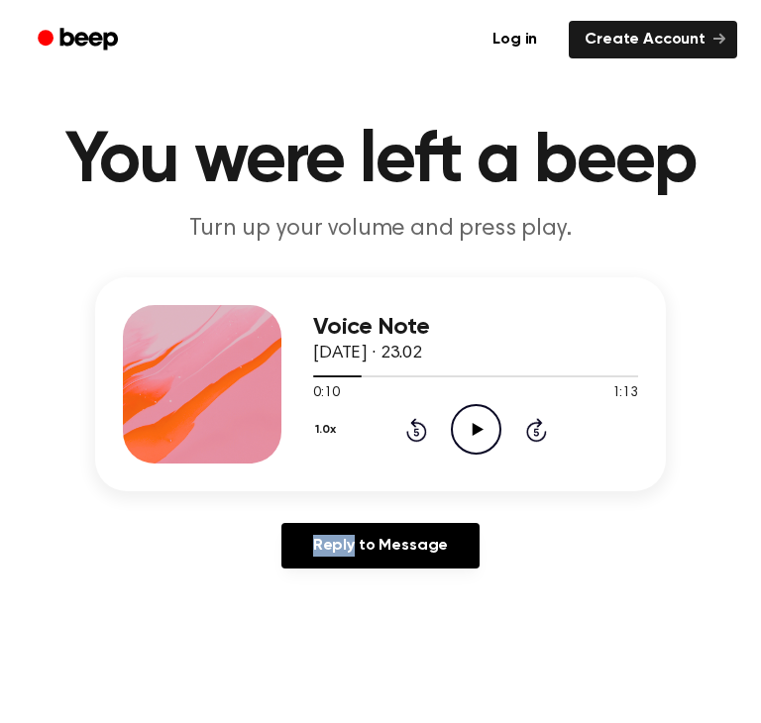
click at [392, 443] on div "1.0x Rewind 5 seconds Play Audio Skip 5 seconds" at bounding box center [475, 429] width 325 height 51
click at [409, 421] on icon at bounding box center [416, 430] width 21 height 24
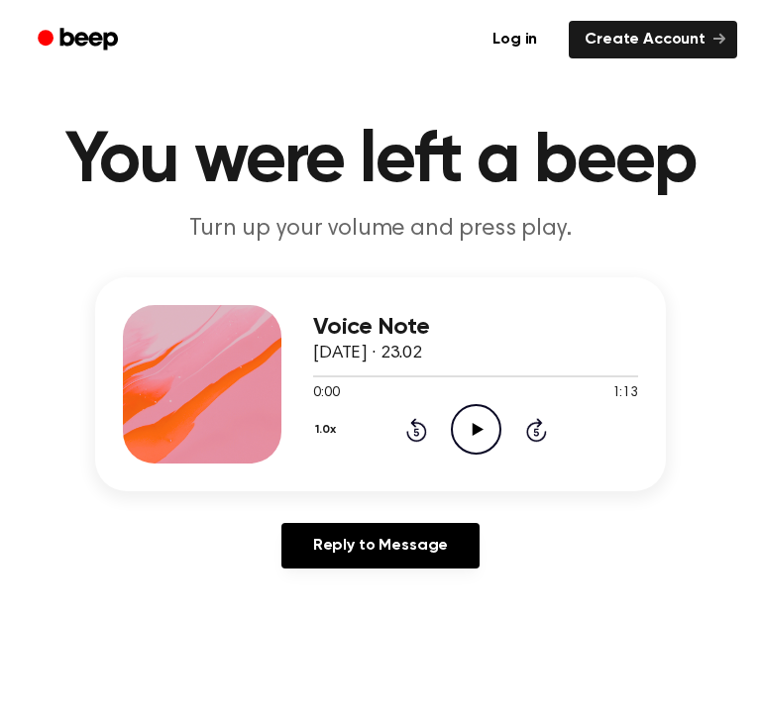
click at [409, 421] on icon at bounding box center [416, 430] width 21 height 24
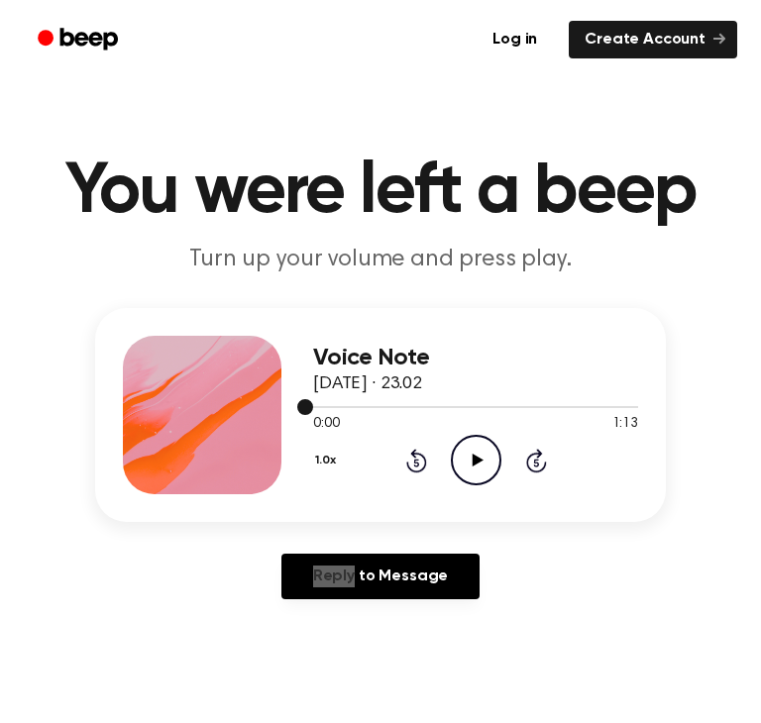
scroll to position [0, 0]
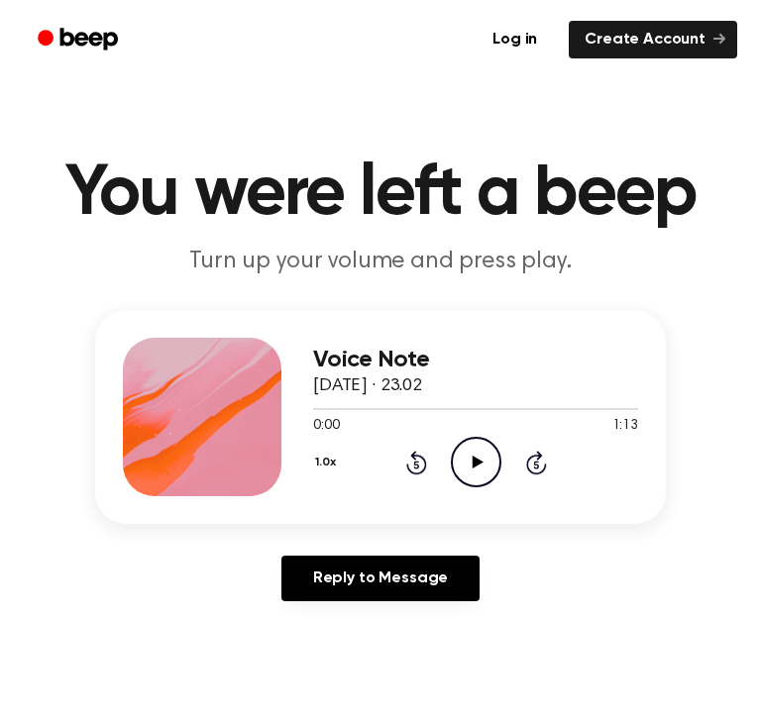
click at [467, 467] on icon "Play Audio" at bounding box center [476, 462] width 51 height 51
click at [477, 442] on icon "Pause Audio" at bounding box center [476, 462] width 51 height 51
click at [455, 469] on icon "Play Audio" at bounding box center [476, 462] width 51 height 51
click at [455, 469] on icon "Pause Audio" at bounding box center [476, 462] width 51 height 51
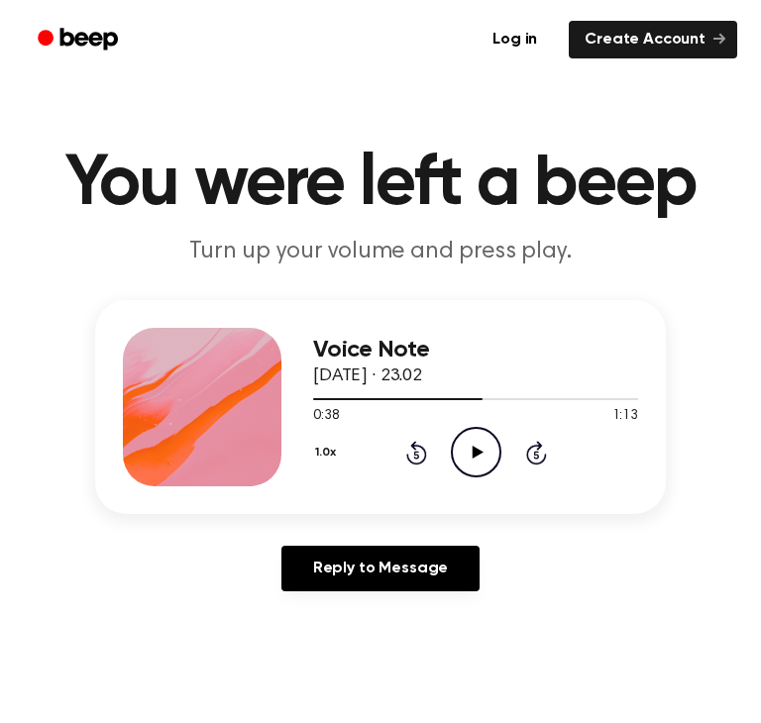
click at [462, 465] on icon "Play Audio" at bounding box center [476, 452] width 51 height 51
click at [408, 450] on icon "Rewind 5 seconds" at bounding box center [416, 453] width 22 height 26
click at [474, 448] on icon "Pause Audio" at bounding box center [476, 452] width 51 height 51
click at [474, 448] on icon at bounding box center [476, 452] width 11 height 13
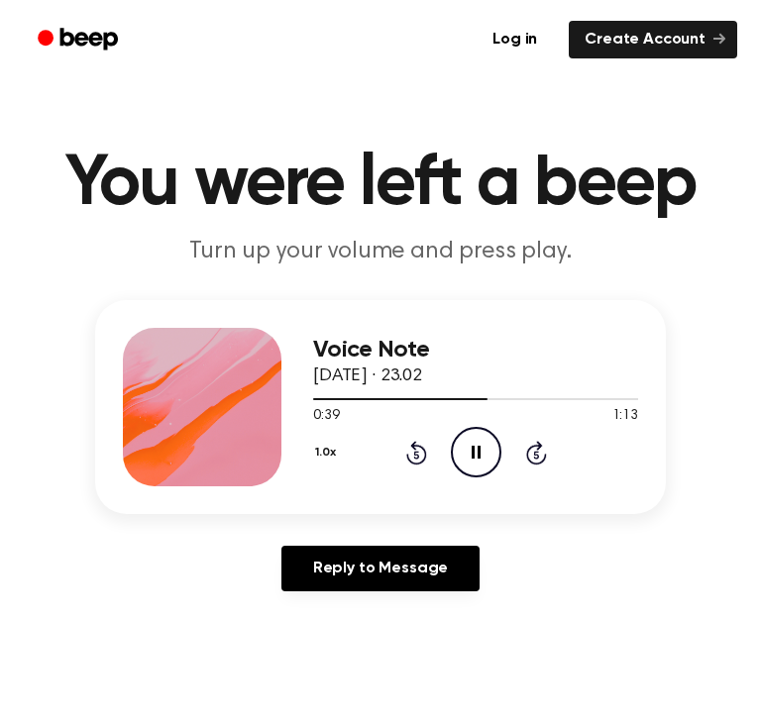
click at [414, 454] on icon at bounding box center [415, 455] width 5 height 8
click at [474, 449] on icon "Pause Audio" at bounding box center [476, 452] width 51 height 51
click at [477, 449] on icon "Play Audio" at bounding box center [476, 452] width 51 height 51
click at [407, 455] on icon at bounding box center [416, 453] width 21 height 24
click at [409, 460] on icon at bounding box center [416, 453] width 21 height 24
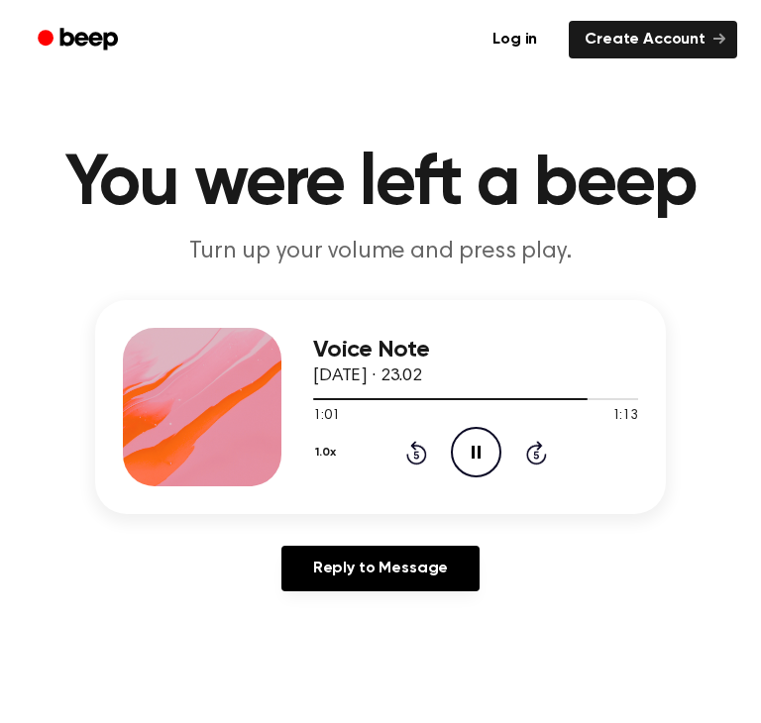
click at [409, 460] on icon at bounding box center [416, 453] width 21 height 24
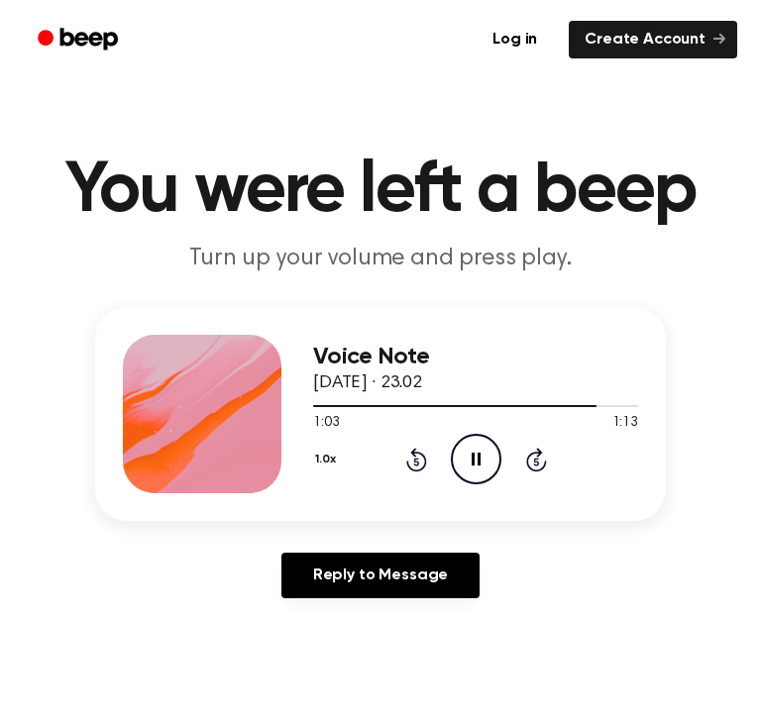
scroll to position [0, 0]
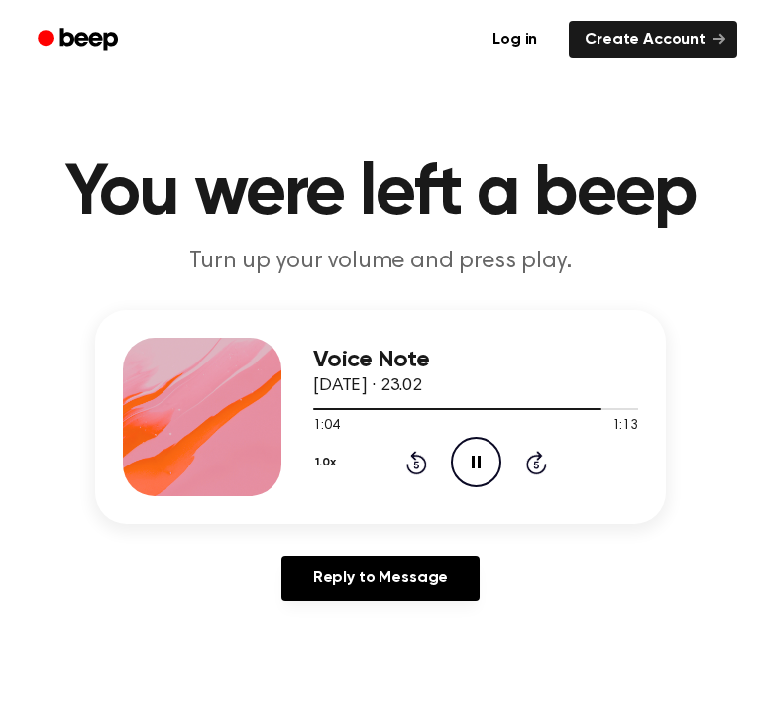
click at [468, 463] on icon "Pause Audio" at bounding box center [476, 462] width 51 height 51
click at [396, 467] on div "1.0x Rewind 5 seconds Play Audio Skip 5 seconds" at bounding box center [475, 462] width 325 height 51
click at [425, 468] on icon "Rewind 5 seconds" at bounding box center [416, 463] width 22 height 26
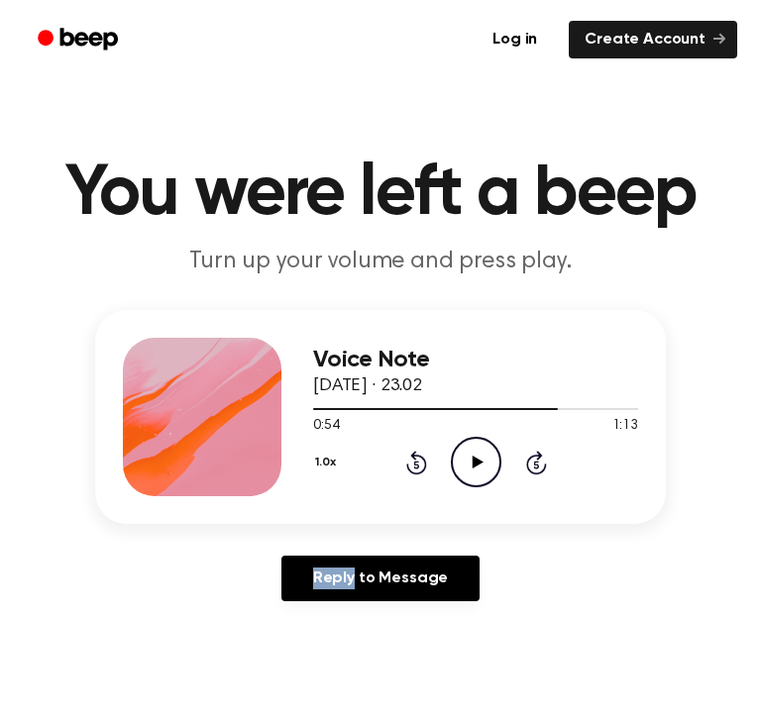
click at [425, 468] on icon "Rewind 5 seconds" at bounding box center [416, 463] width 22 height 26
click at [428, 471] on div "1.0x Rewind 5 seconds Play Audio Skip 5 seconds" at bounding box center [475, 462] width 325 height 51
click at [405, 454] on icon "Rewind 5 seconds" at bounding box center [416, 463] width 22 height 26
click at [459, 462] on icon "Play Audio" at bounding box center [476, 462] width 51 height 51
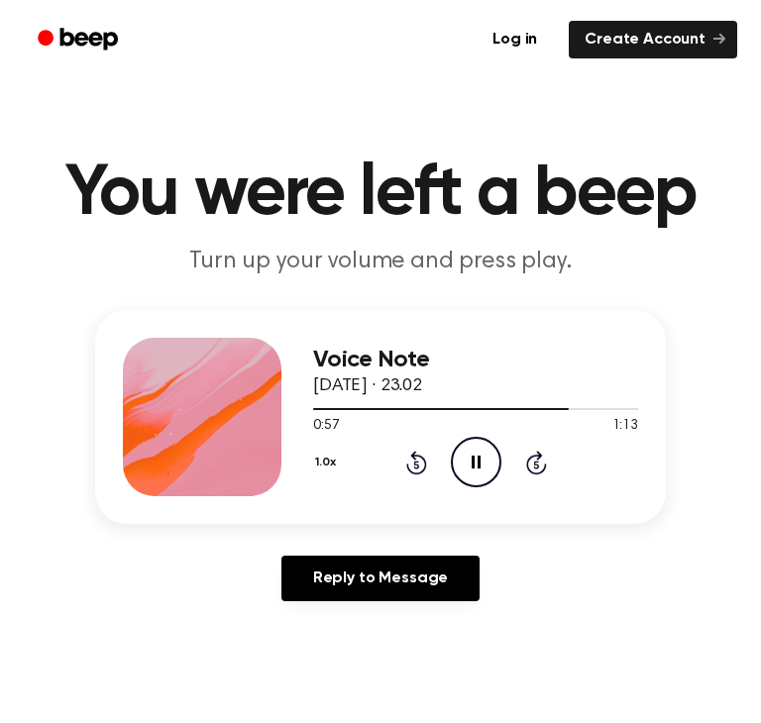
click at [488, 449] on icon "Pause Audio" at bounding box center [476, 462] width 51 height 51
drag, startPoint x: 493, startPoint y: 402, endPoint x: 433, endPoint y: 410, distance: 60.9
click at [475, 405] on div at bounding box center [475, 408] width 325 height 16
drag, startPoint x: 420, startPoint y: 413, endPoint x: 437, endPoint y: 431, distance: 24.5
click at [421, 413] on div at bounding box center [475, 408] width 325 height 16
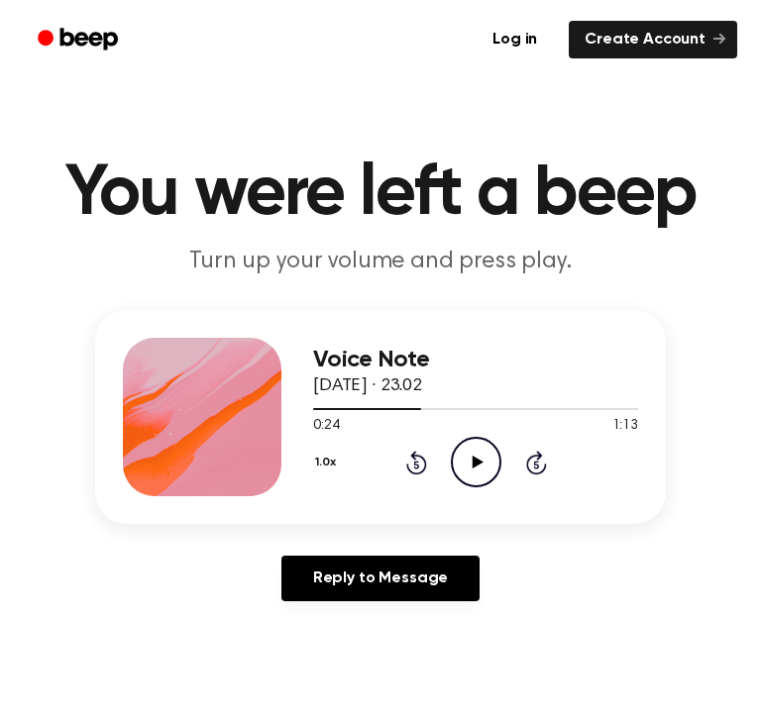
click at [475, 452] on icon "Play Audio" at bounding box center [476, 462] width 51 height 51
click at [458, 469] on icon "Pause Audio" at bounding box center [476, 462] width 51 height 51
click at [458, 469] on icon "Play Audio" at bounding box center [476, 462] width 51 height 51
click at [458, 469] on icon "Pause Audio" at bounding box center [476, 462] width 51 height 51
click at [477, 475] on icon "Play Audio" at bounding box center [476, 462] width 51 height 51
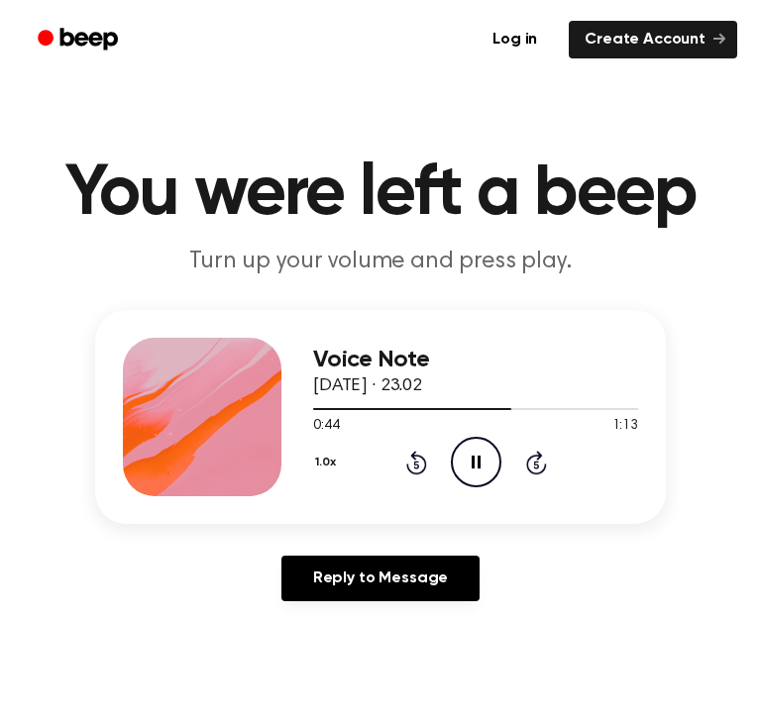
click at [414, 461] on icon "Rewind 5 seconds" at bounding box center [416, 463] width 22 height 26
click at [413, 461] on icon "Rewind 5 seconds" at bounding box center [416, 463] width 22 height 26
click at [402, 474] on div "1.0x Rewind 5 seconds Pause Audio Skip 5 seconds" at bounding box center [475, 462] width 325 height 51
click at [406, 464] on icon at bounding box center [416, 463] width 21 height 24
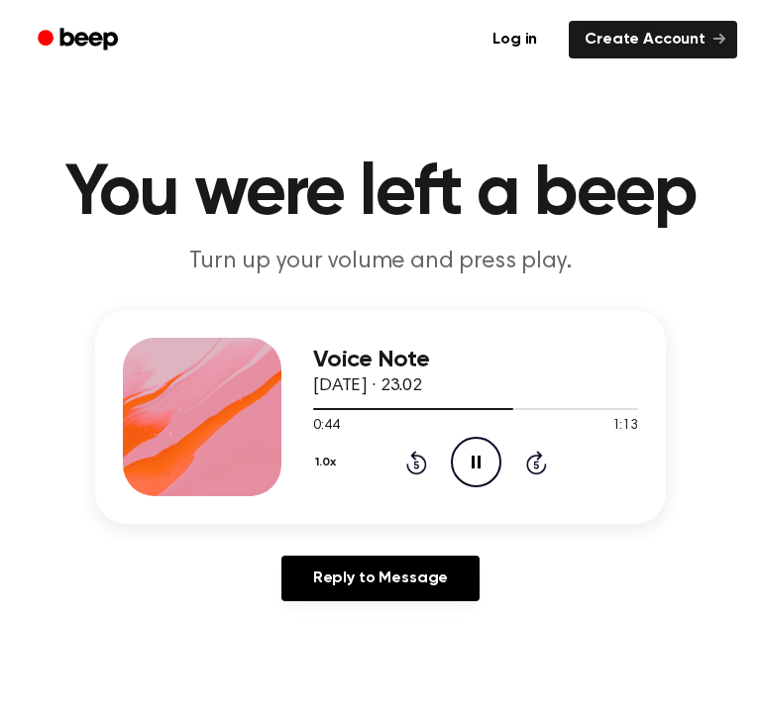
click at [406, 467] on icon at bounding box center [416, 463] width 21 height 24
click at [484, 468] on icon "Pause Audio" at bounding box center [476, 462] width 51 height 51
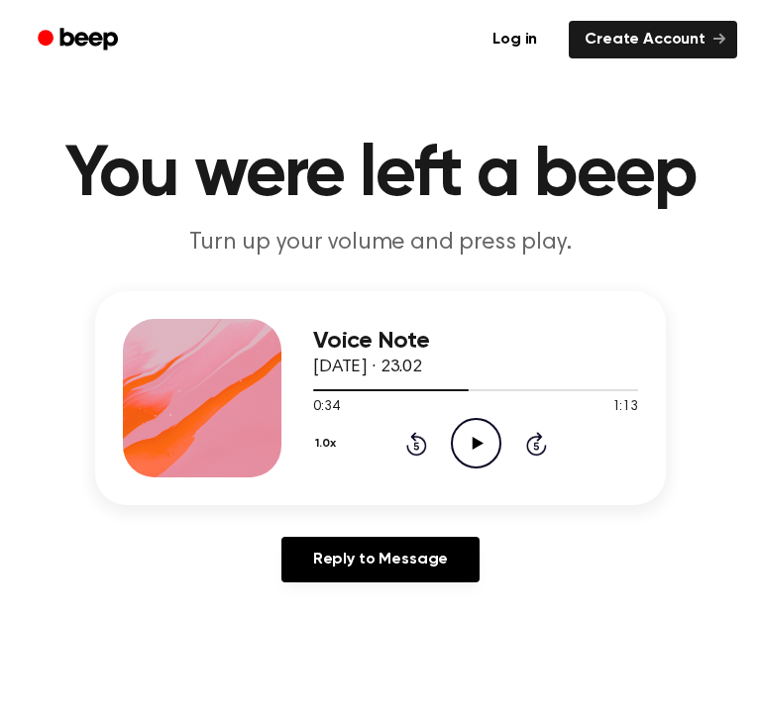
scroll to position [20, 0]
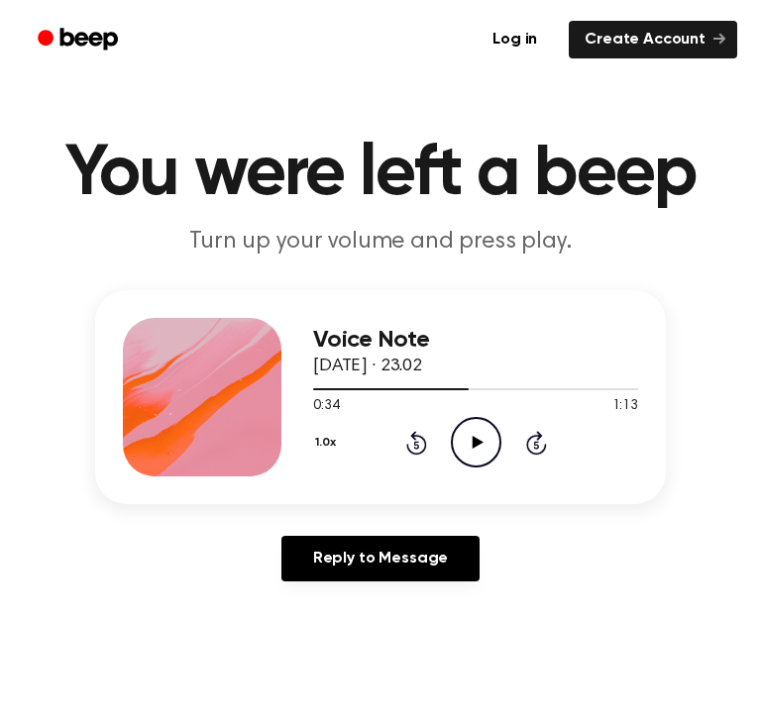
click at [481, 425] on icon "Play Audio" at bounding box center [476, 442] width 51 height 51
click at [481, 438] on icon "Pause Audio" at bounding box center [476, 442] width 51 height 51
click at [414, 439] on icon at bounding box center [416, 443] width 21 height 24
click at [497, 426] on icon "Play Audio" at bounding box center [476, 442] width 51 height 51
click at [406, 446] on icon at bounding box center [416, 443] width 21 height 24
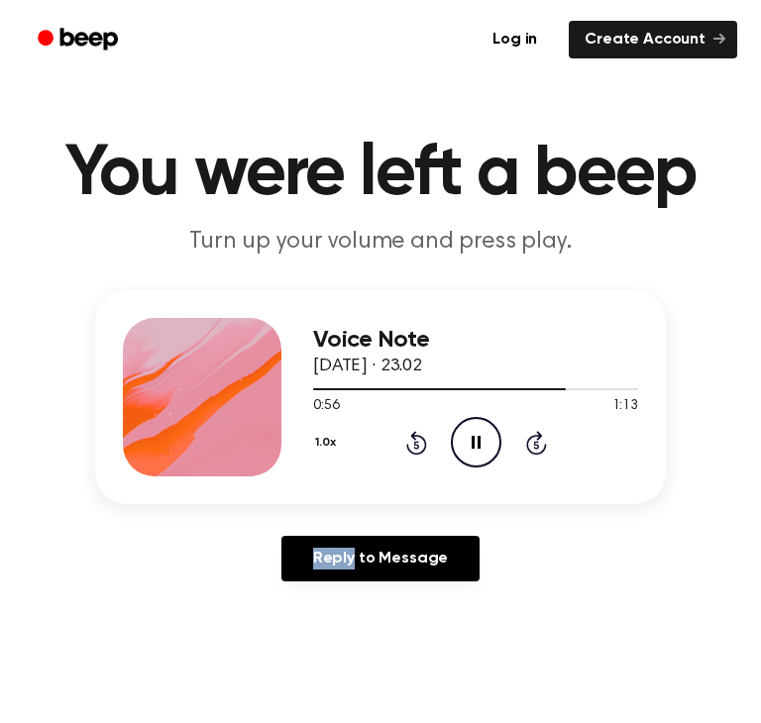
click at [406, 446] on icon at bounding box center [416, 443] width 21 height 24
click at [421, 440] on icon "Rewind 5 seconds" at bounding box center [416, 443] width 22 height 26
click at [477, 457] on icon "Pause Audio" at bounding box center [476, 442] width 51 height 51
click at [477, 447] on icon "Play Audio" at bounding box center [476, 442] width 51 height 51
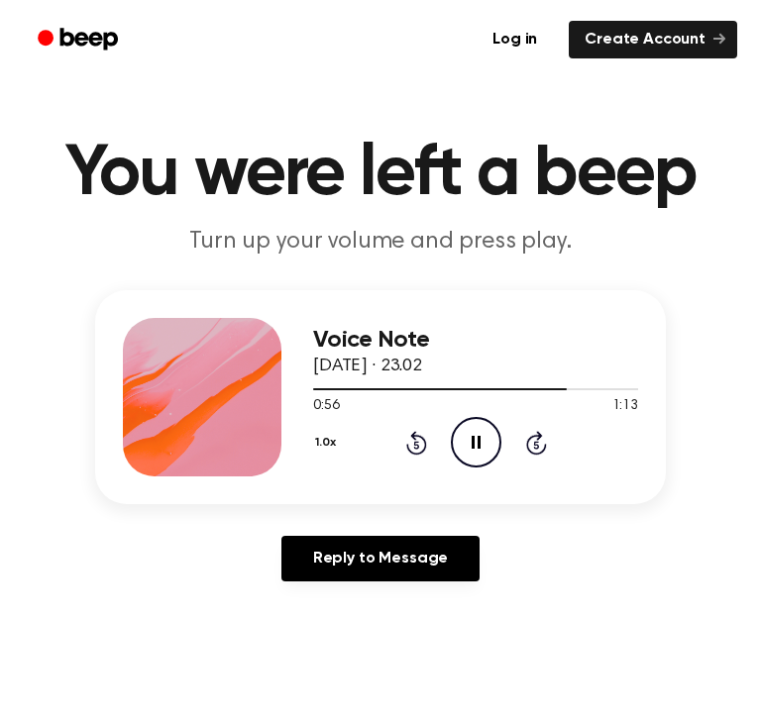
click at [477, 433] on icon "Pause Audio" at bounding box center [476, 442] width 51 height 51
drag, startPoint x: 428, startPoint y: 367, endPoint x: 753, endPoint y: 158, distance: 386.3
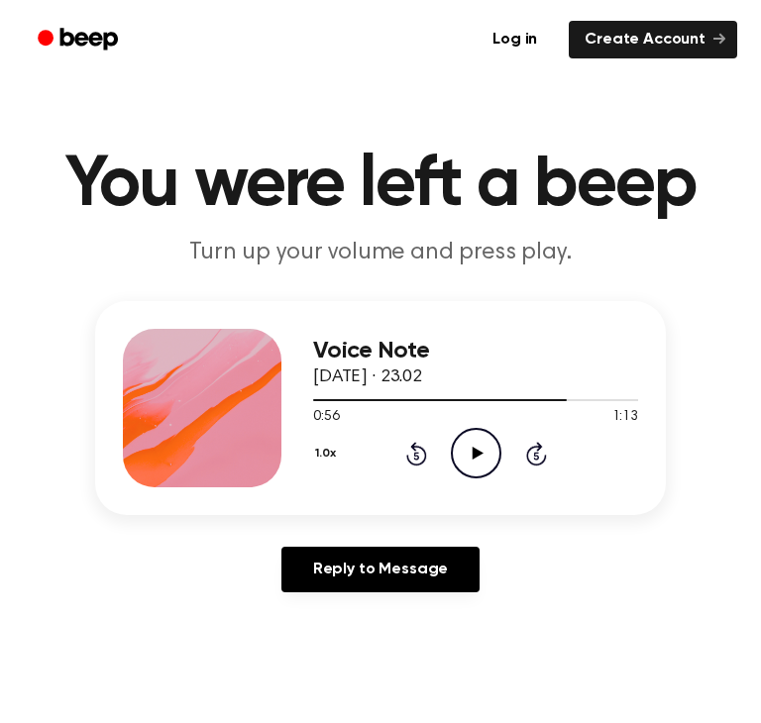
scroll to position [0, 0]
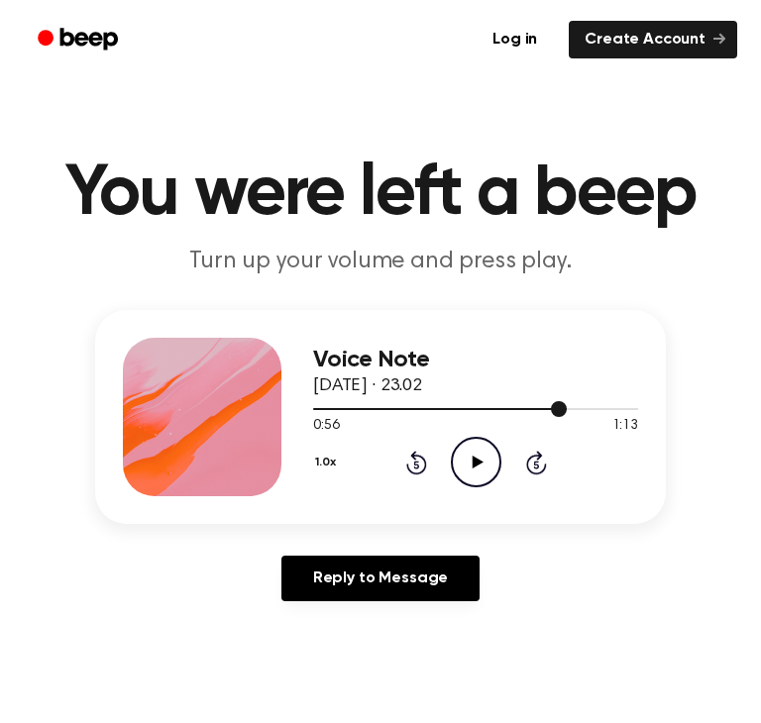
click at [383, 410] on div at bounding box center [440, 409] width 254 height 2
click at [405, 455] on icon "Rewind 5 seconds" at bounding box center [416, 463] width 22 height 26
click at [408, 456] on icon "Rewind 5 seconds" at bounding box center [416, 463] width 22 height 26
click at [477, 456] on icon "Play Audio" at bounding box center [476, 462] width 51 height 51
click at [472, 467] on icon at bounding box center [475, 462] width 9 height 13
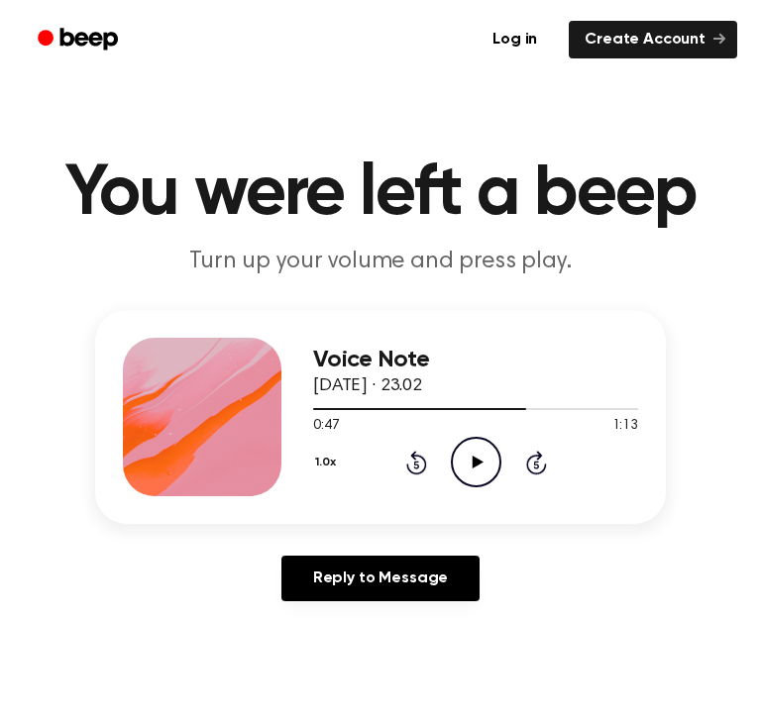
click at [489, 461] on icon "Play Audio" at bounding box center [476, 462] width 51 height 51
click at [414, 410] on div at bounding box center [419, 409] width 213 height 2
click at [495, 414] on div at bounding box center [475, 408] width 325 height 16
click at [475, 412] on div at bounding box center [475, 408] width 325 height 16
click at [478, 464] on icon at bounding box center [475, 462] width 9 height 13
